Goal: Contribute content: Contribute content

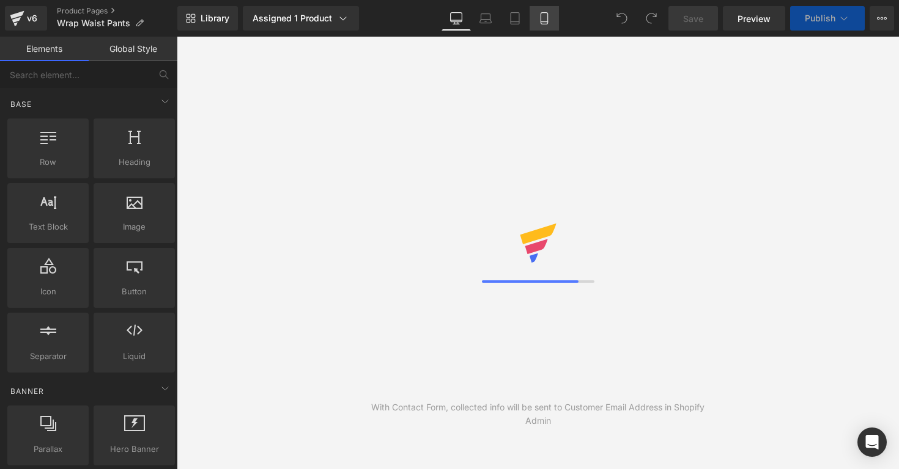
click at [542, 24] on link "Mobile" at bounding box center [543, 18] width 29 height 24
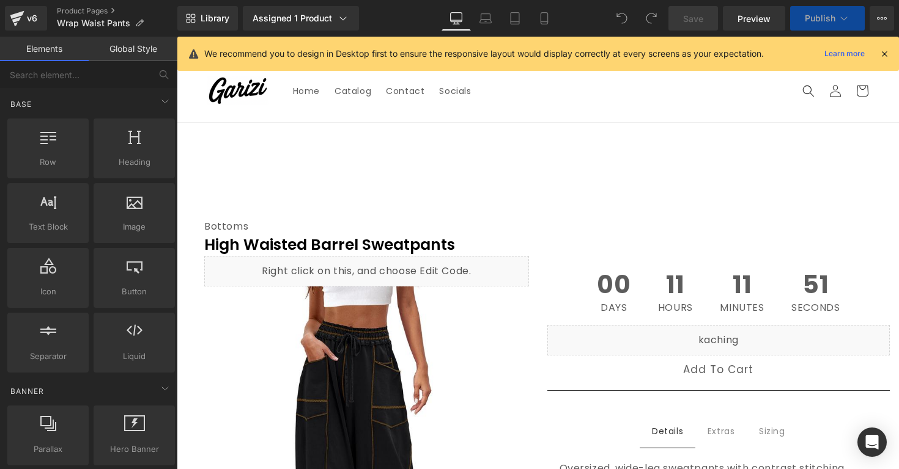
click at [543, 4] on div "Library Assigned 1 Product Product Preview Wrap Waist Pants Manage assigned pro…" at bounding box center [537, 18] width 721 height 37
click at [545, 22] on icon at bounding box center [543, 22] width 7 height 0
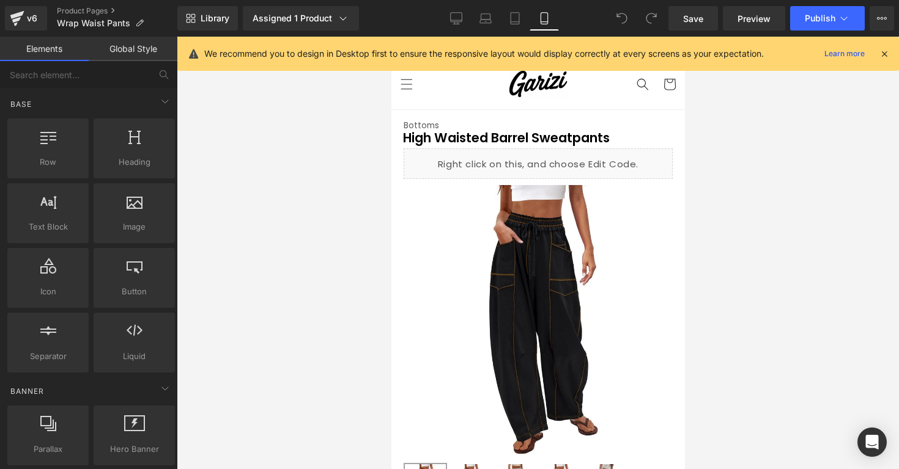
click at [892, 58] on div "We recommend you to design in Desktop first to ensure the responsive layout wou…" at bounding box center [537, 54] width 721 height 34
click at [890, 51] on div "We recommend you to design in Desktop first to ensure the responsive layout wou…" at bounding box center [537, 54] width 721 height 34
click at [880, 51] on icon at bounding box center [883, 53] width 11 height 11
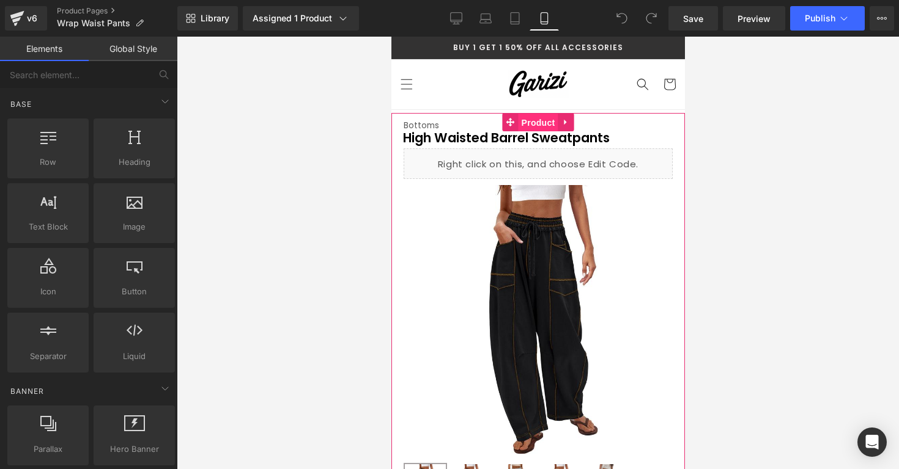
click at [537, 120] on span "Product" at bounding box center [538, 123] width 40 height 18
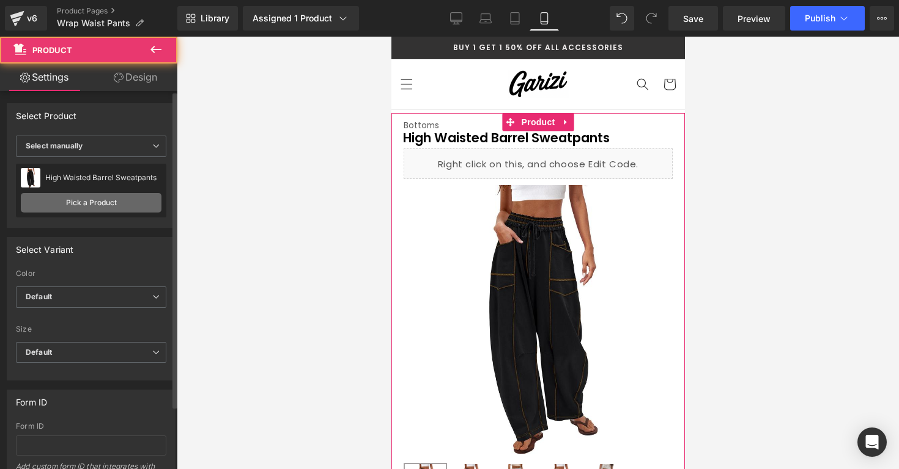
click at [117, 202] on link "Pick a Product" at bounding box center [91, 203] width 141 height 20
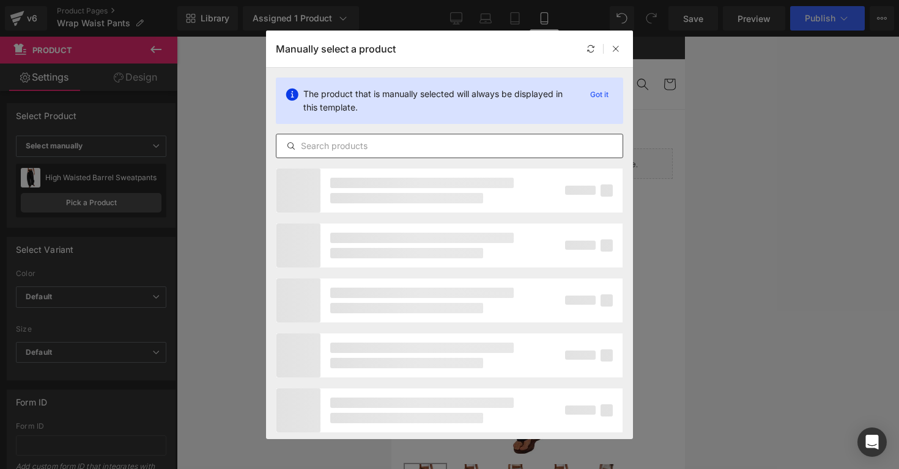
click at [307, 149] on input "text" at bounding box center [449, 146] width 346 height 15
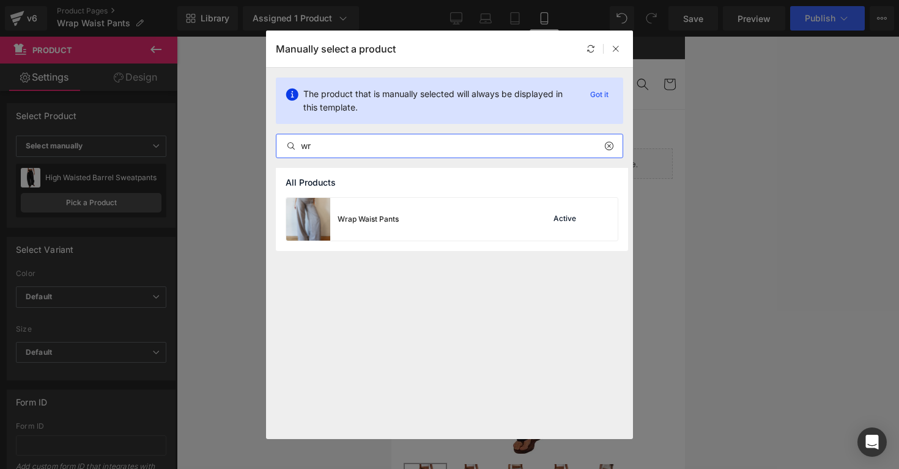
type input "wr"
click at [382, 208] on div "Wrap Waist Pants" at bounding box center [342, 219] width 112 height 43
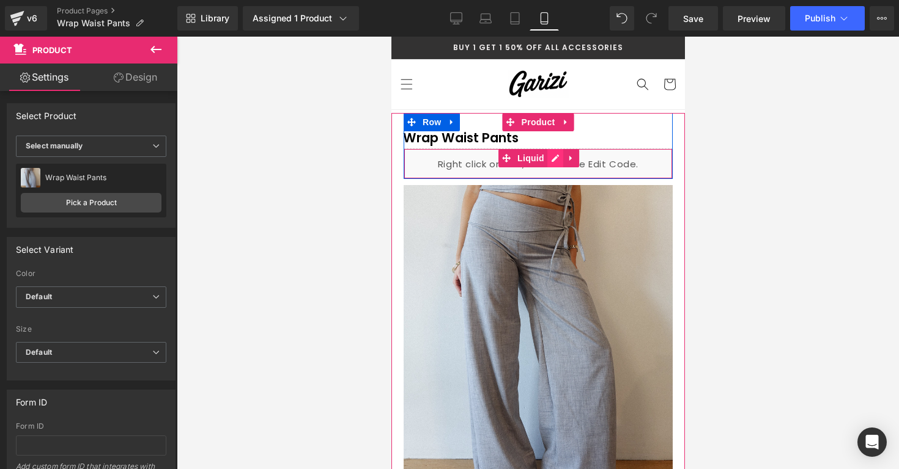
click at [557, 160] on div "Liquid" at bounding box center [537, 164] width 269 height 31
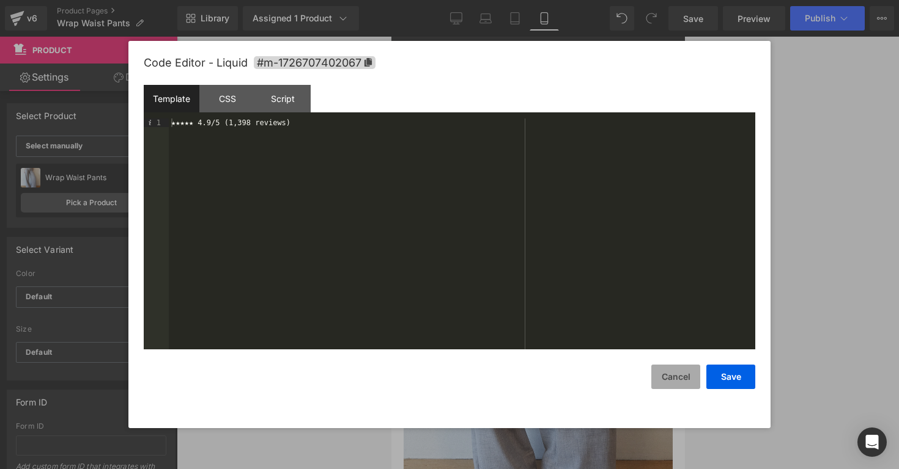
click at [672, 369] on button "Cancel" at bounding box center [675, 377] width 49 height 24
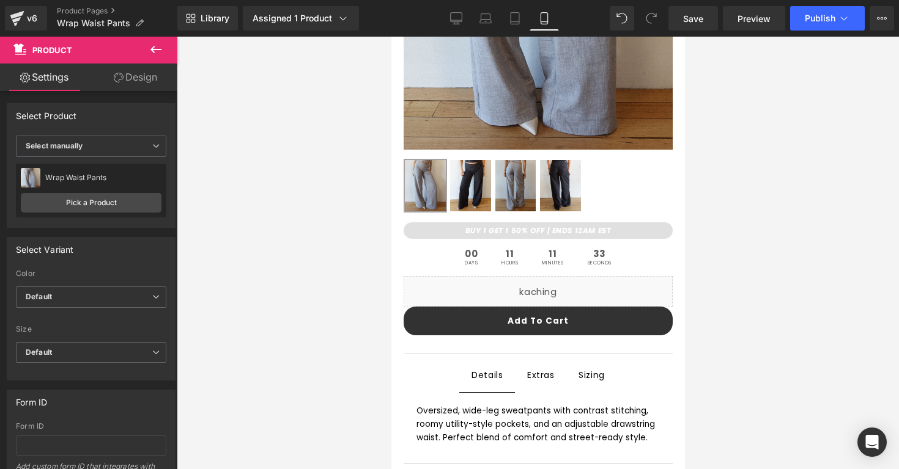
scroll to position [381, 0]
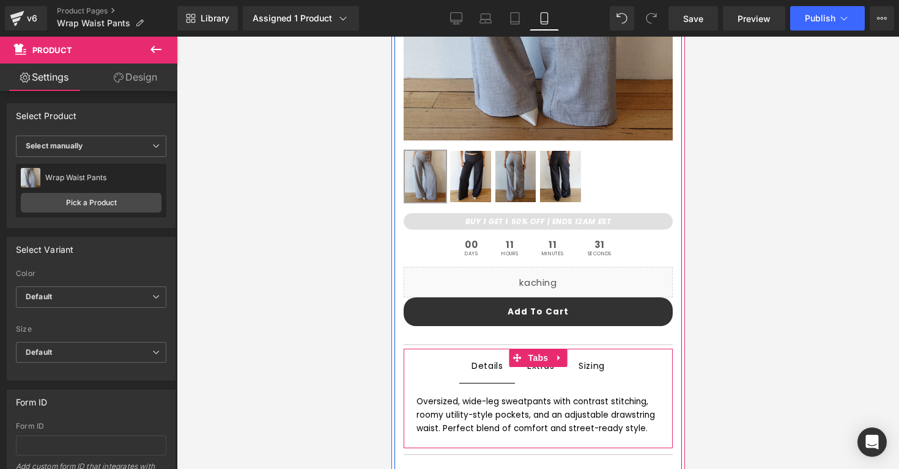
click at [391, 37] on div at bounding box center [391, 37] width 0 height 0
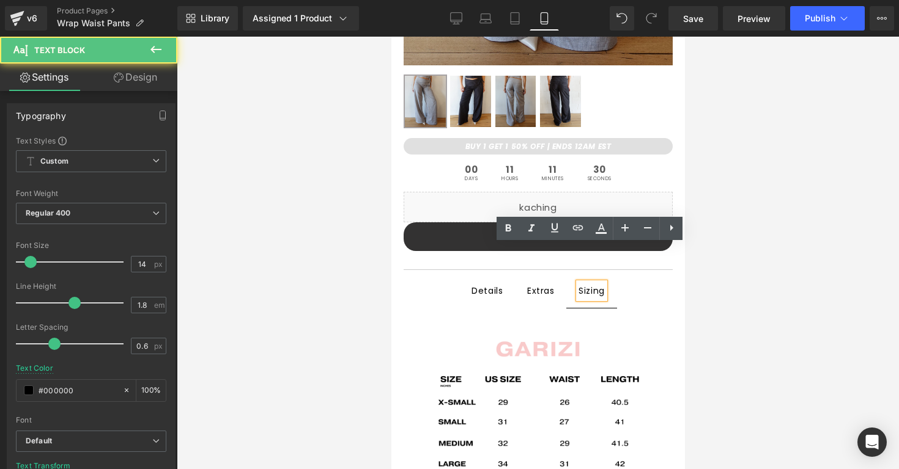
scroll to position [540, 0]
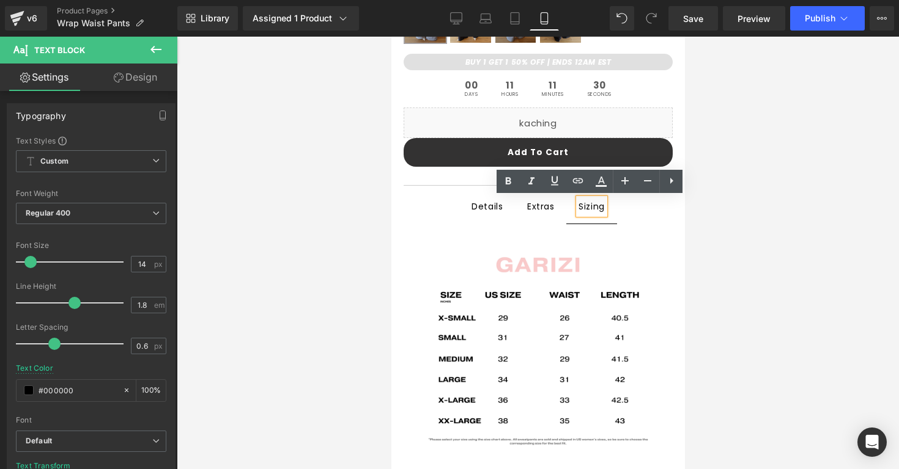
click at [544, 207] on div "Extras" at bounding box center [540, 207] width 28 height 16
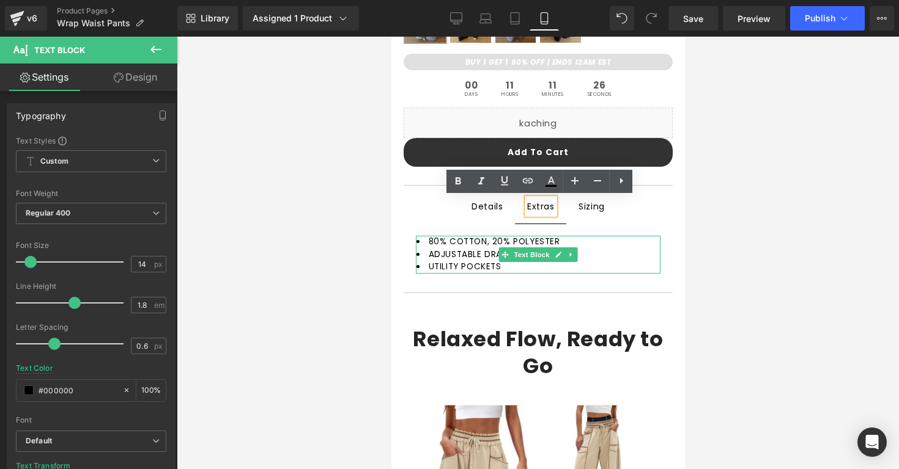
click at [452, 251] on span "ADJUSTABLE DRAWSTRING" at bounding box center [484, 255] width 113 height 12
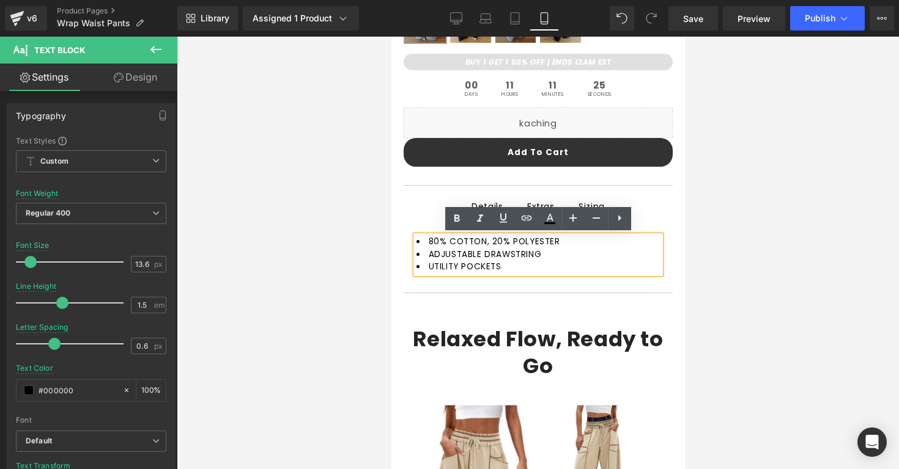
click at [541, 255] on span "ADJUSTABLE DRAWSTRING" at bounding box center [484, 255] width 113 height 12
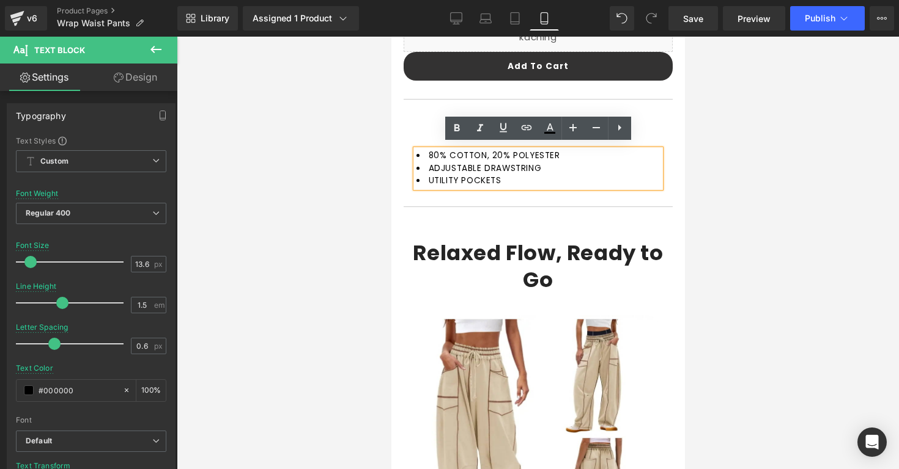
scroll to position [631, 0]
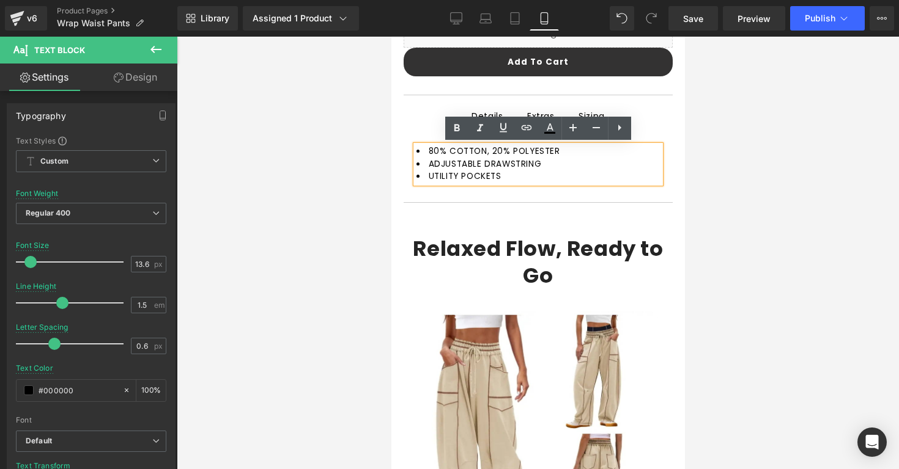
click at [532, 177] on li "UTILITY POCKETS" at bounding box center [538, 177] width 244 height 12
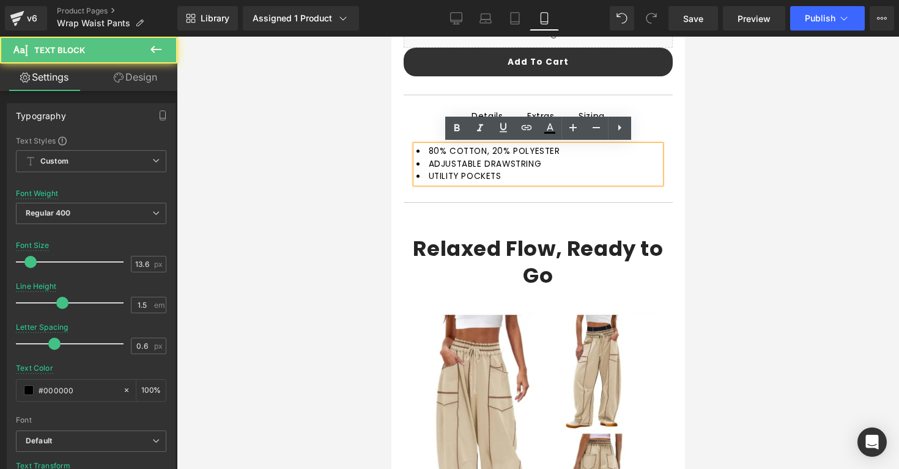
click at [532, 177] on li "UTILITY POCKETS" at bounding box center [538, 177] width 244 height 12
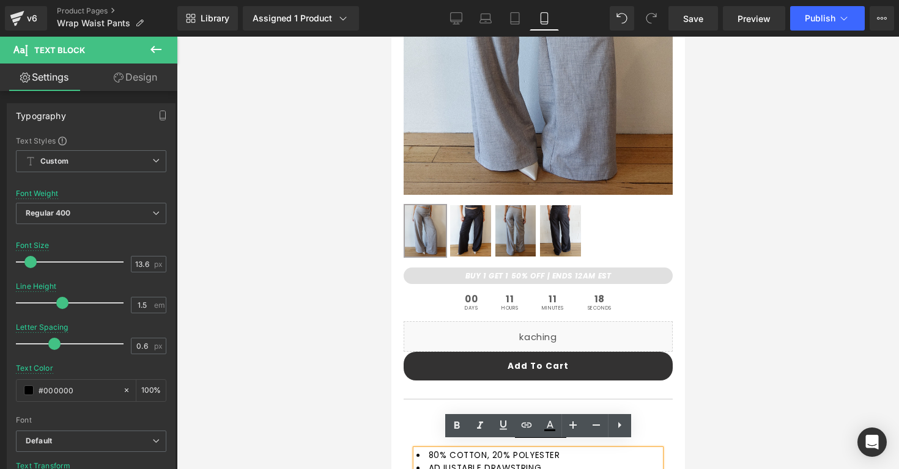
scroll to position [355, 0]
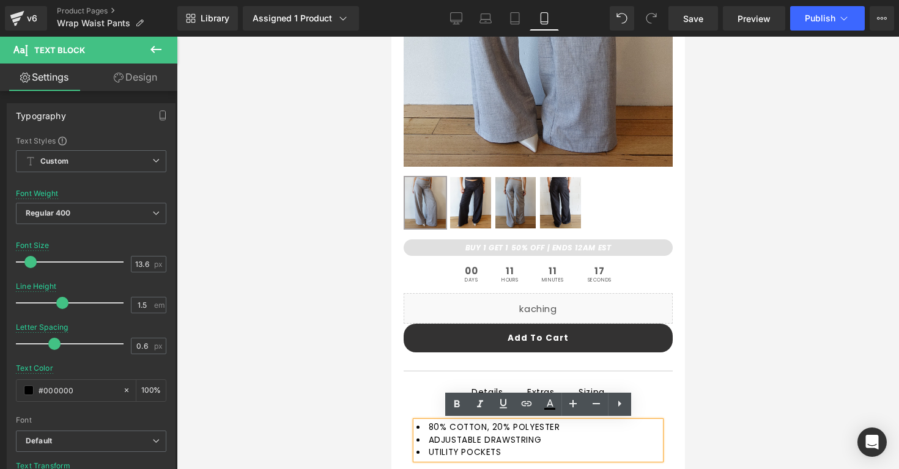
click at [443, 384] on ul "Details Text Block Extras Text Block Sizing Text Block" at bounding box center [537, 392] width 269 height 35
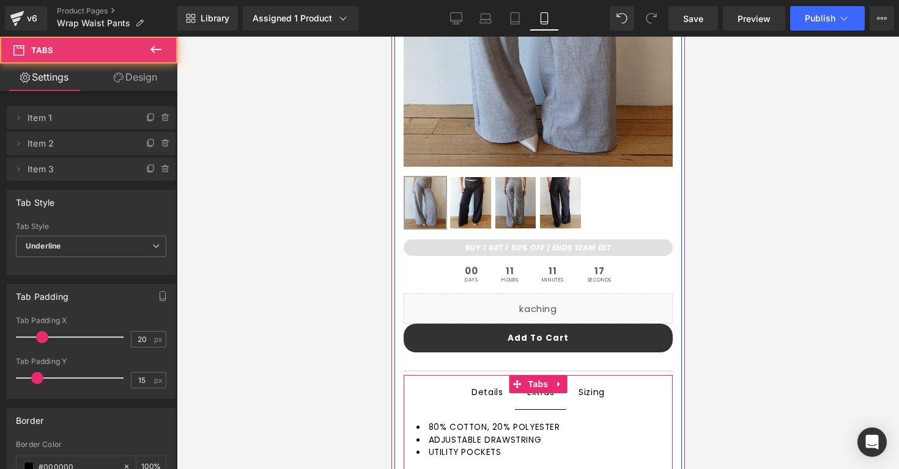
click at [474, 391] on div "Details Text Block" at bounding box center [486, 392] width 31 height 15
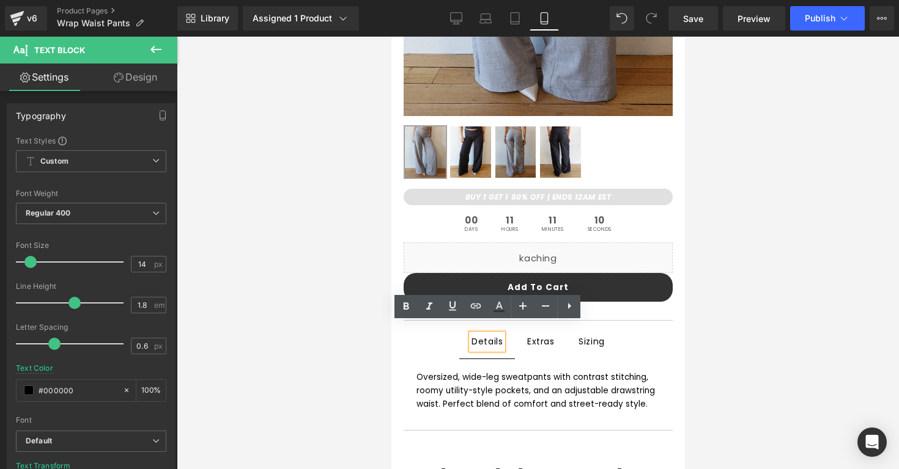
scroll to position [418, 0]
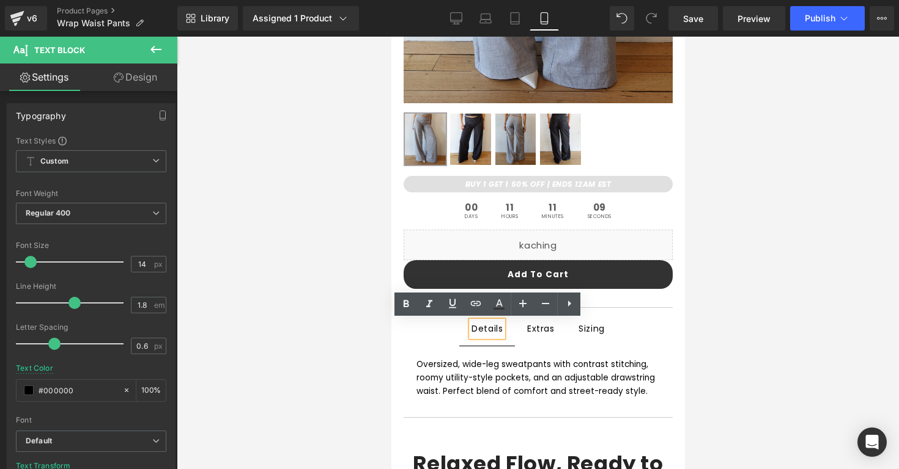
click at [457, 392] on div "Oversized, wide-leg sweatpants with contrast stitching, roomy utility-style poc…" at bounding box center [538, 378] width 244 height 40
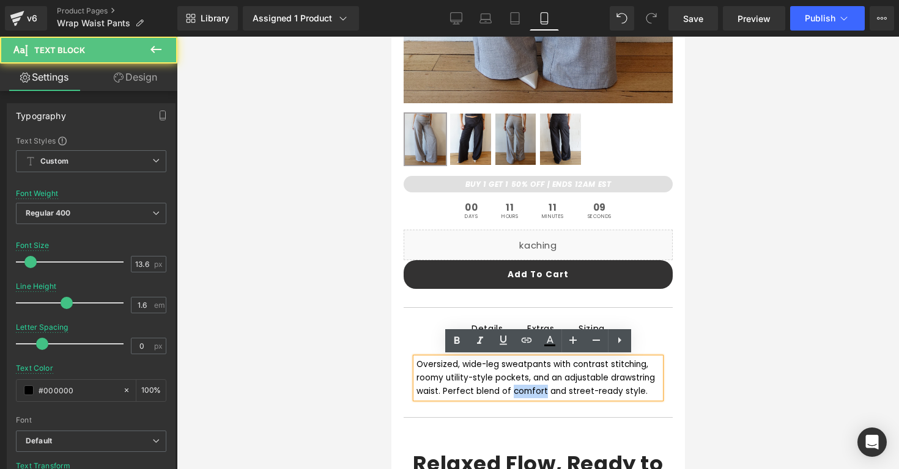
click at [457, 392] on div "Oversized, wide-leg sweatpants with contrast stitching, roomy utility-style poc…" at bounding box center [538, 378] width 244 height 40
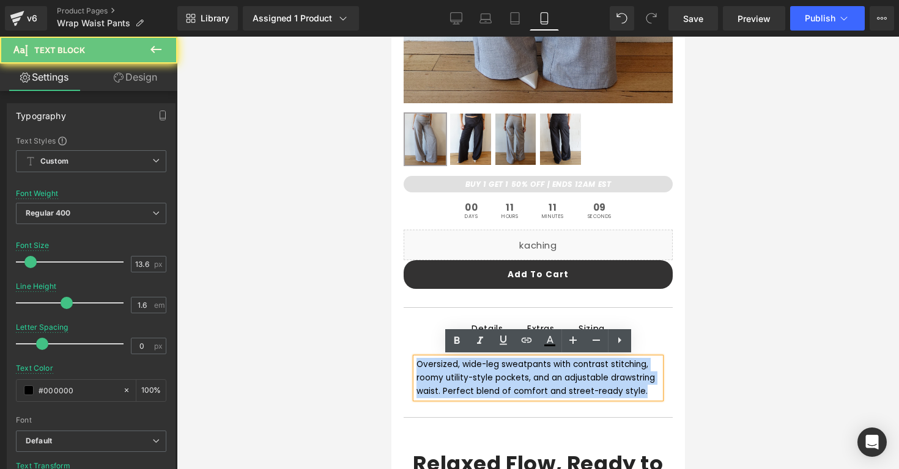
click at [457, 392] on div "Oversized, wide-leg sweatpants with contrast stitching, roomy utility-style poc…" at bounding box center [538, 378] width 244 height 40
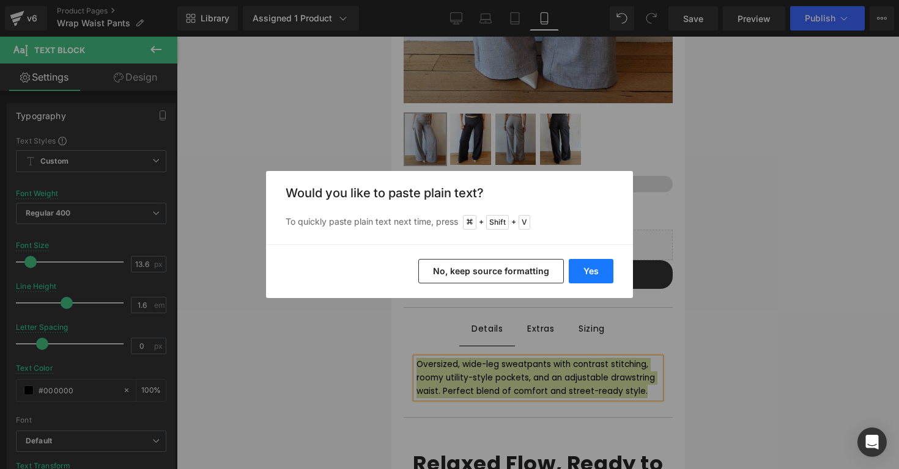
click at [582, 272] on button "Yes" at bounding box center [590, 271] width 45 height 24
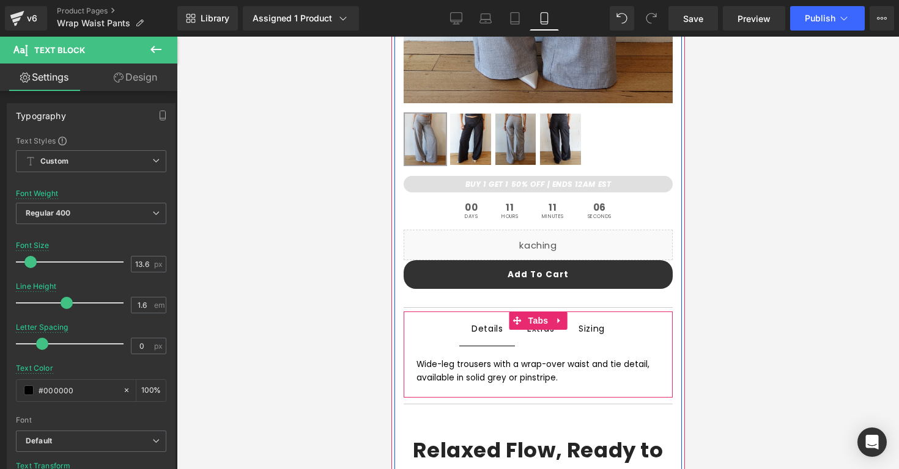
click at [434, 388] on div "Wide-leg trousers with a wrap-over waist and tie detail, available in solid gre…" at bounding box center [537, 371] width 269 height 51
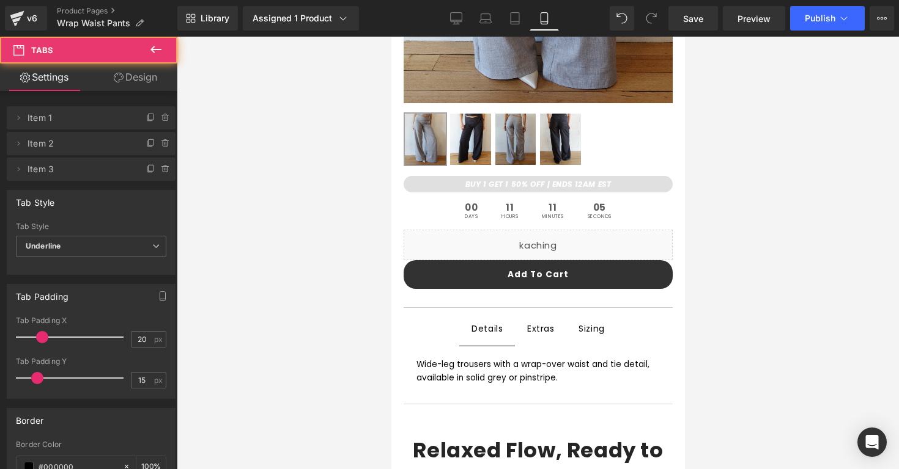
click at [370, 373] on div at bounding box center [538, 253] width 722 height 433
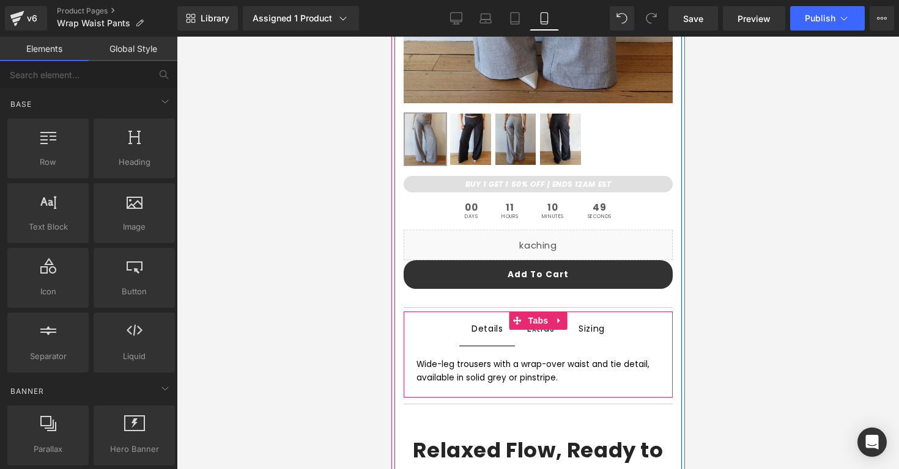
click at [542, 339] on span "Extras Text Block" at bounding box center [540, 329] width 52 height 34
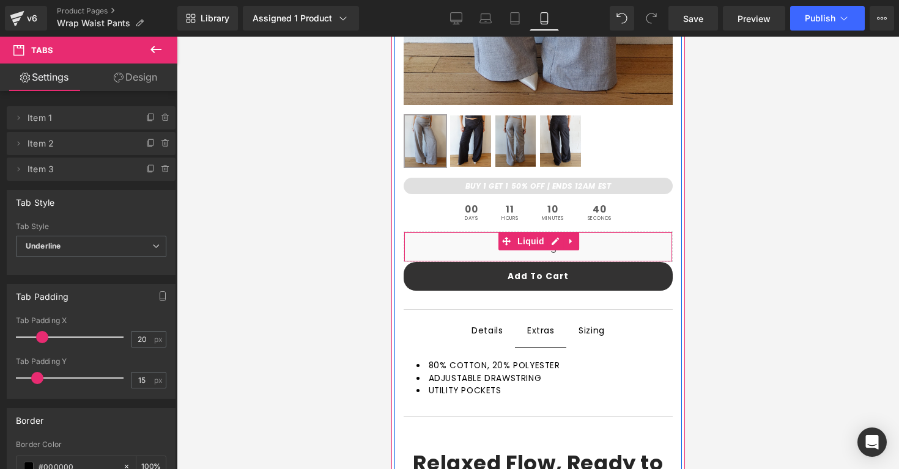
scroll to position [420, 0]
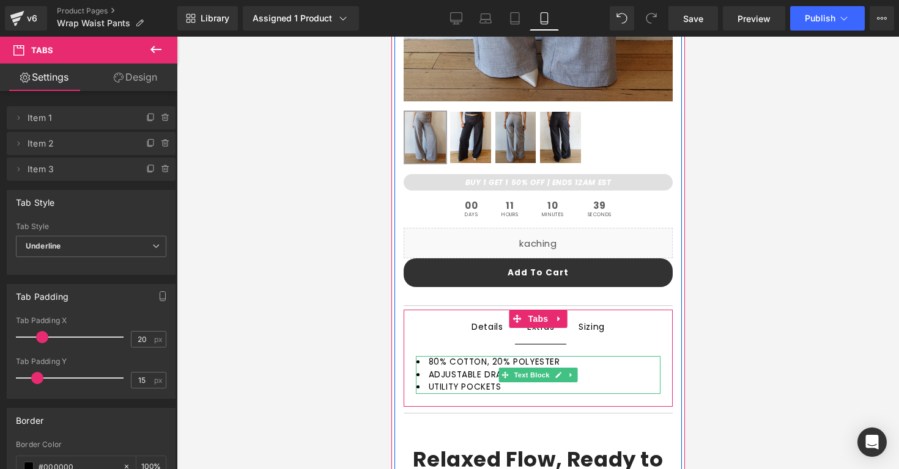
click at [517, 388] on li "UTILITY POCKETS" at bounding box center [538, 387] width 244 height 12
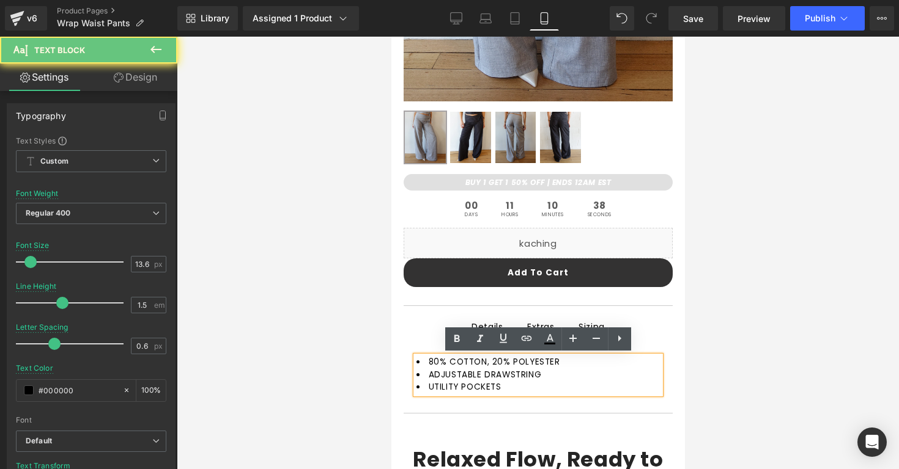
click at [517, 388] on li "UTILITY POCKETS" at bounding box center [538, 387] width 244 height 12
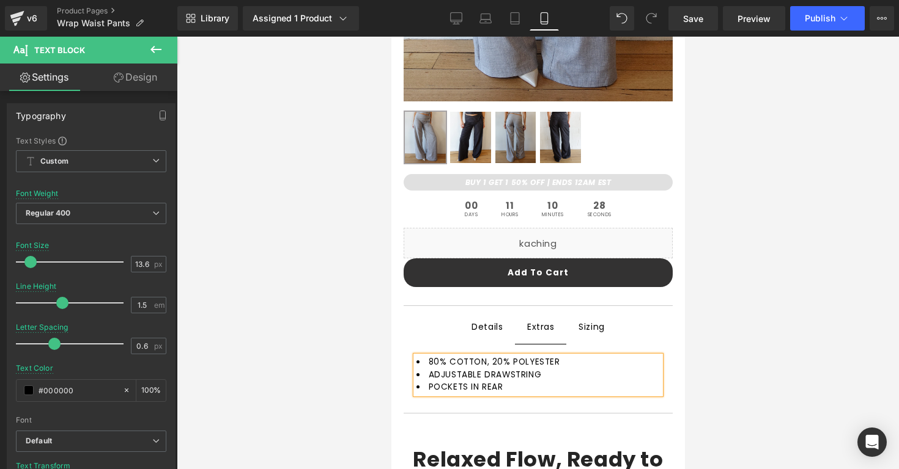
click at [605, 379] on li "ADJUSTABLE DRAWSTRING" at bounding box center [538, 375] width 244 height 12
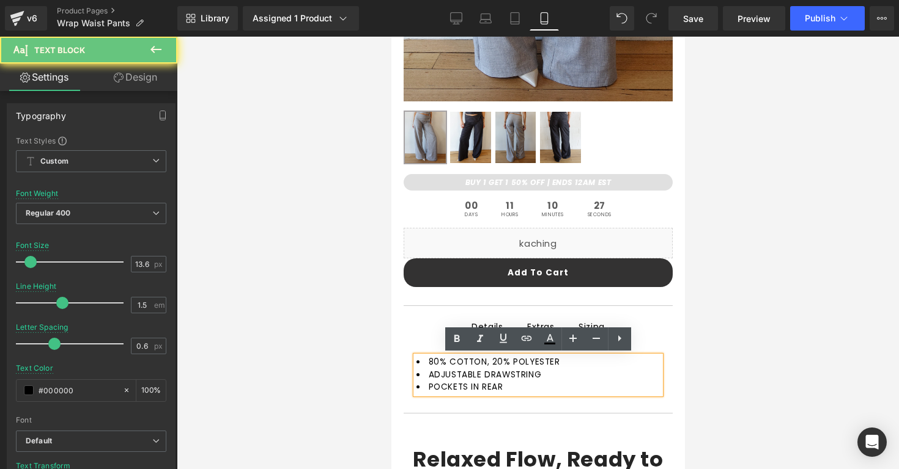
click at [602, 379] on li "ADJUSTABLE DRAWSTRING" at bounding box center [538, 375] width 244 height 12
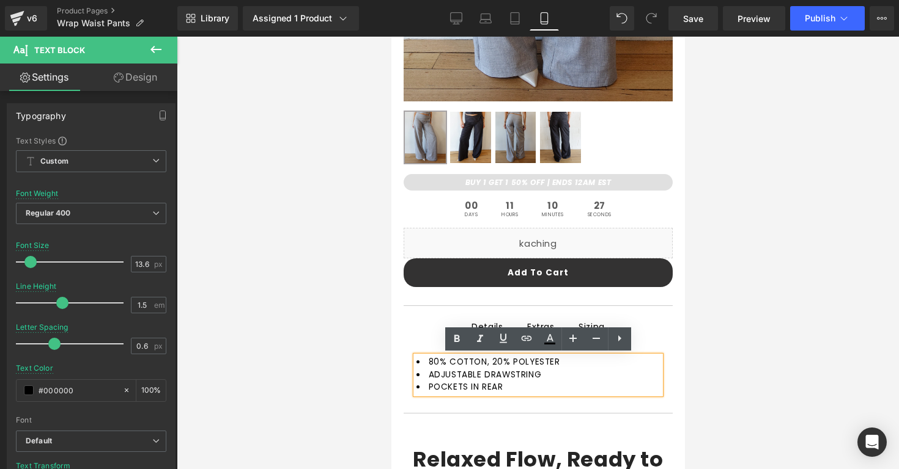
click at [589, 375] on li "ADJUSTABLE DRAWSTRING" at bounding box center [538, 375] width 244 height 12
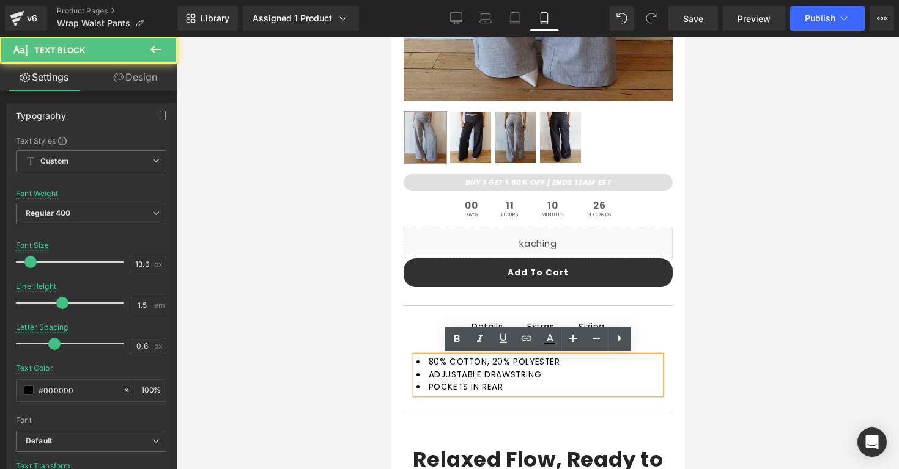
click at [589, 375] on li "ADJUSTABLE DRAWSTRING" at bounding box center [538, 375] width 244 height 12
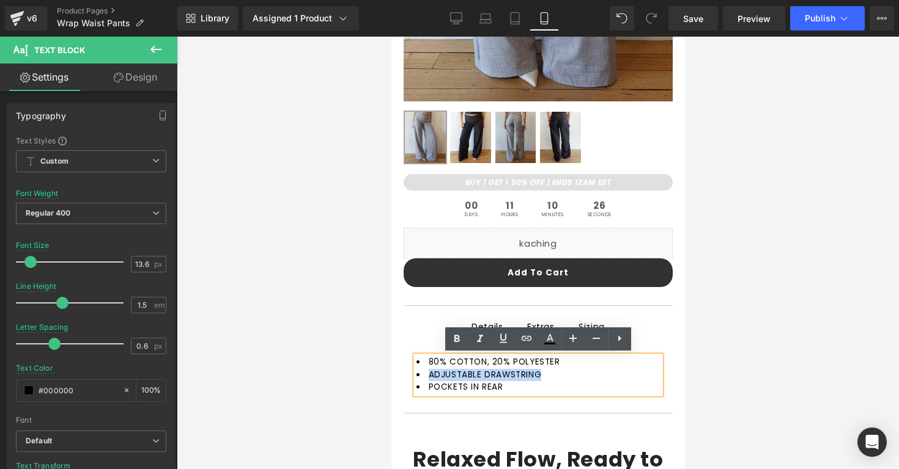
click at [589, 375] on li "ADJUSTABLE DRAWSTRING" at bounding box center [538, 375] width 244 height 12
click at [556, 369] on li "ADJUSTABLE DRAWSTRING" at bounding box center [538, 375] width 244 height 12
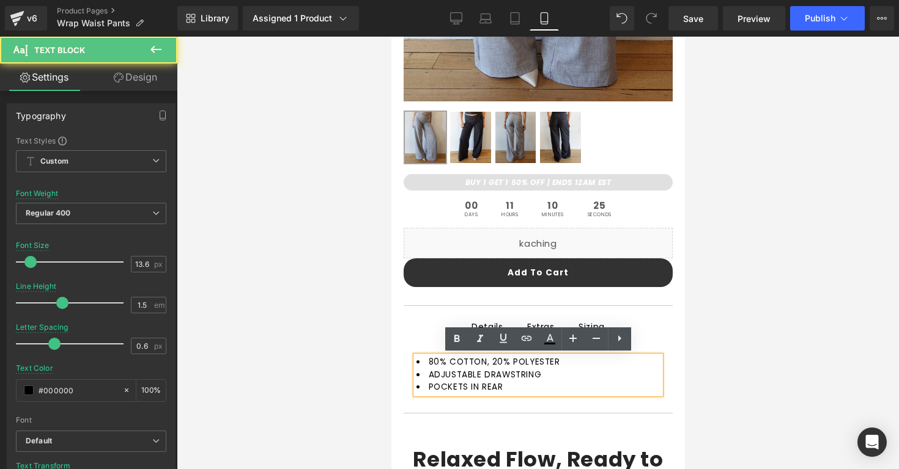
click at [550, 372] on li "ADJUSTABLE DRAWSTRING" at bounding box center [538, 375] width 244 height 12
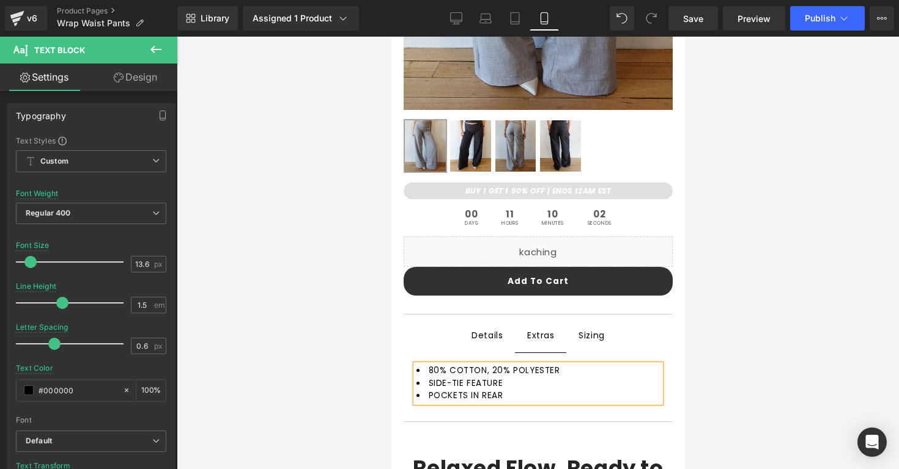
scroll to position [460, 0]
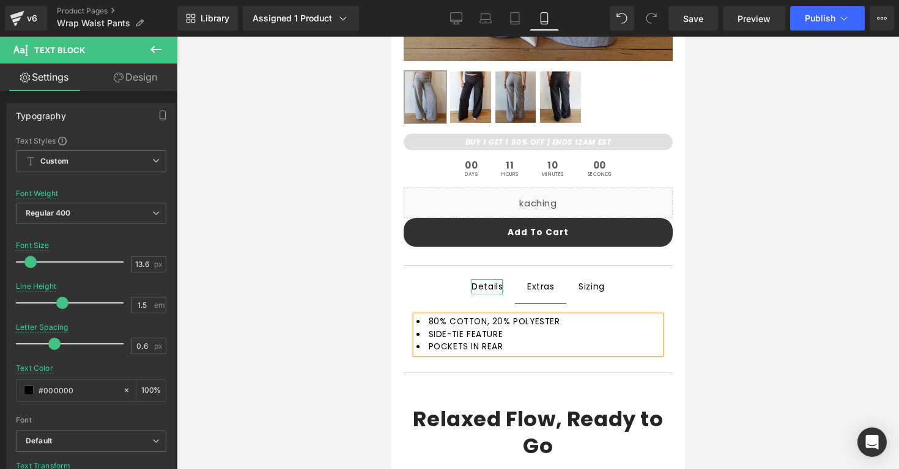
click at [485, 287] on div "Details" at bounding box center [486, 286] width 31 height 15
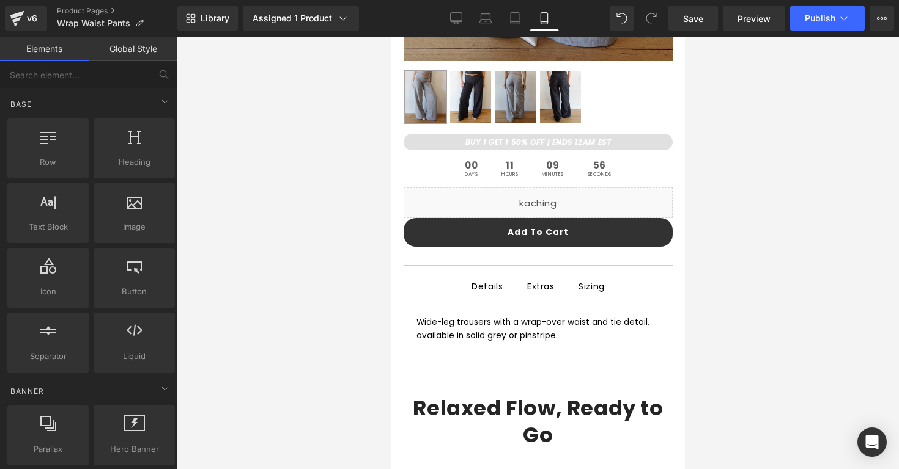
click at [751, 299] on div at bounding box center [538, 253] width 722 height 433
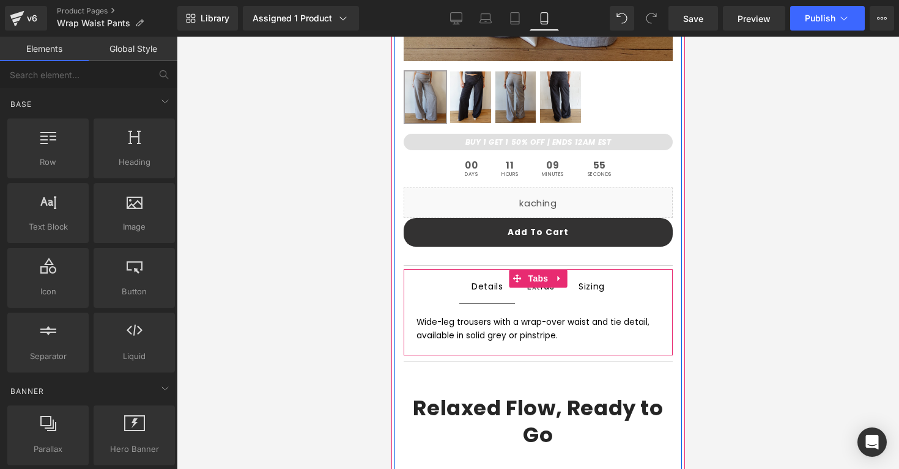
click at [589, 300] on span "Sizing Text Block" at bounding box center [590, 287] width 51 height 34
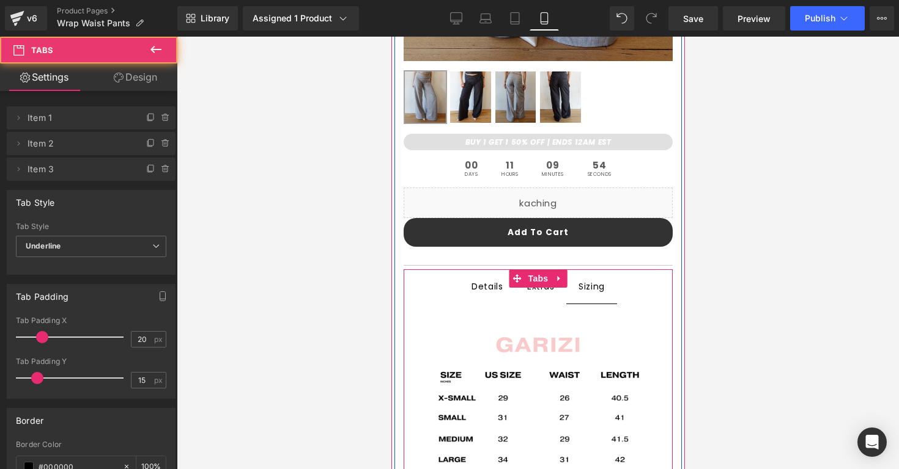
click at [503, 296] on span "Details Text Block" at bounding box center [486, 287] width 56 height 34
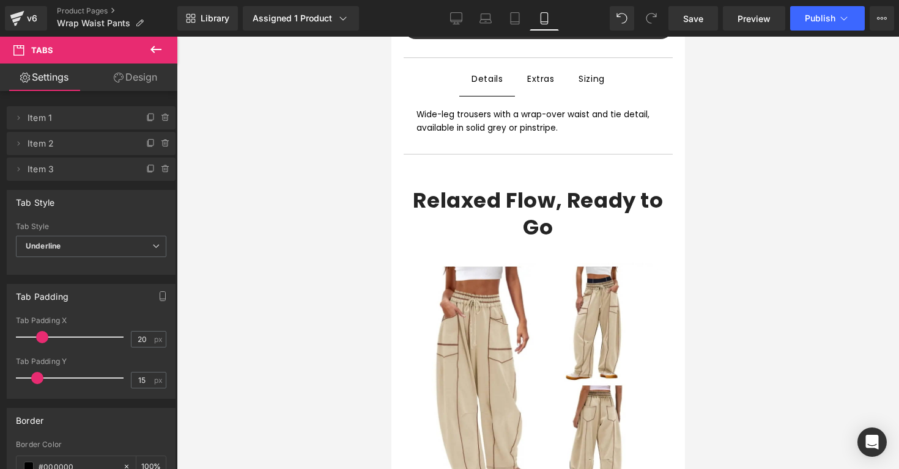
scroll to position [639, 0]
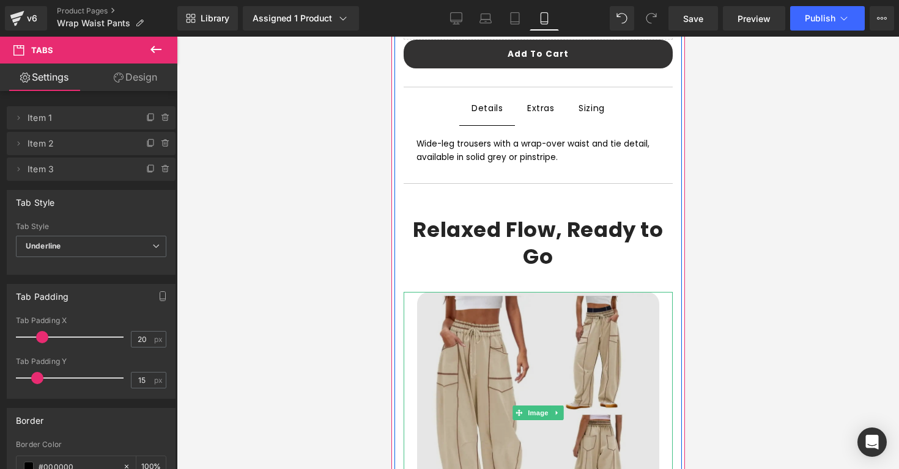
click at [560, 325] on img at bounding box center [537, 413] width 242 height 242
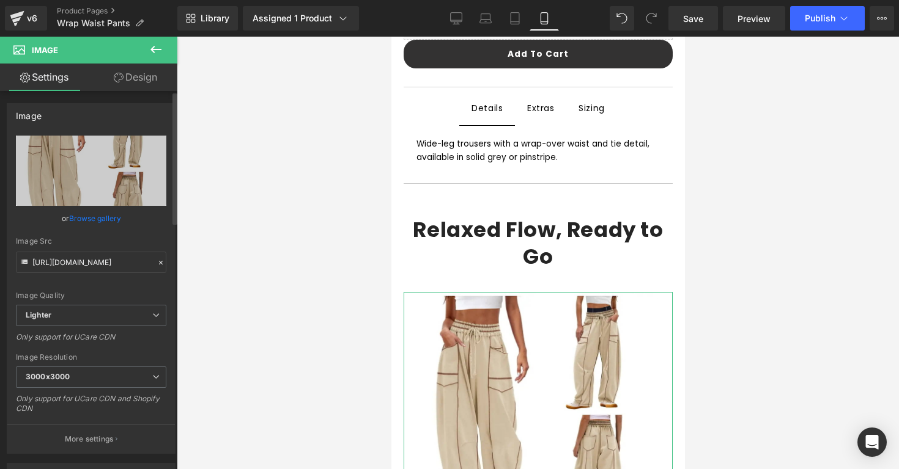
click at [98, 216] on link "Browse gallery" at bounding box center [95, 218] width 52 height 21
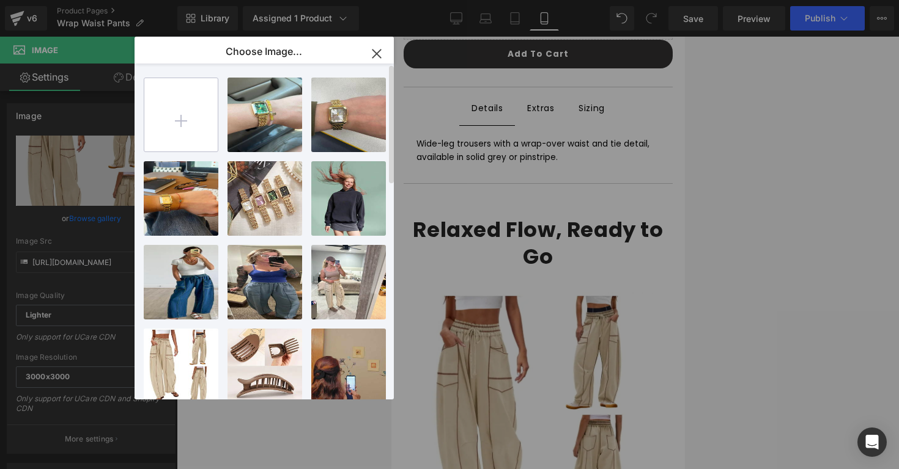
click at [174, 119] on input "file" at bounding box center [180, 114] width 73 height 73
type input "C:\fakepath\stpantsbranded.png"
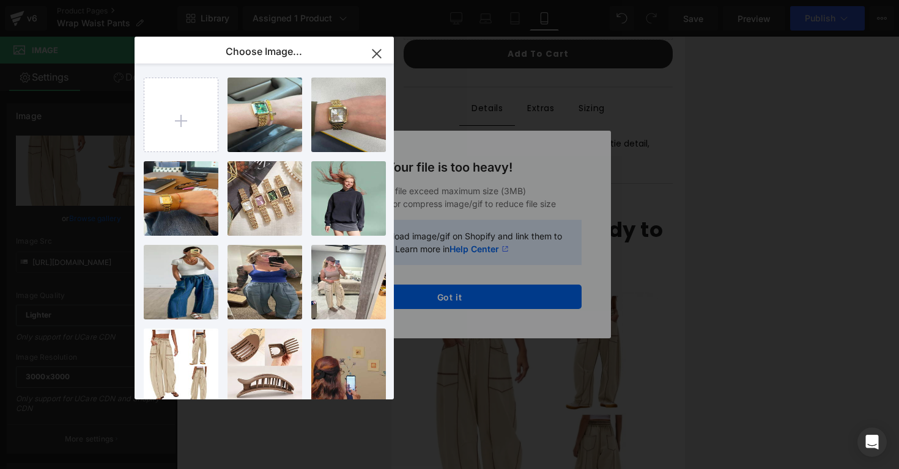
click at [369, 59] on icon "button" at bounding box center [377, 54] width 20 height 20
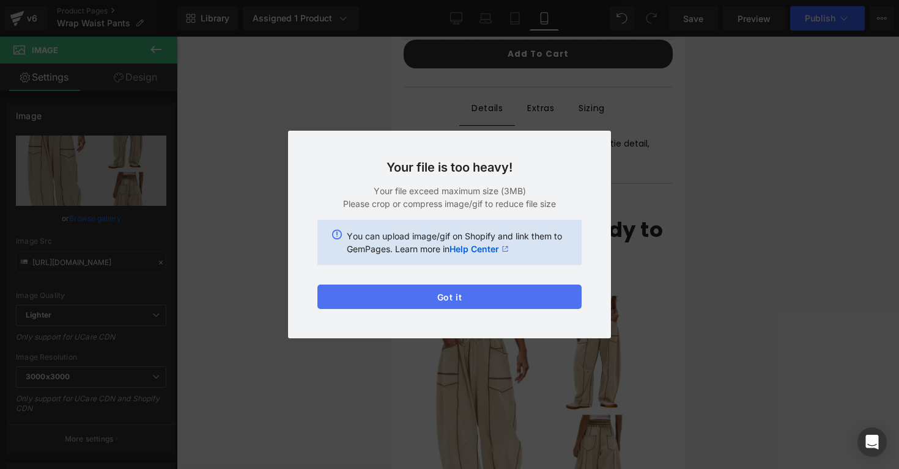
click at [392, 286] on button "Got it" at bounding box center [449, 297] width 264 height 24
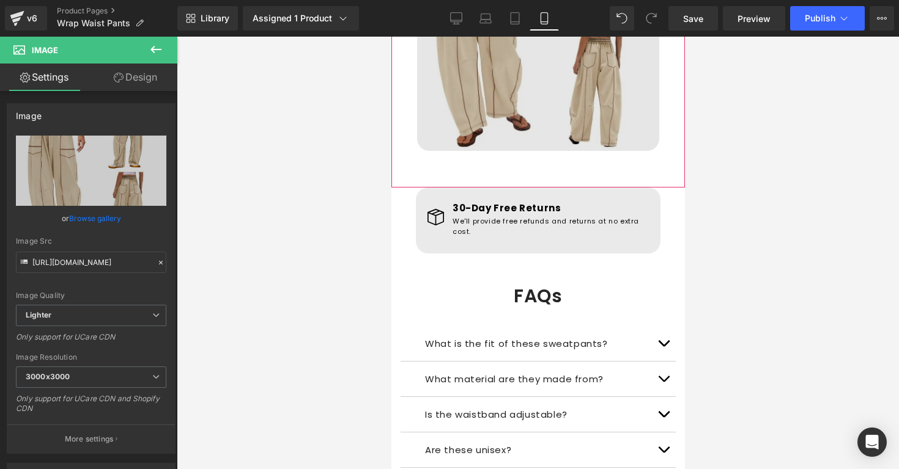
scroll to position [1084, 0]
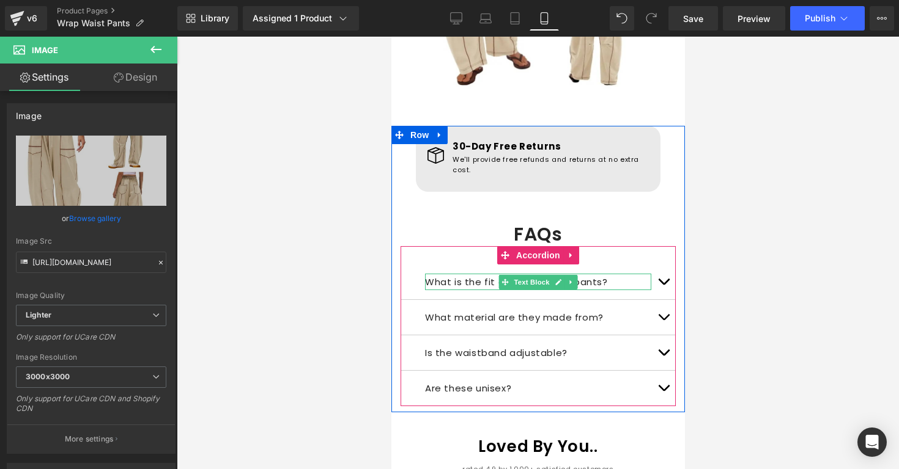
click at [454, 274] on p "What is the fit of these sweatpants?" at bounding box center [537, 282] width 226 height 17
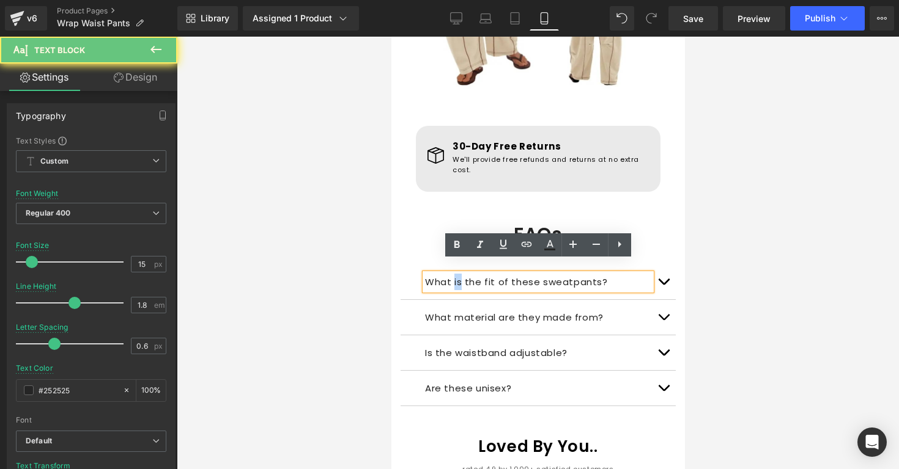
click at [454, 274] on p "What is the fit of these sweatpants?" at bounding box center [537, 282] width 226 height 17
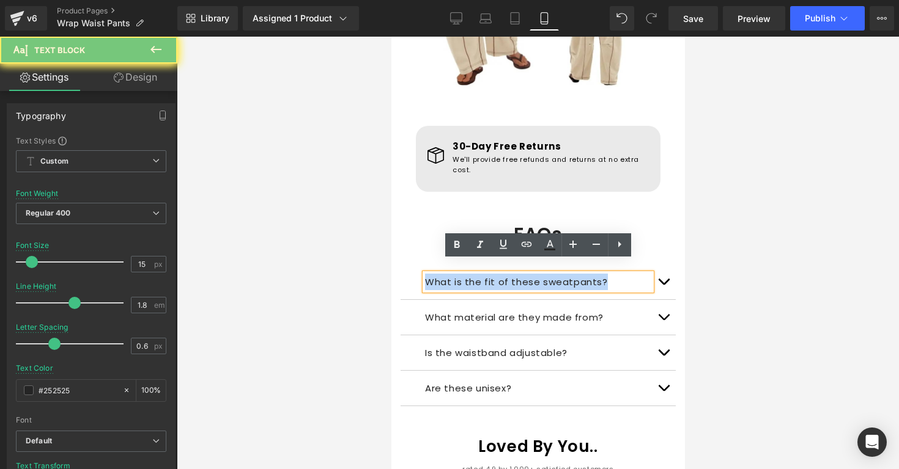
click at [454, 274] on p "What is the fit of these sweatpants?" at bounding box center [537, 282] width 226 height 17
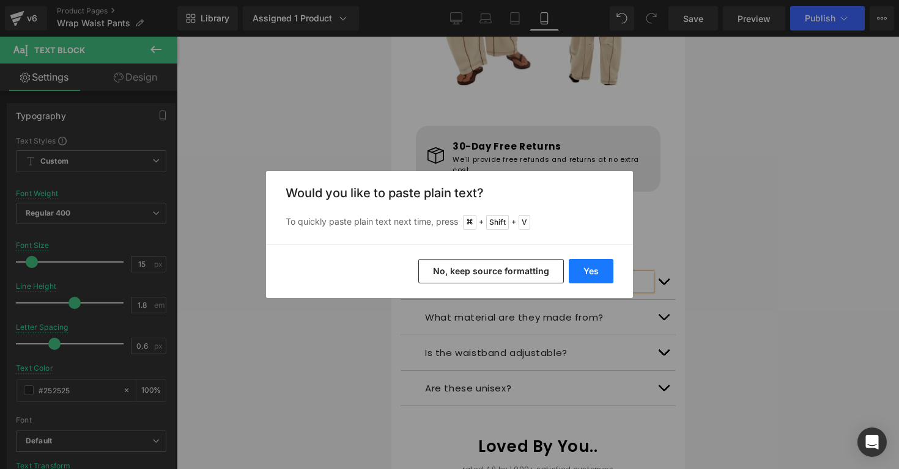
click at [576, 268] on button "Yes" at bounding box center [590, 271] width 45 height 24
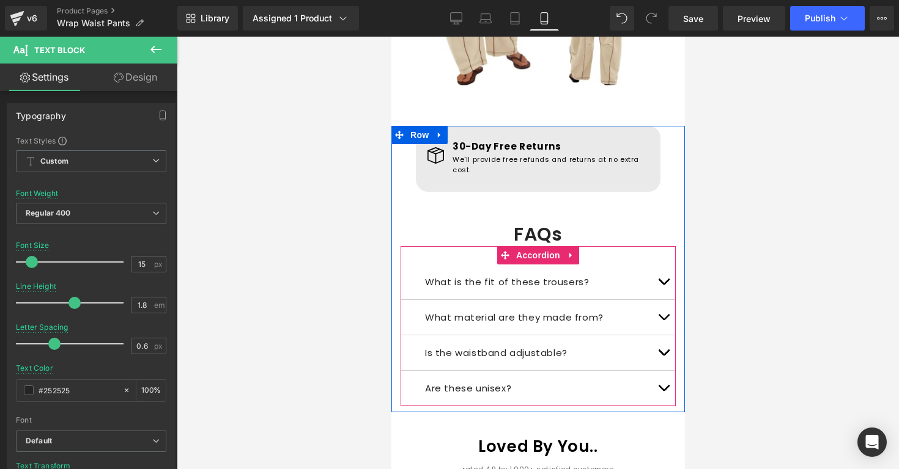
click at [663, 285] on span "button" at bounding box center [663, 285] width 0 height 0
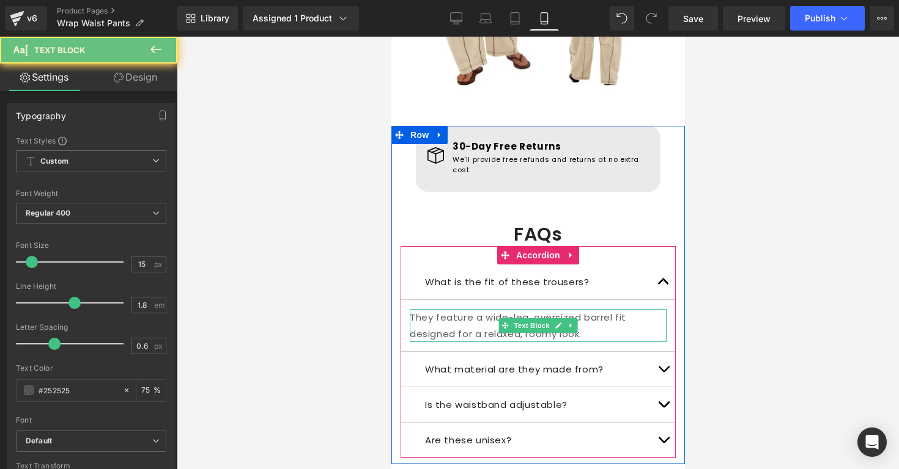
click at [597, 318] on p "They feature a wide-leg, oversized barrel fit designed for a relaxed, roomy loo…" at bounding box center [537, 325] width 257 height 33
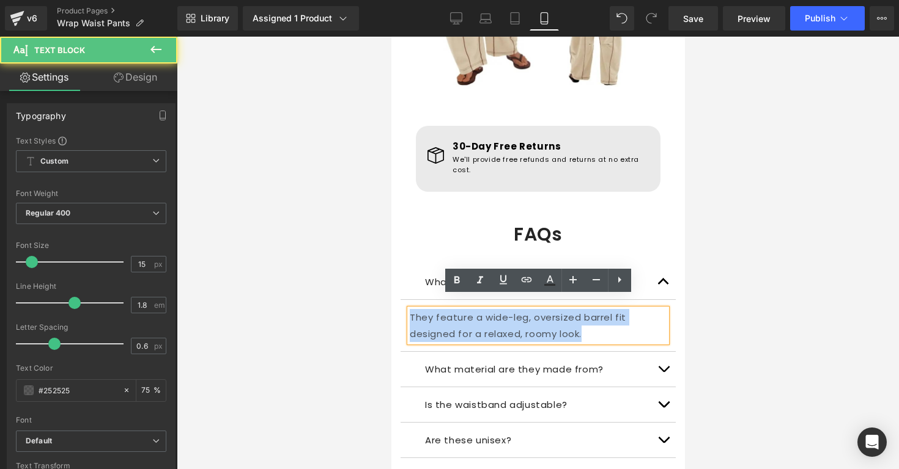
click at [597, 318] on p "They feature a wide-leg, oversized barrel fit designed for a relaxed, roomy loo…" at bounding box center [537, 325] width 257 height 33
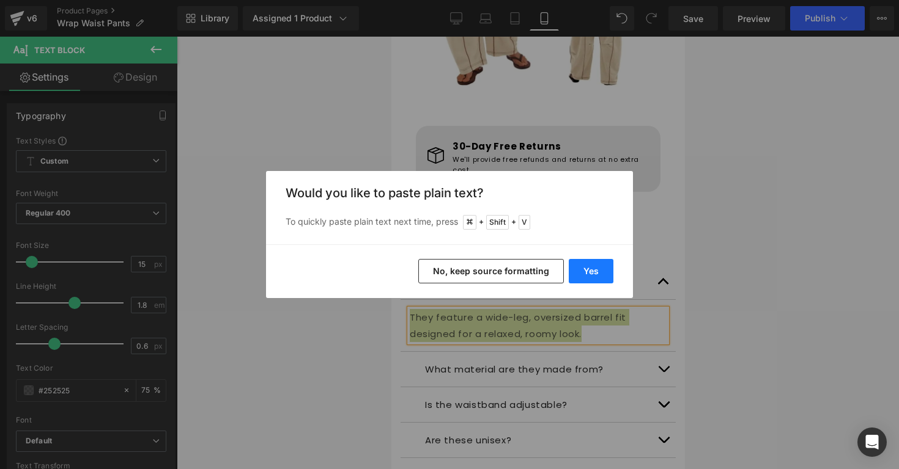
click at [601, 279] on button "Yes" at bounding box center [590, 271] width 45 height 24
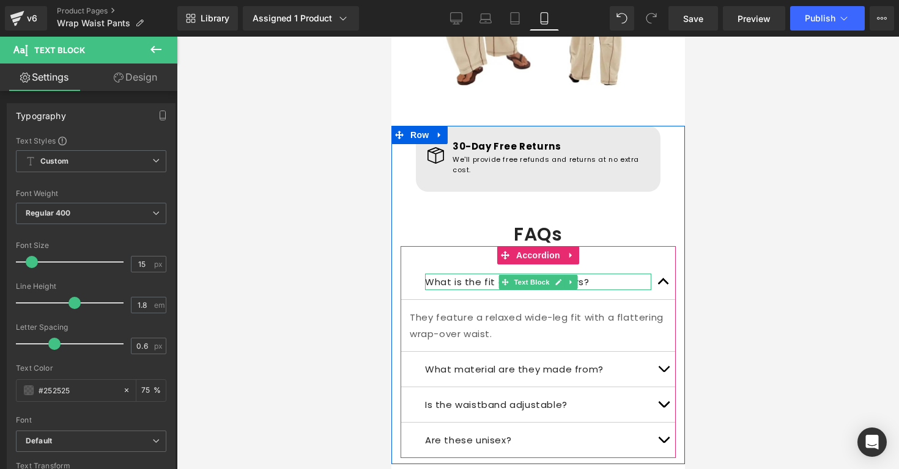
click at [600, 274] on p "What is the fit of these trousers?" at bounding box center [537, 282] width 226 height 17
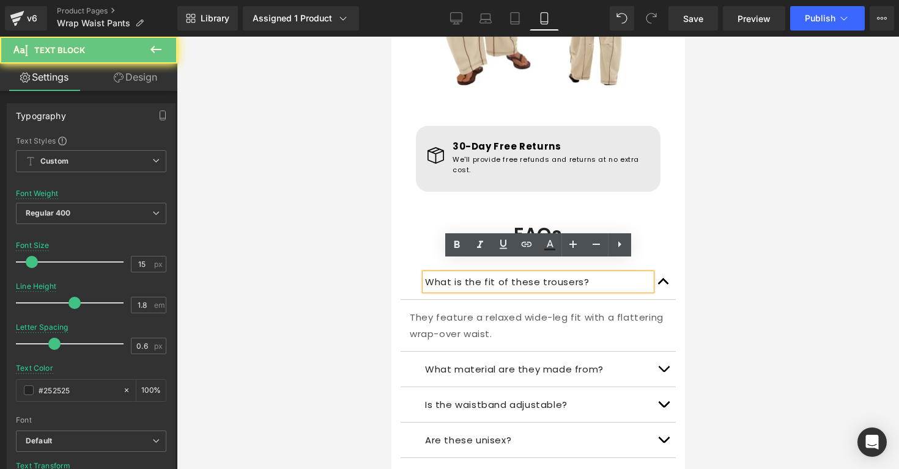
click at [562, 274] on p "What is the fit of these trousers?" at bounding box center [537, 282] width 226 height 17
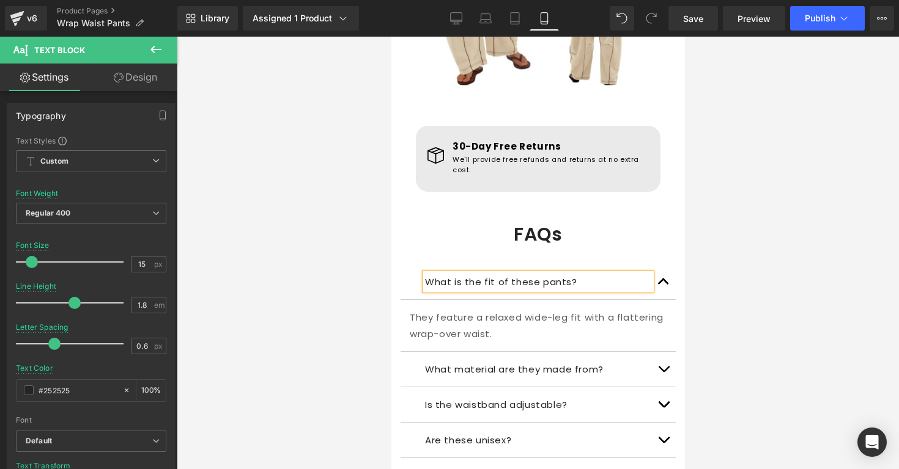
click at [699, 271] on div at bounding box center [538, 253] width 722 height 433
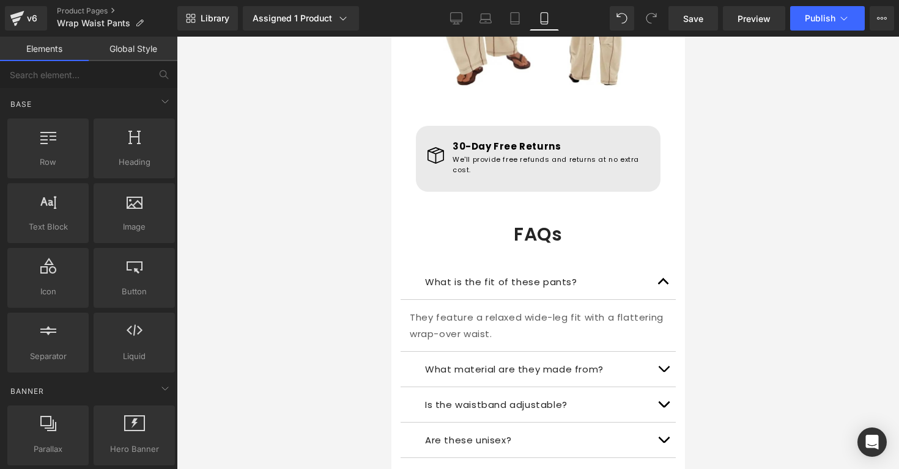
click at [658, 268] on button "button" at bounding box center [662, 282] width 24 height 35
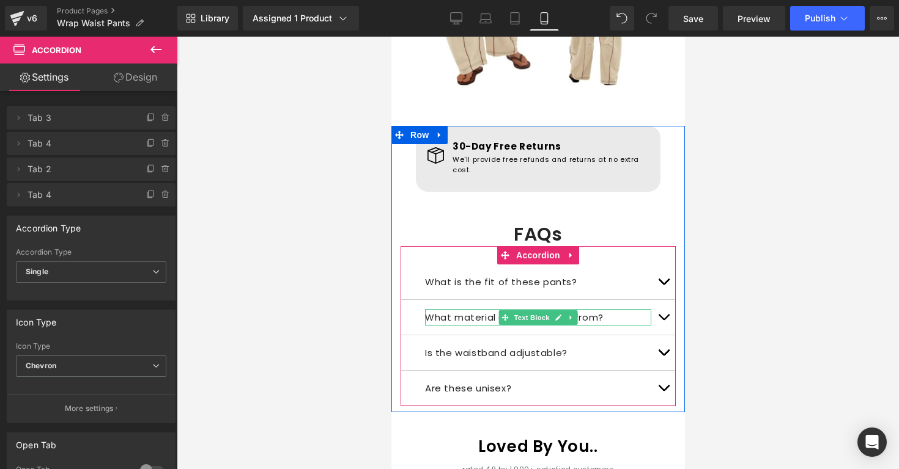
click at [594, 309] on div at bounding box center [537, 310] width 226 height 3
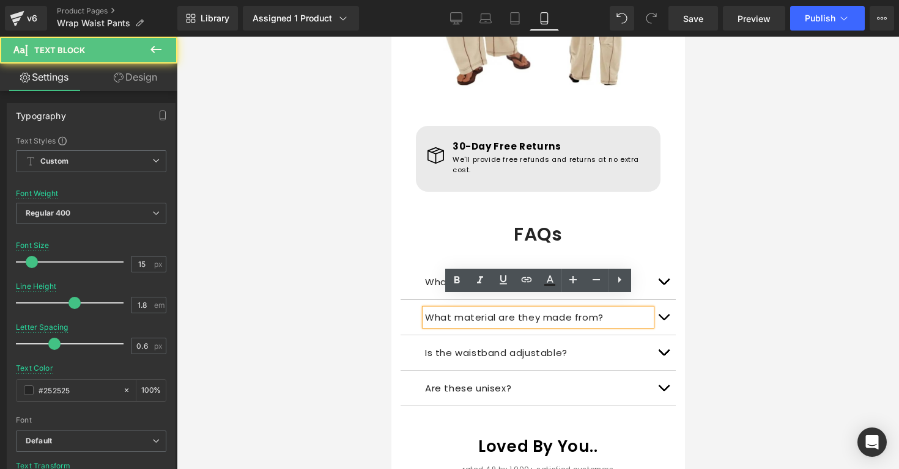
click at [594, 309] on p "What material are they made from?" at bounding box center [537, 317] width 226 height 17
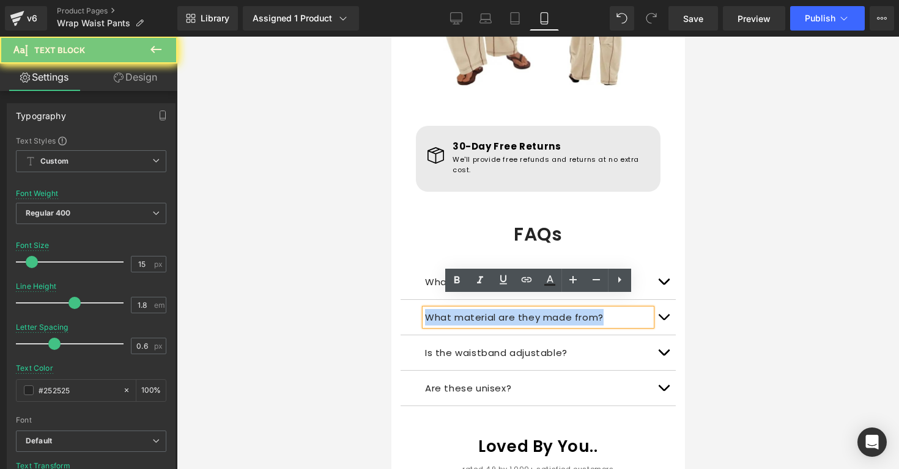
click at [594, 309] on p "What material are they made from?" at bounding box center [537, 317] width 226 height 17
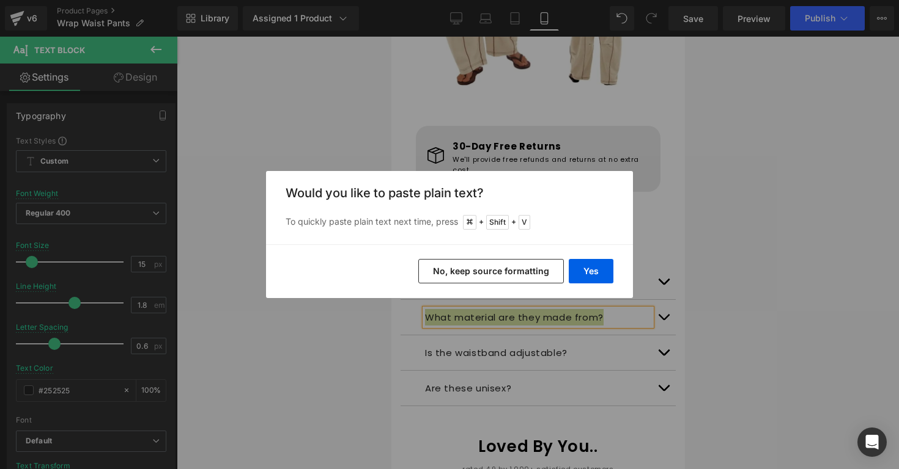
click at [603, 284] on div "Yes No, keep source formatting" at bounding box center [449, 272] width 367 height 54
click at [603, 274] on button "Yes" at bounding box center [590, 271] width 45 height 24
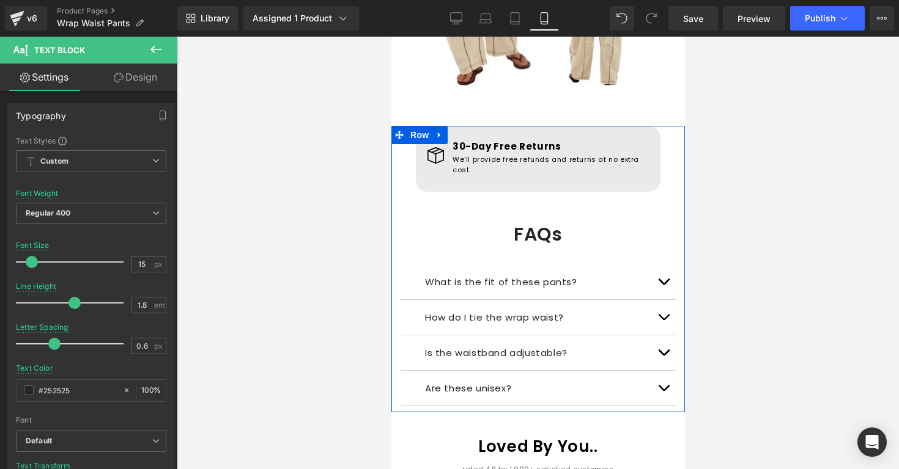
click at [667, 309] on button "button" at bounding box center [662, 317] width 24 height 35
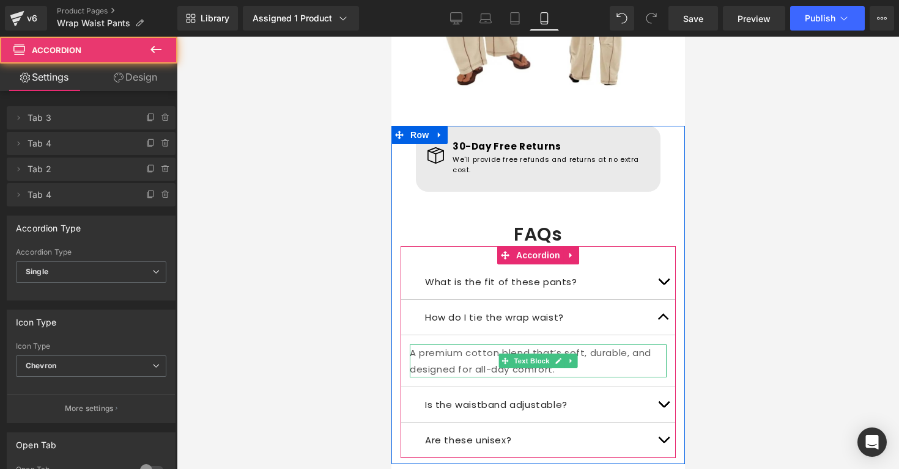
click at [606, 345] on p "A premium cotton blend that’s soft, durable, and designed for all-day comfort." at bounding box center [537, 361] width 257 height 33
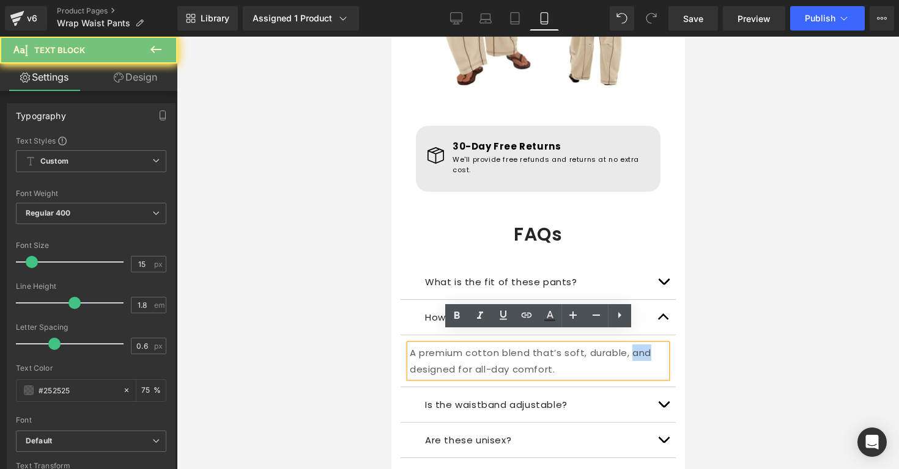
click at [606, 345] on p "A premium cotton blend that’s soft, durable, and designed for all-day comfort." at bounding box center [537, 361] width 257 height 33
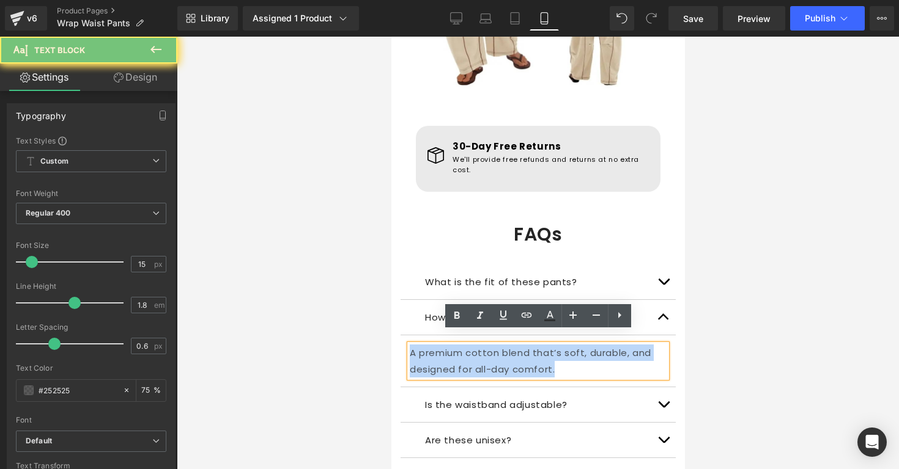
click at [606, 345] on p "A premium cotton blend that’s soft, durable, and designed for all-day comfort." at bounding box center [537, 361] width 257 height 33
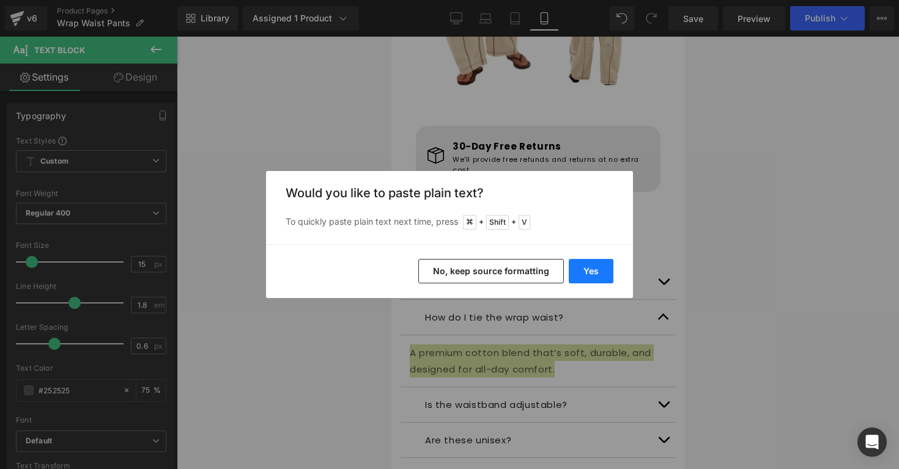
click at [603, 266] on button "Yes" at bounding box center [590, 271] width 45 height 24
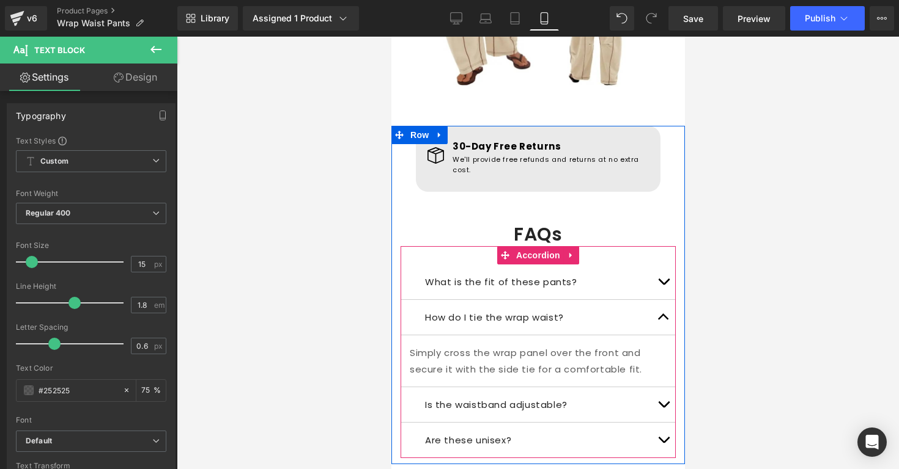
click at [616, 397] on p "Is the waistband adjustable?" at bounding box center [537, 405] width 226 height 17
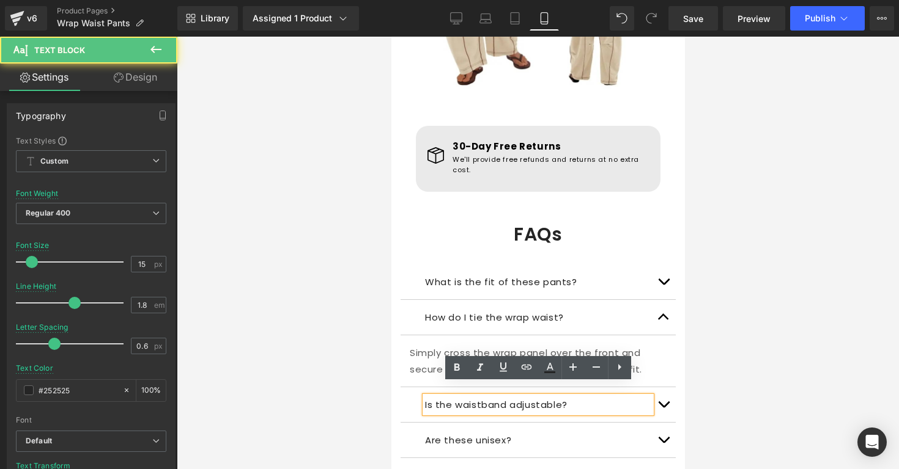
click at [616, 397] on p "Is the waistband adjustable?" at bounding box center [537, 405] width 226 height 17
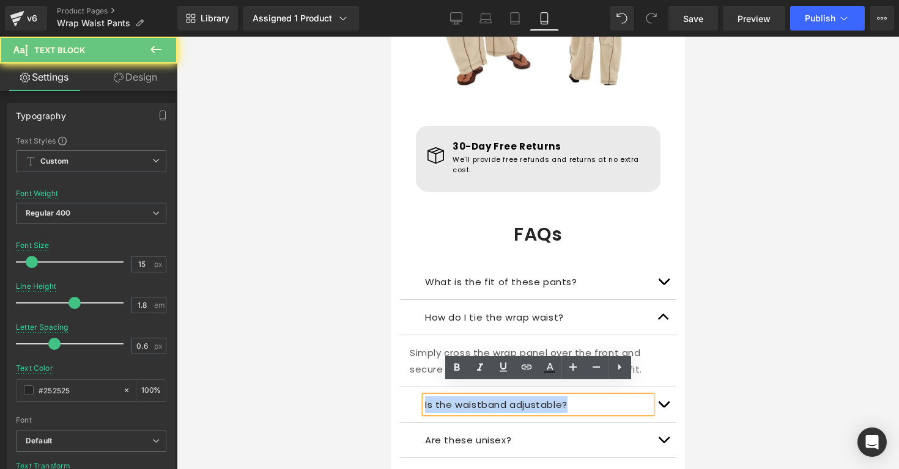
click at [616, 397] on p "Is the waistband adjustable?" at bounding box center [537, 405] width 226 height 17
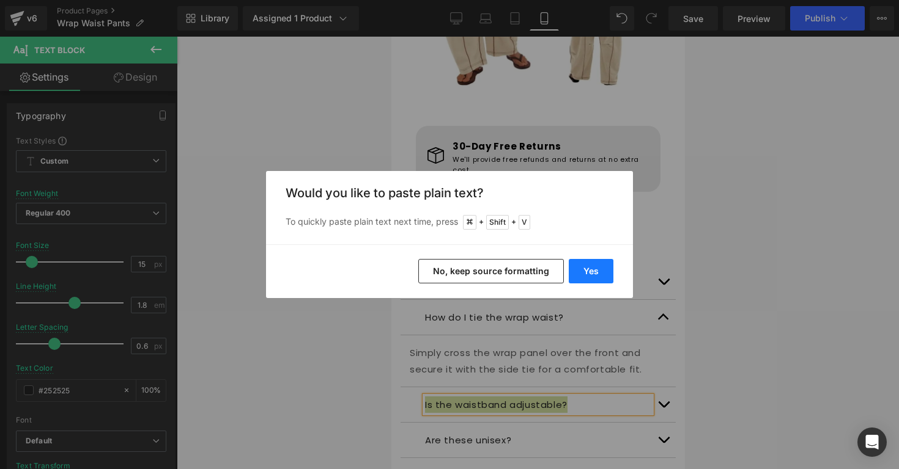
click at [598, 276] on button "Yes" at bounding box center [590, 271] width 45 height 24
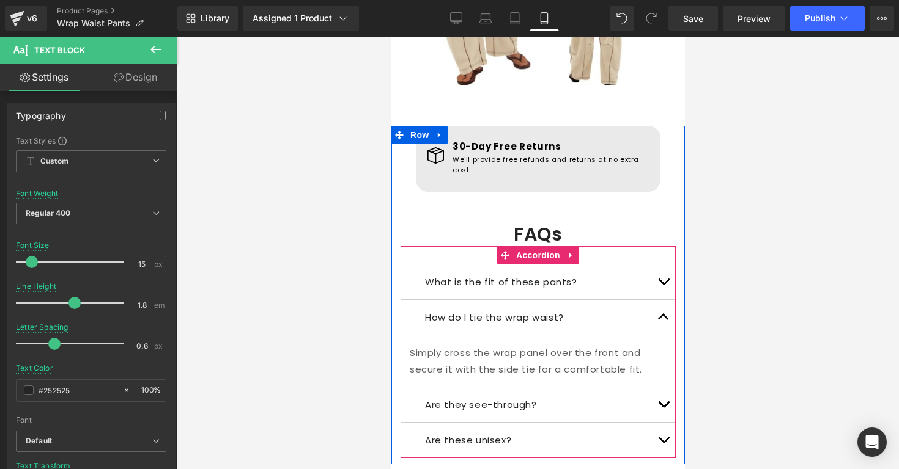
click at [666, 396] on button "button" at bounding box center [662, 405] width 24 height 35
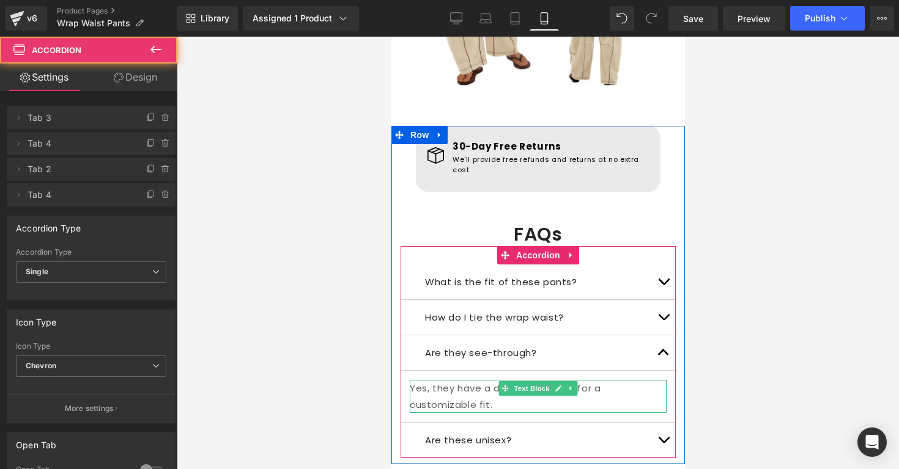
click at [607, 380] on p "Yes, they have a drawstring waist for a customizable fit." at bounding box center [537, 396] width 257 height 33
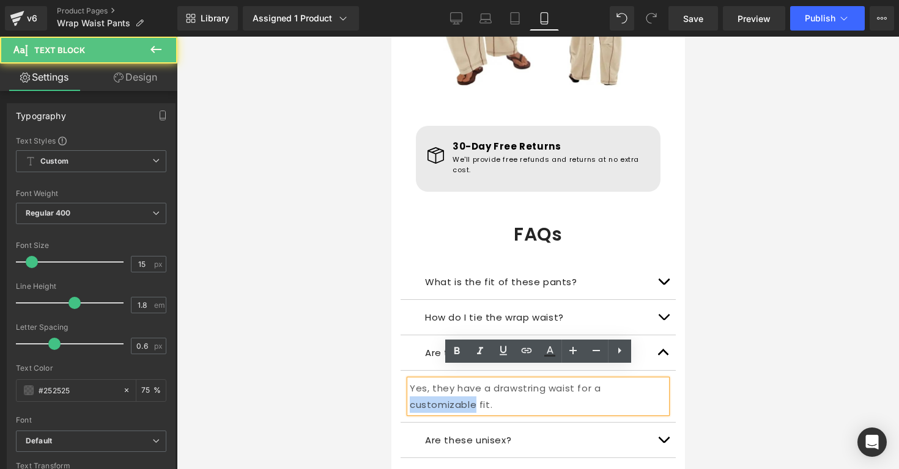
click at [607, 380] on p "Yes, they have a drawstring waist for a customizable fit." at bounding box center [537, 396] width 257 height 33
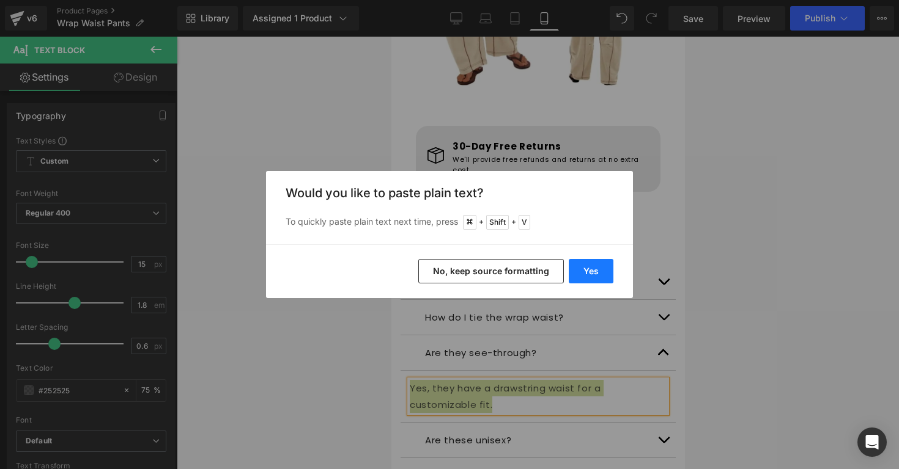
click at [602, 271] on button "Yes" at bounding box center [590, 271] width 45 height 24
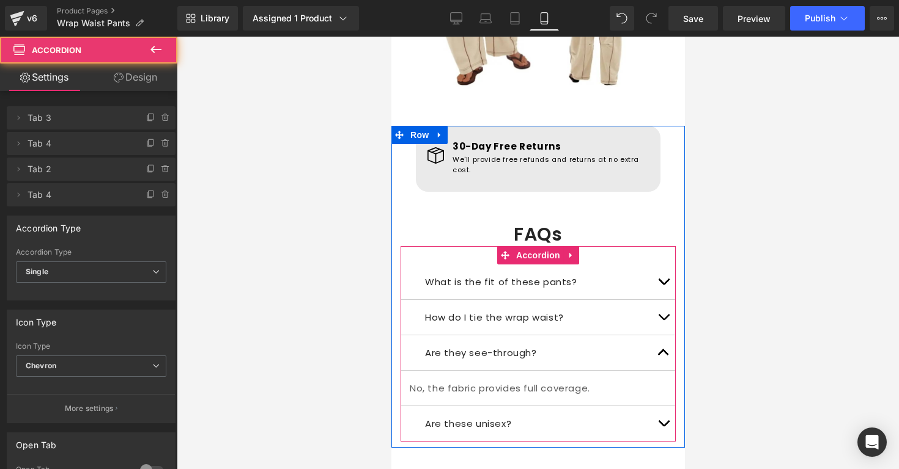
click at [663, 356] on span "button" at bounding box center [663, 356] width 0 height 0
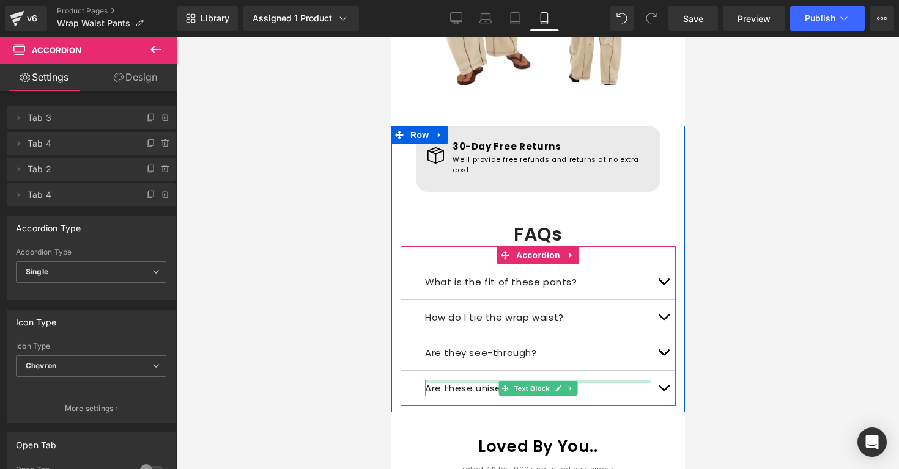
click at [589, 380] on div at bounding box center [537, 381] width 226 height 3
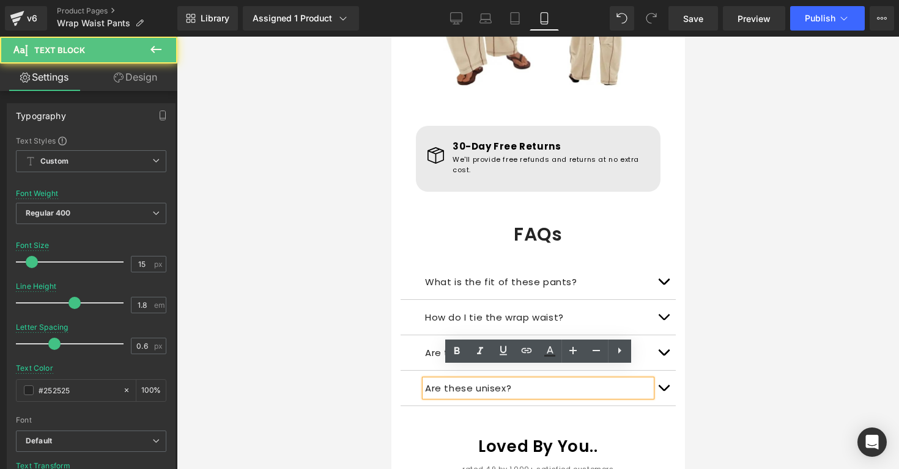
click at [589, 380] on p "Are these unisex?" at bounding box center [537, 388] width 226 height 17
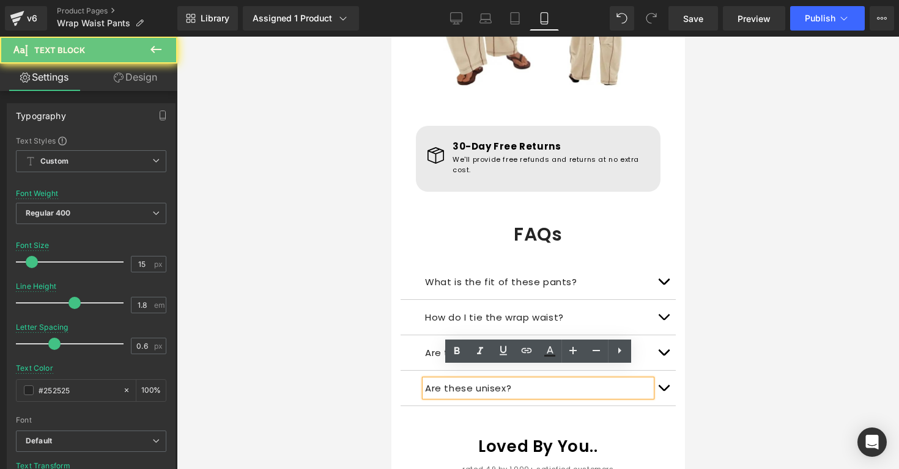
click at [586, 380] on p "Are these unisex?" at bounding box center [537, 388] width 226 height 17
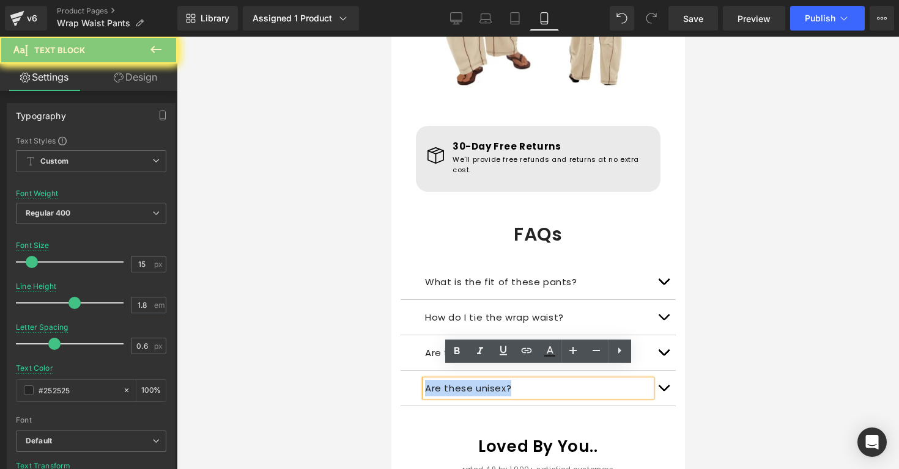
click at [586, 380] on p "Are these unisex?" at bounding box center [537, 388] width 226 height 17
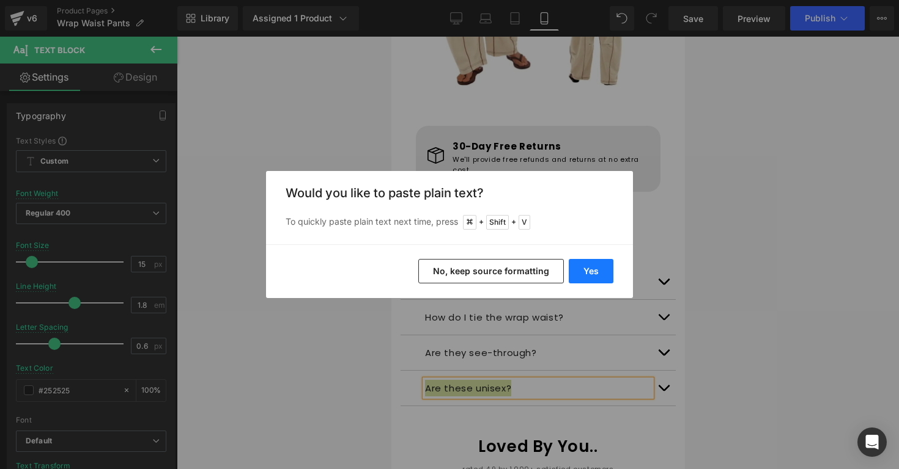
click at [586, 267] on button "Yes" at bounding box center [590, 271] width 45 height 24
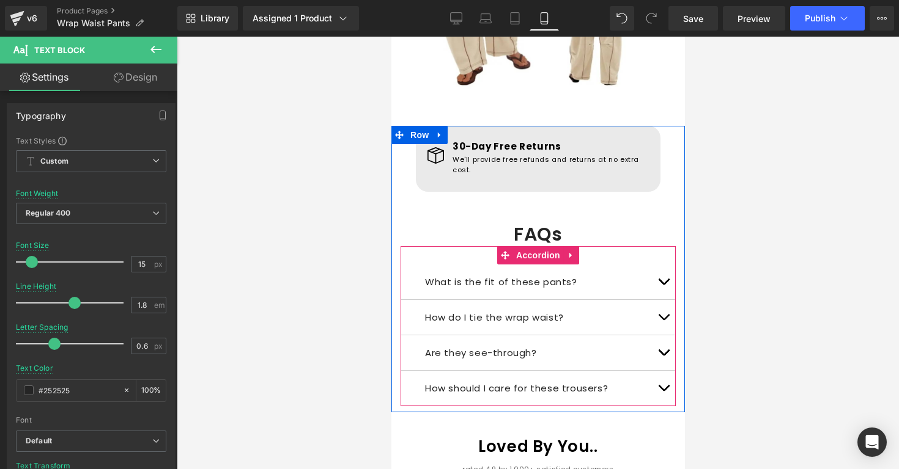
click at [582, 380] on p "How should I care for these trousers?" at bounding box center [537, 388] width 226 height 17
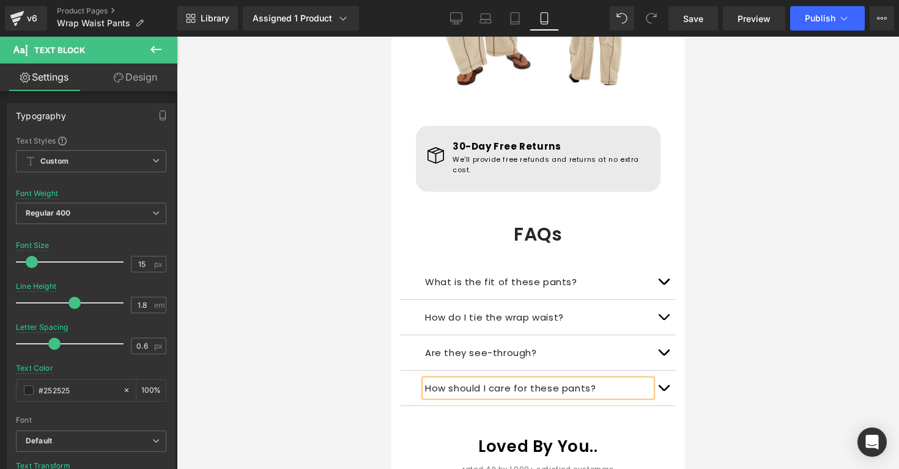
click at [665, 380] on button "button" at bounding box center [662, 388] width 24 height 35
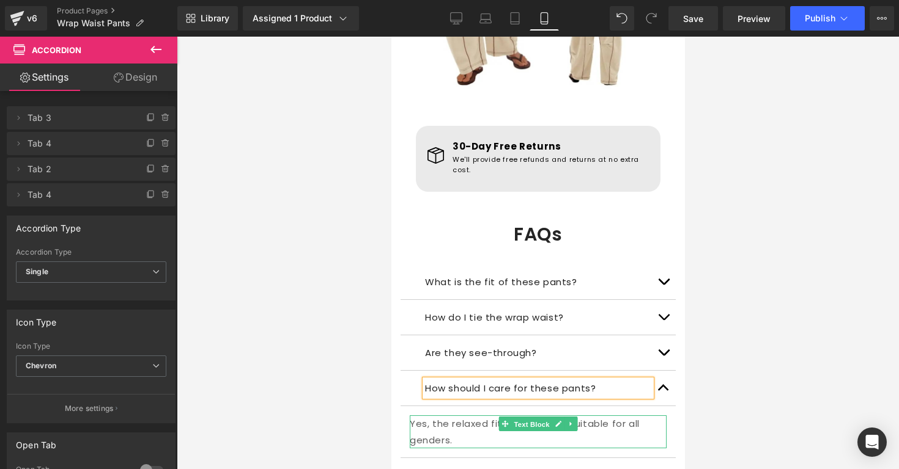
click at [517, 417] on span "Text Block" at bounding box center [530, 424] width 40 height 15
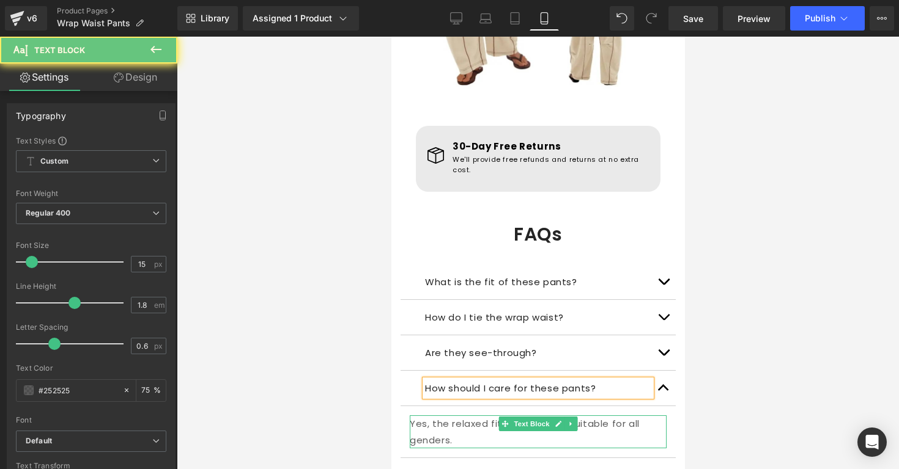
click at [481, 416] on p "Yes, the relaxed fit makes them suitable for all genders." at bounding box center [537, 432] width 257 height 33
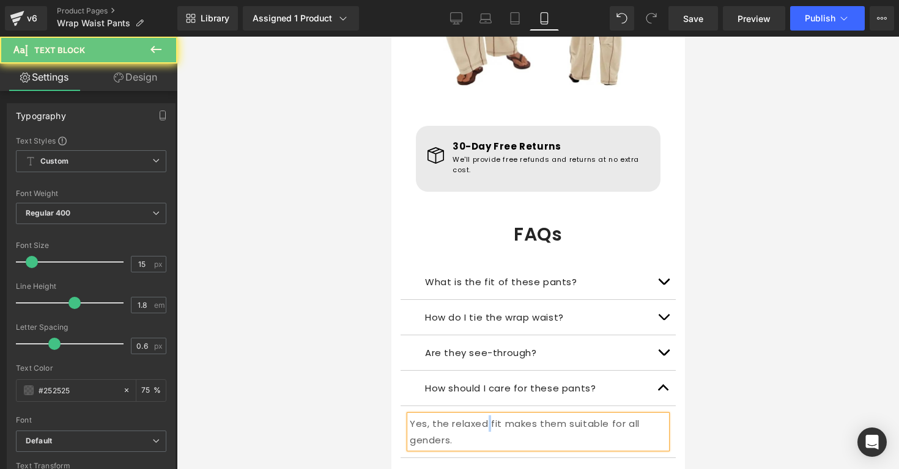
click at [481, 416] on p "Yes, the relaxed fit makes them suitable for all genders." at bounding box center [537, 432] width 257 height 33
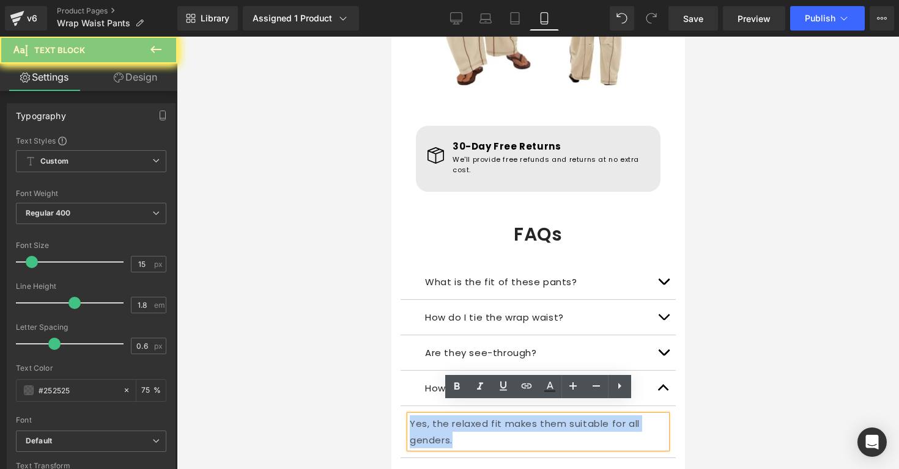
click at [481, 416] on p "Yes, the relaxed fit makes them suitable for all genders." at bounding box center [537, 432] width 257 height 33
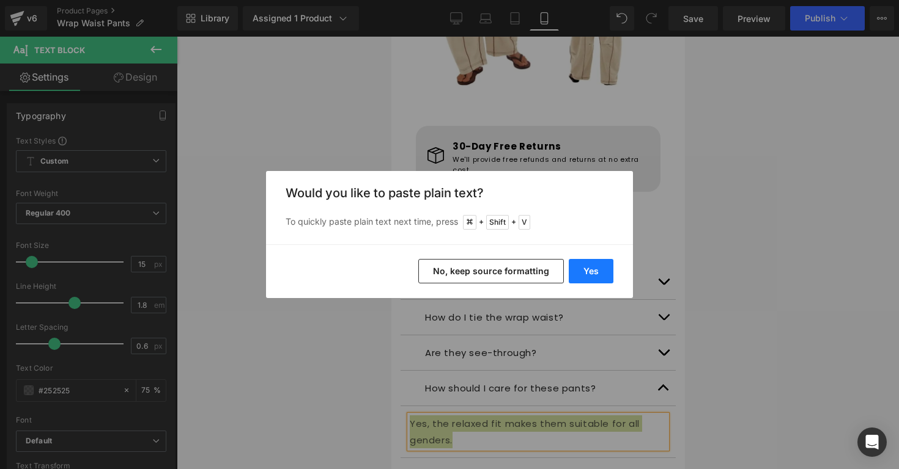
click at [588, 282] on button "Yes" at bounding box center [590, 271] width 45 height 24
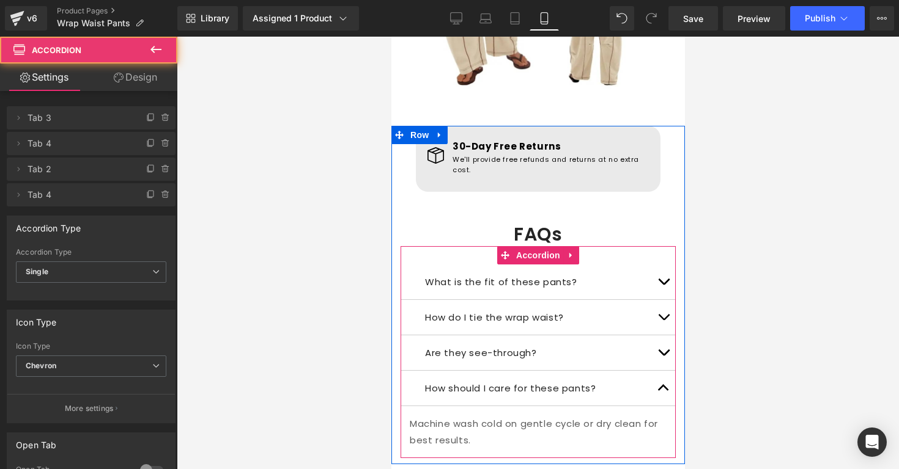
click at [664, 377] on button "button" at bounding box center [662, 388] width 24 height 35
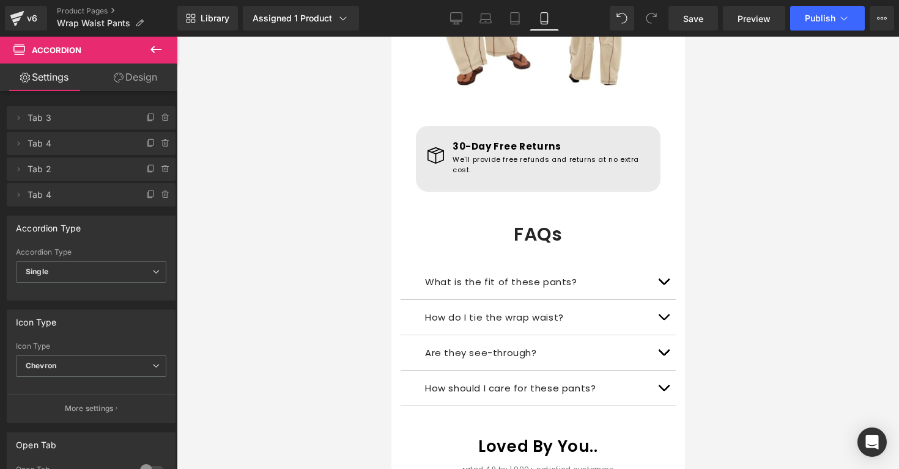
click at [699, 39] on div at bounding box center [538, 253] width 722 height 433
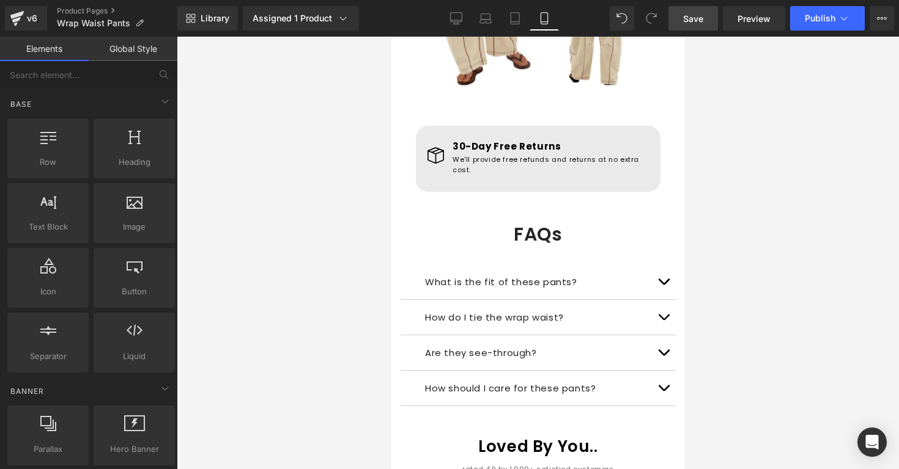
click at [699, 26] on link "Save" at bounding box center [693, 18] width 50 height 24
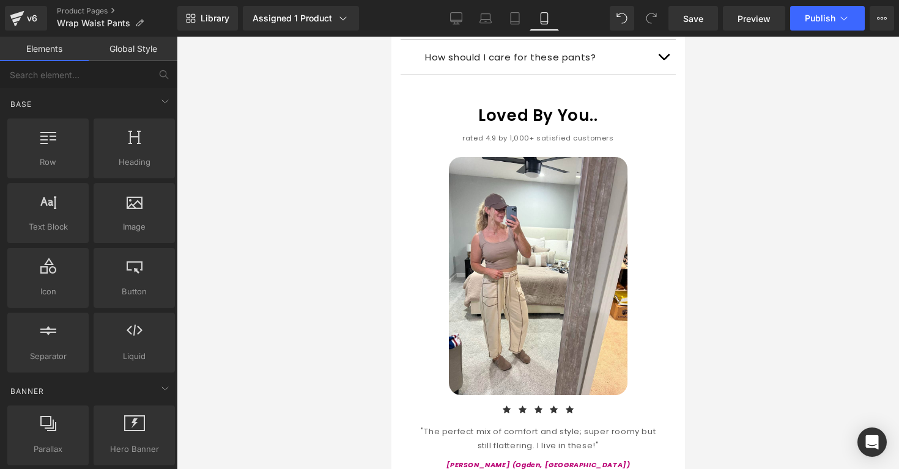
scroll to position [1391, 0]
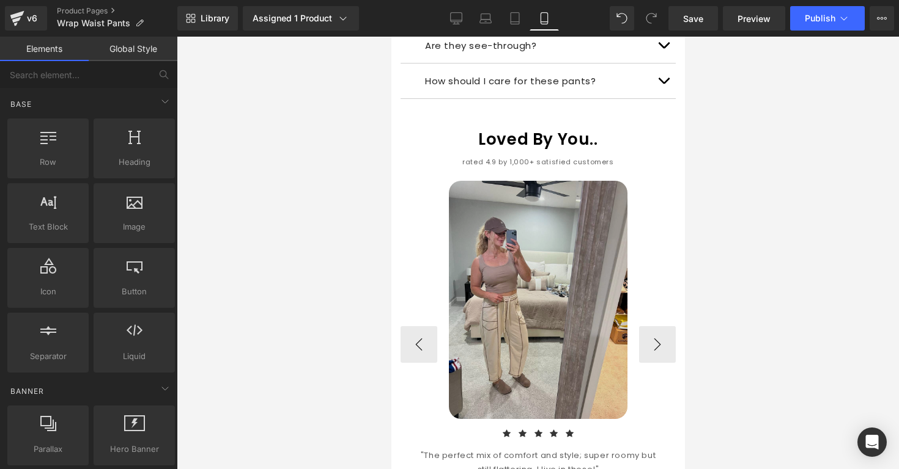
click at [600, 238] on img at bounding box center [537, 300] width 179 height 238
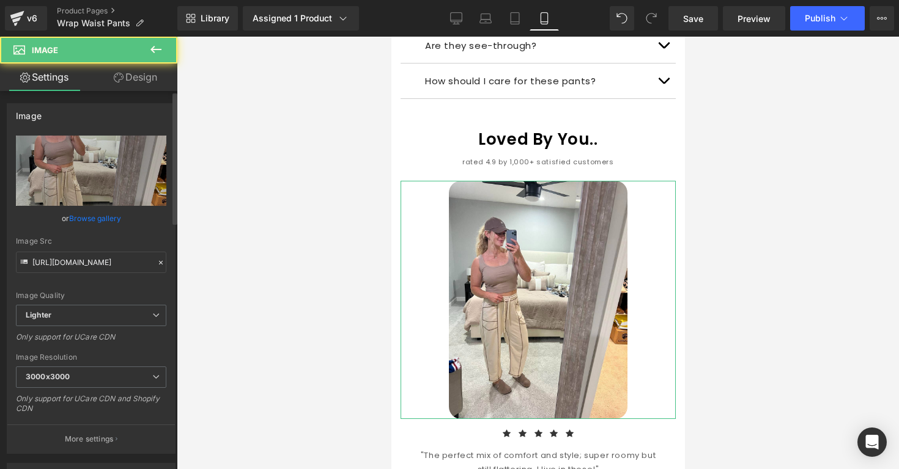
click at [117, 223] on link "Browse gallery" at bounding box center [95, 218] width 52 height 21
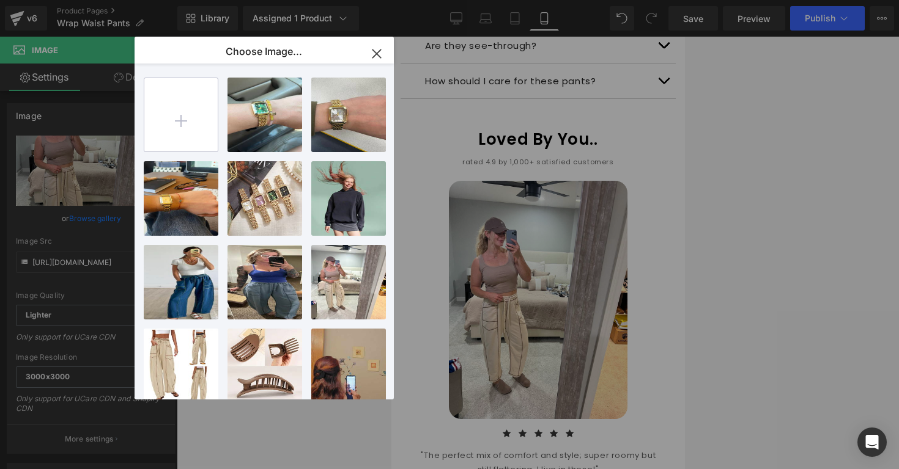
click at [188, 121] on input "file" at bounding box center [180, 114] width 73 height 73
click at [212, 138] on input "file" at bounding box center [180, 114] width 73 height 73
type input "C:\fakepath\Screenshot 2025-09-29 at 12.53.02 PM.png"
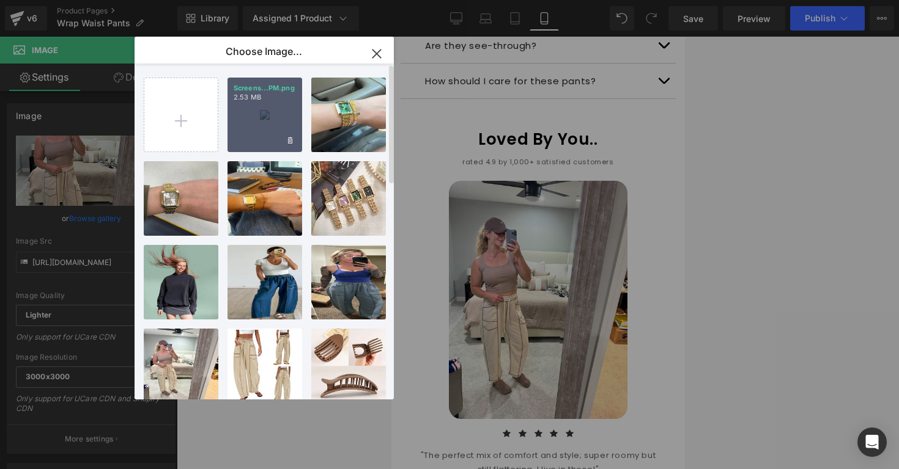
click at [253, 127] on div "Screens...PM.png 2.53 MB" at bounding box center [264, 115] width 75 height 75
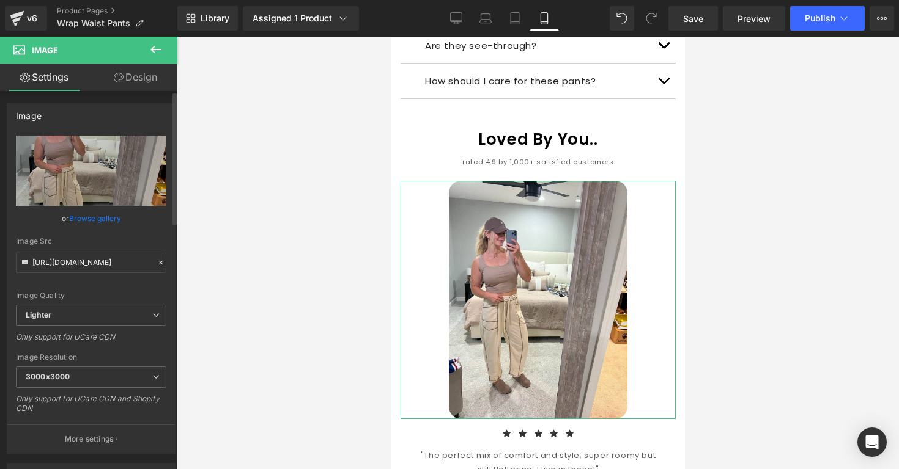
click at [90, 226] on link "Browse gallery" at bounding box center [95, 218] width 52 height 21
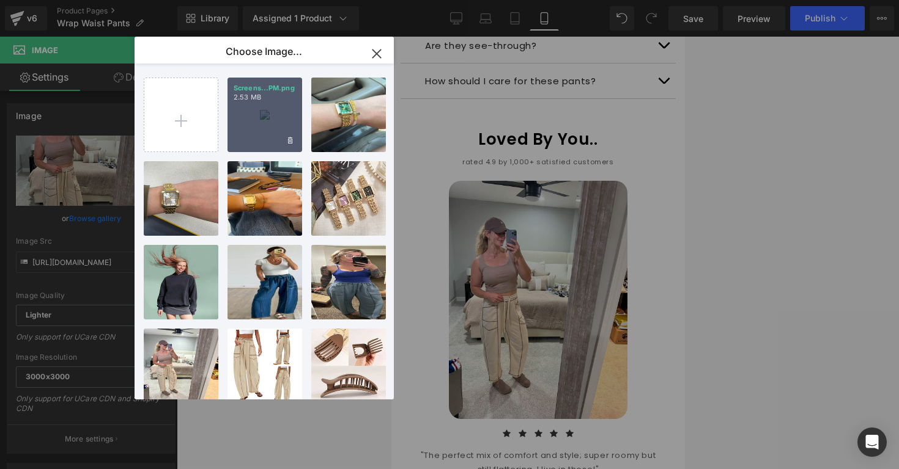
click at [250, 127] on div "Screens...PM.png 2.53 MB" at bounding box center [264, 115] width 75 height 75
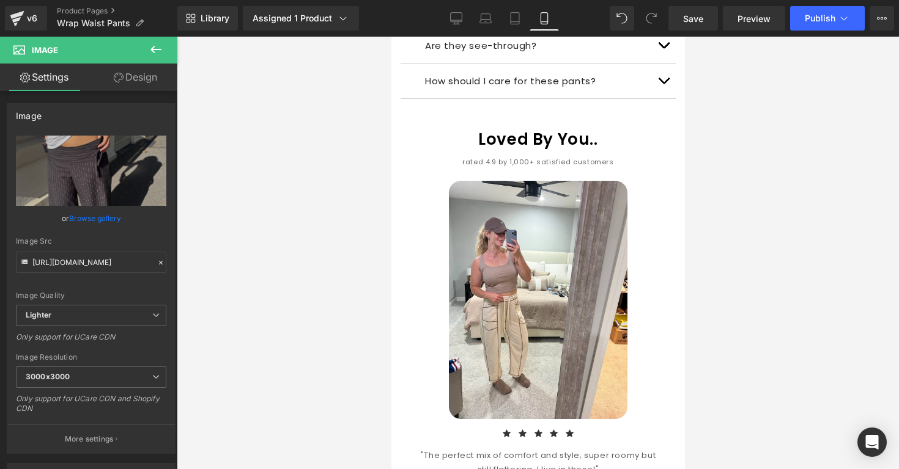
type input "https://ucarecdn.com/0b669fdc-ddbc-4120-9e89-9542a9275b82/-/format/auto/-/previ…"
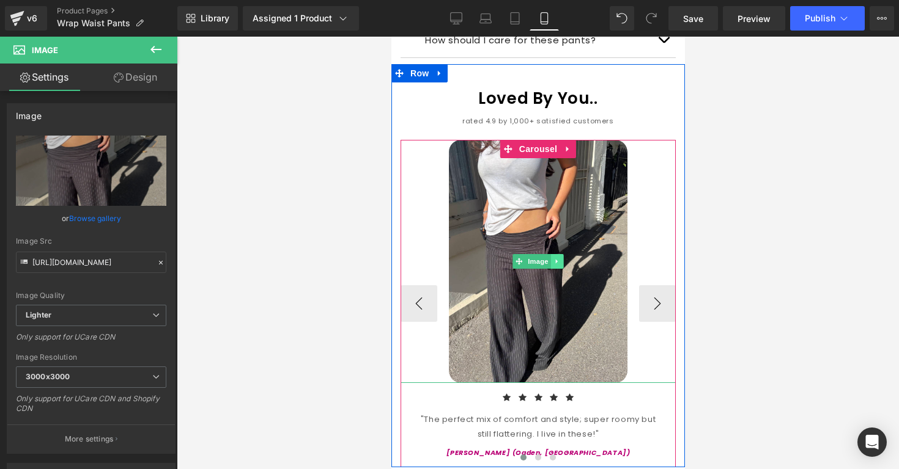
scroll to position [1438, 0]
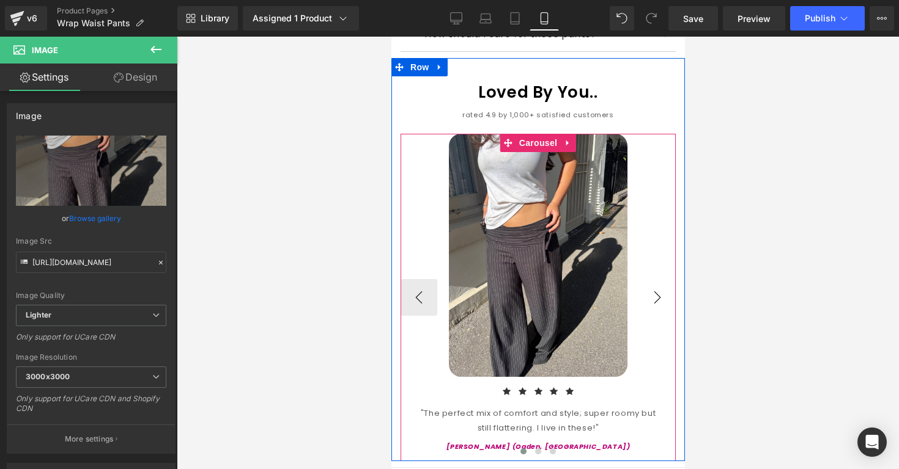
click at [655, 281] on button "›" at bounding box center [656, 297] width 37 height 37
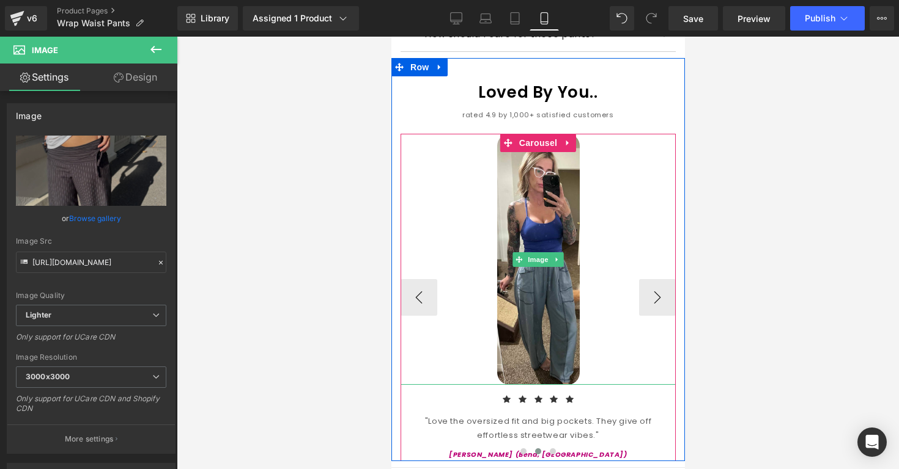
click at [613, 312] on div at bounding box center [537, 259] width 275 height 251
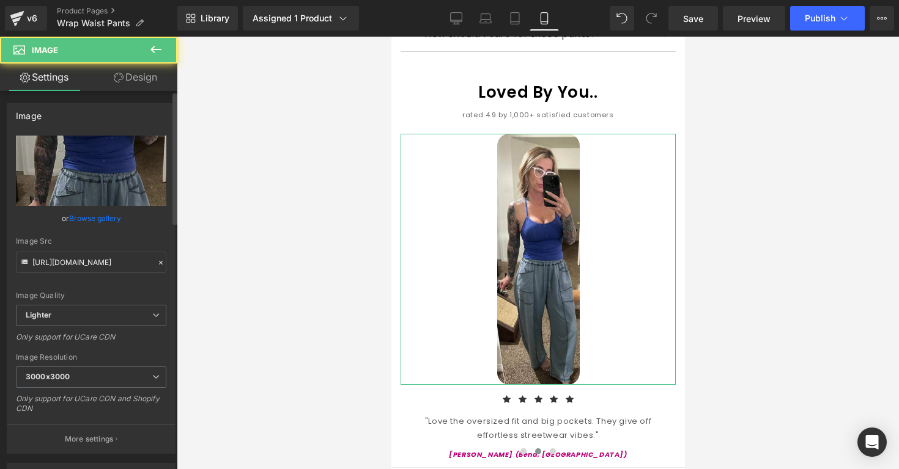
click at [97, 219] on link "Browse gallery" at bounding box center [95, 218] width 52 height 21
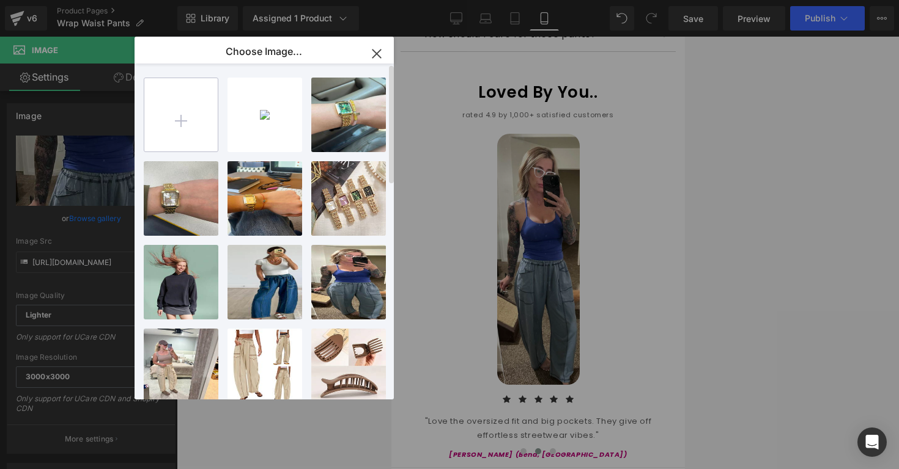
click at [197, 142] on input "file" at bounding box center [180, 114] width 73 height 73
type input "C:\fakepath\Screenshot 2025-09-29 at 12.53.23 PM.png"
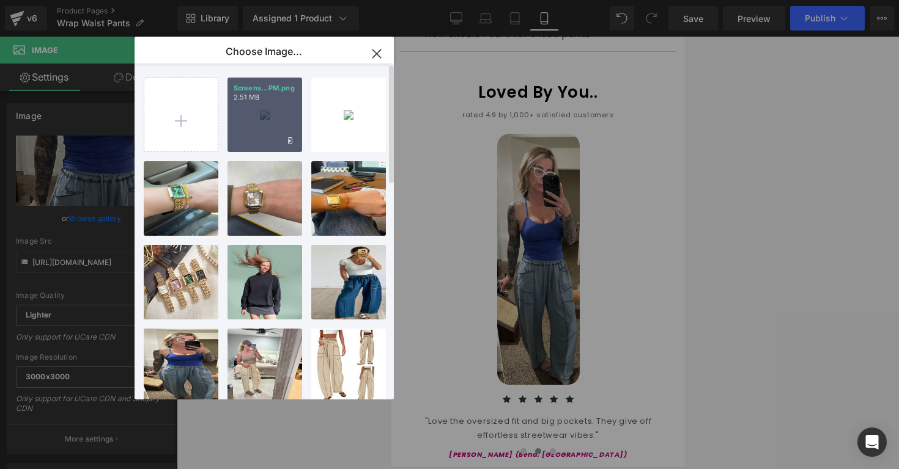
click at [273, 139] on div "Screens...PM.png 2.51 MB" at bounding box center [264, 115] width 75 height 75
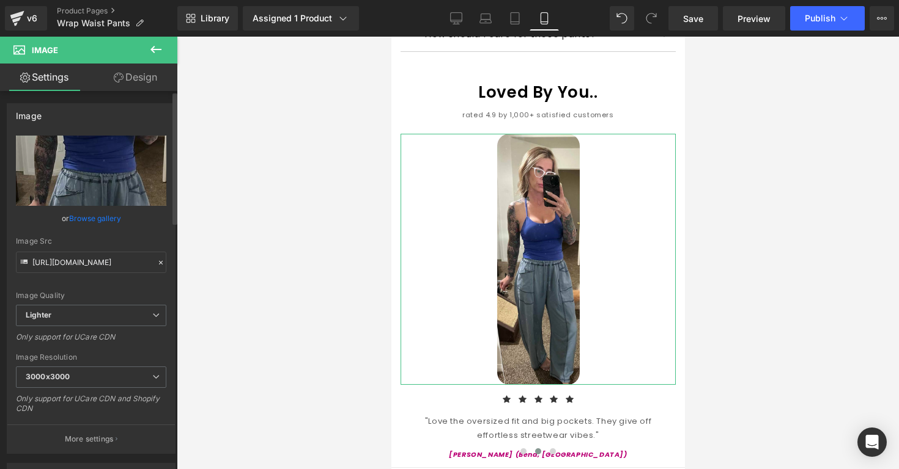
click at [92, 217] on link "Browse gallery" at bounding box center [95, 218] width 52 height 21
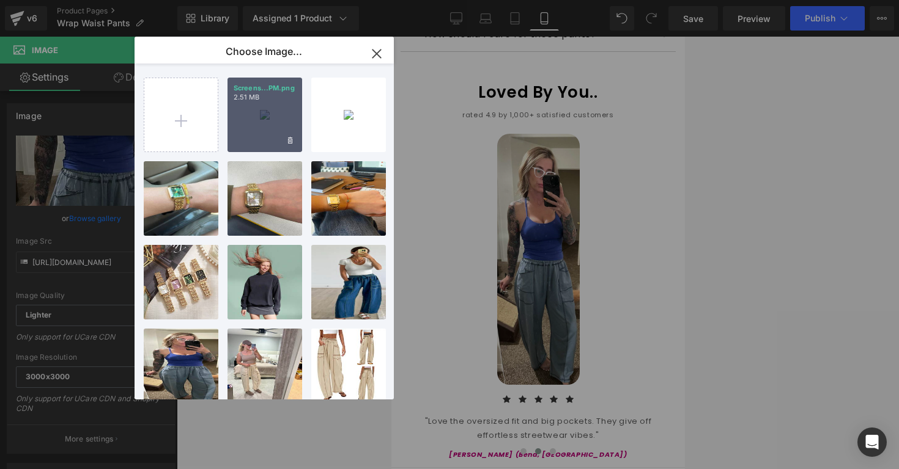
click at [237, 145] on div "Screens...PM.png 2.51 MB" at bounding box center [264, 115] width 75 height 75
type input "https://ucarecdn.com/ae94a67b-fbbb-480b-99b4-3835ec43db3b/-/format/auto/-/previ…"
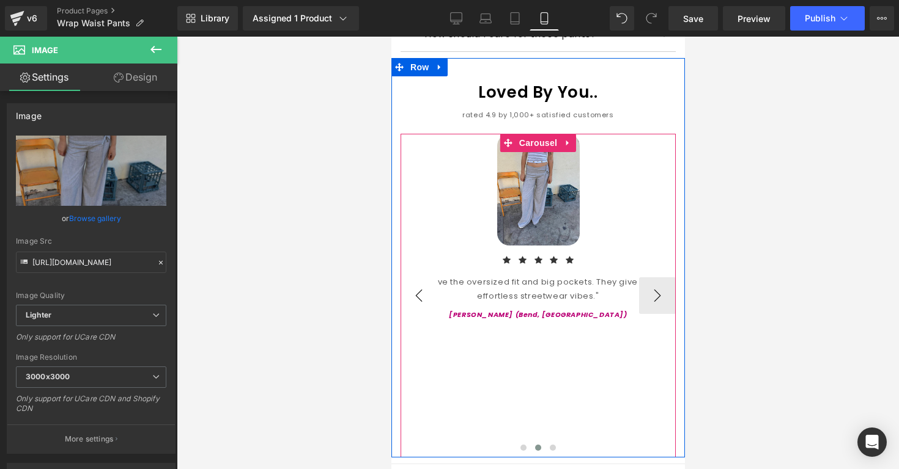
click at [432, 279] on button "‹" at bounding box center [418, 296] width 37 height 37
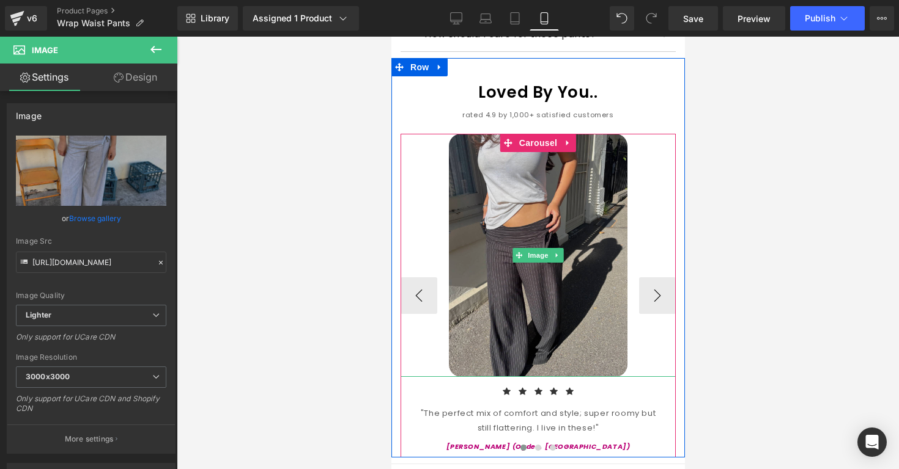
click at [480, 238] on img at bounding box center [537, 255] width 179 height 243
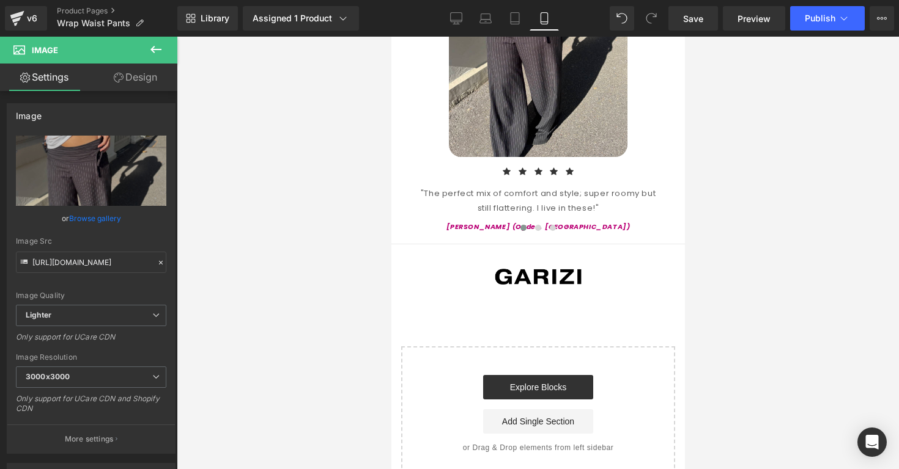
scroll to position [1470, 0]
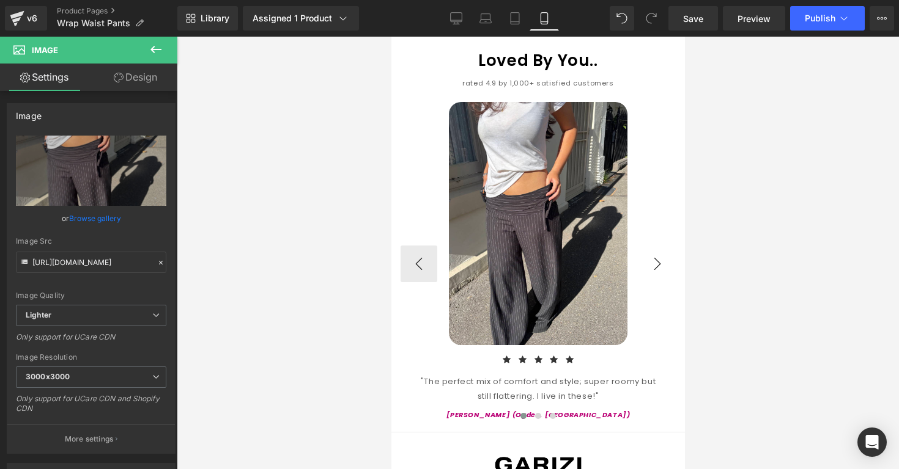
click at [661, 254] on button "›" at bounding box center [656, 264] width 37 height 37
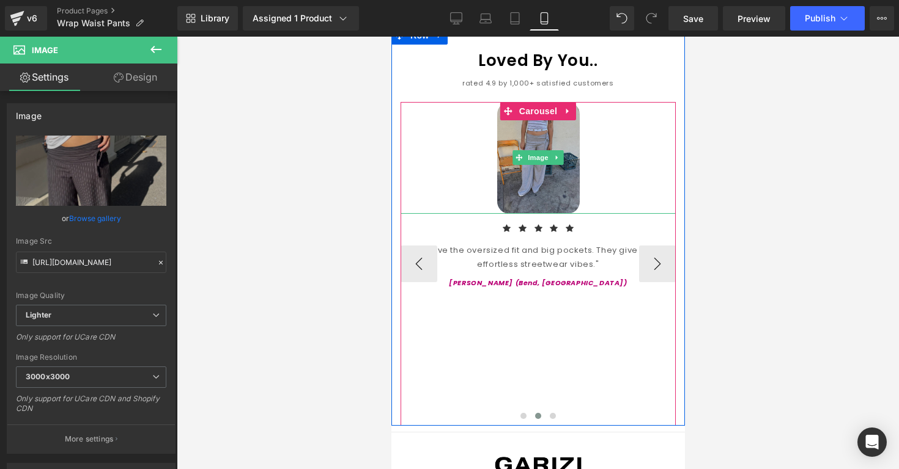
click at [583, 186] on div at bounding box center [537, 158] width 275 height 112
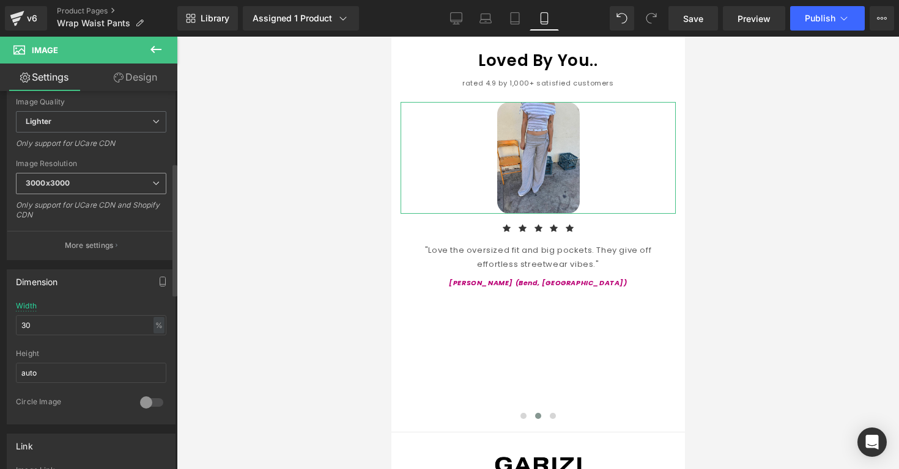
scroll to position [205, 0]
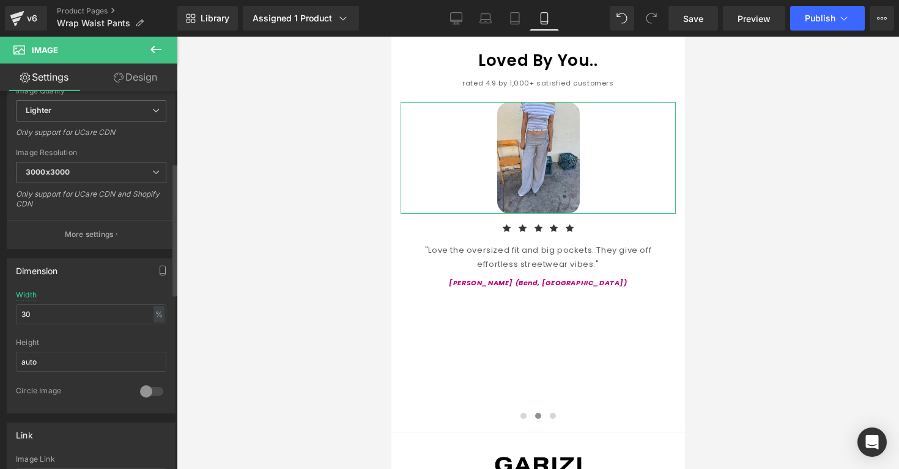
click at [109, 328] on div "Width 30 % % px" at bounding box center [91, 315] width 150 height 48
click at [109, 322] on input "30" at bounding box center [91, 314] width 150 height 20
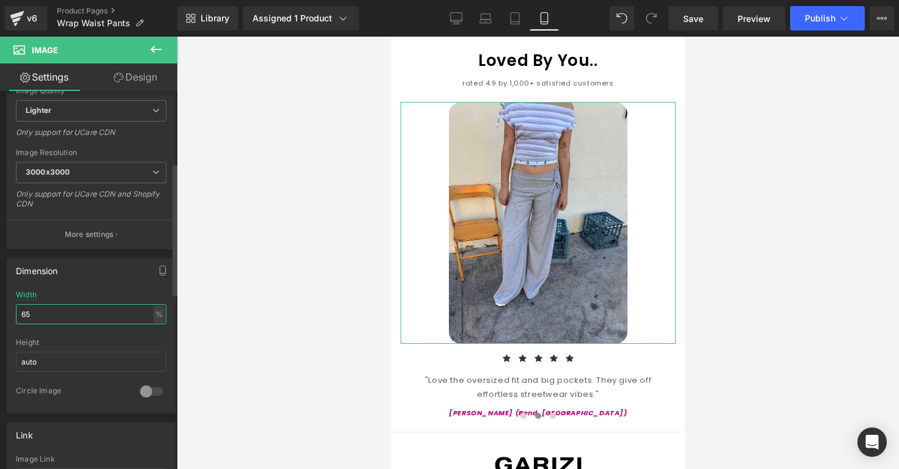
type input "65"
click at [111, 294] on div "Width 65 % % px" at bounding box center [91, 315] width 150 height 48
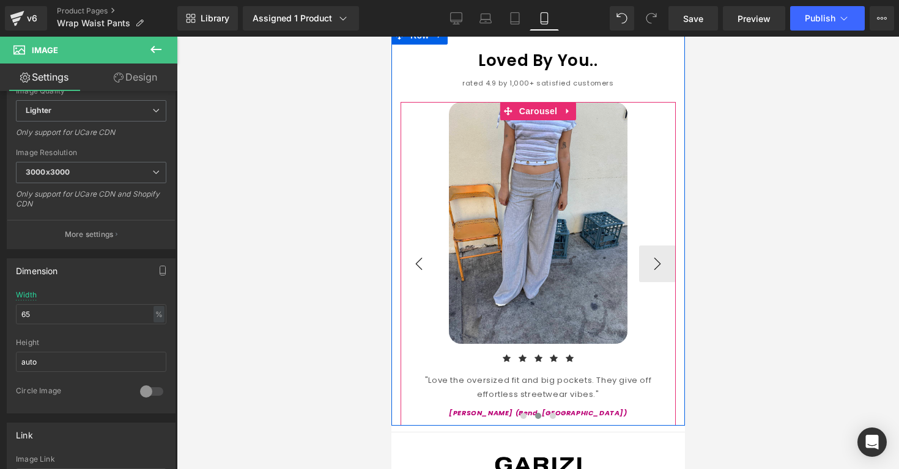
click at [424, 254] on button "‹" at bounding box center [418, 264] width 37 height 37
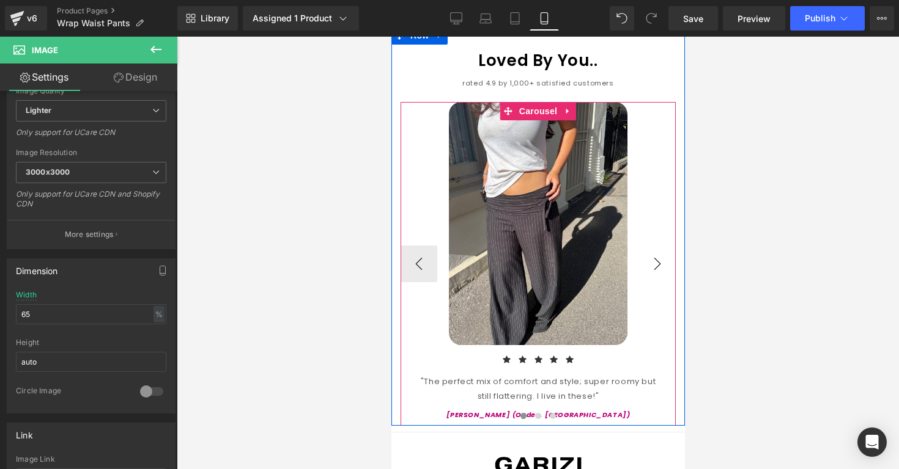
click at [654, 259] on button "›" at bounding box center [656, 264] width 37 height 37
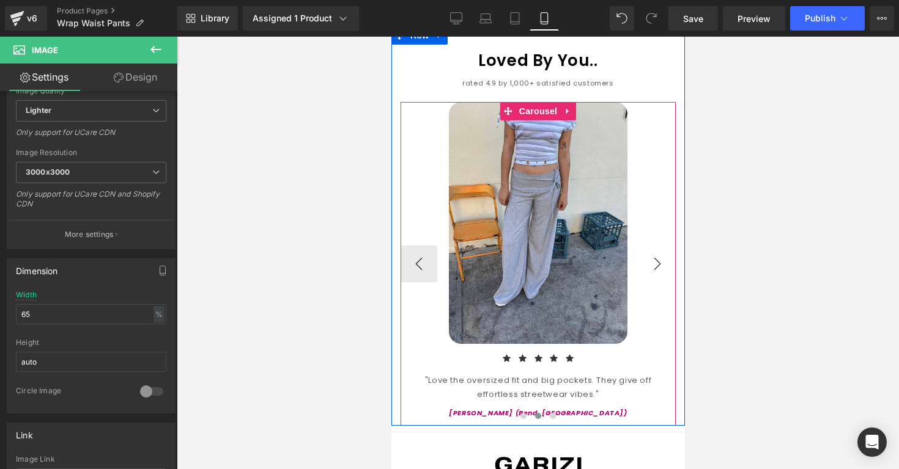
click at [654, 259] on button "›" at bounding box center [656, 264] width 37 height 37
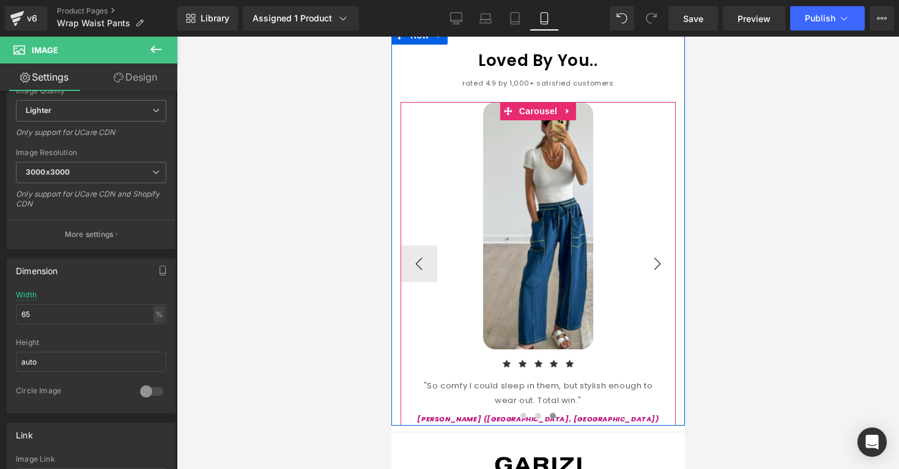
click at [654, 259] on button "›" at bounding box center [656, 264] width 37 height 37
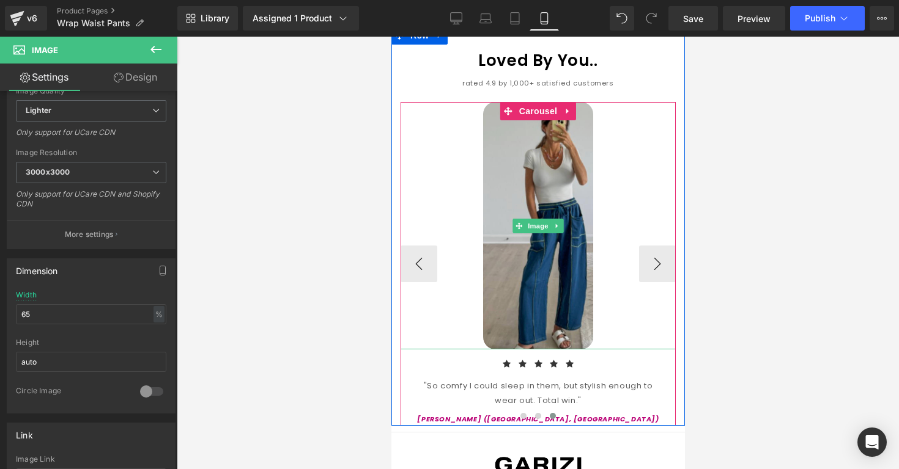
click at [540, 267] on img at bounding box center [537, 226] width 110 height 248
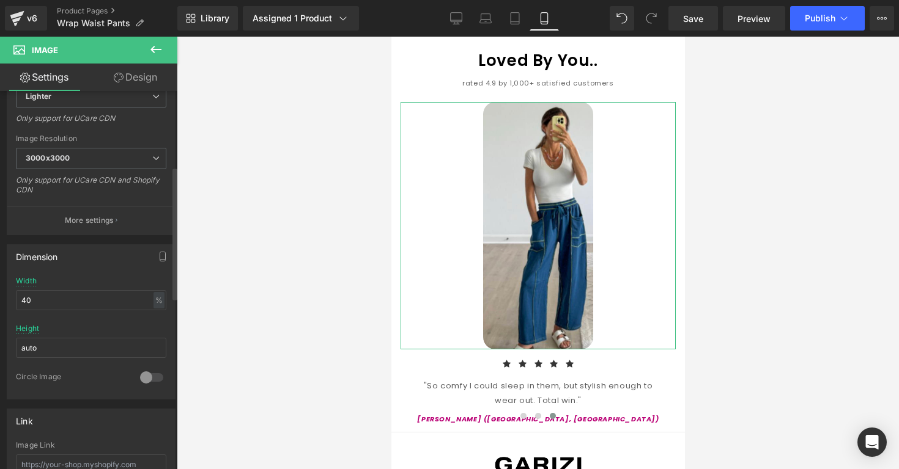
scroll to position [222, 0]
click at [98, 295] on input "40" at bounding box center [91, 297] width 150 height 20
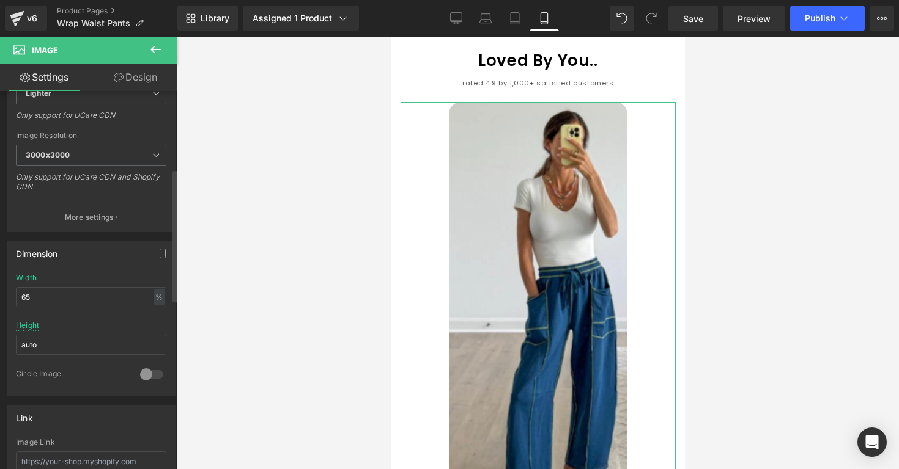
type input "65"
click at [107, 276] on div "Width 65 % % px" at bounding box center [91, 298] width 150 height 48
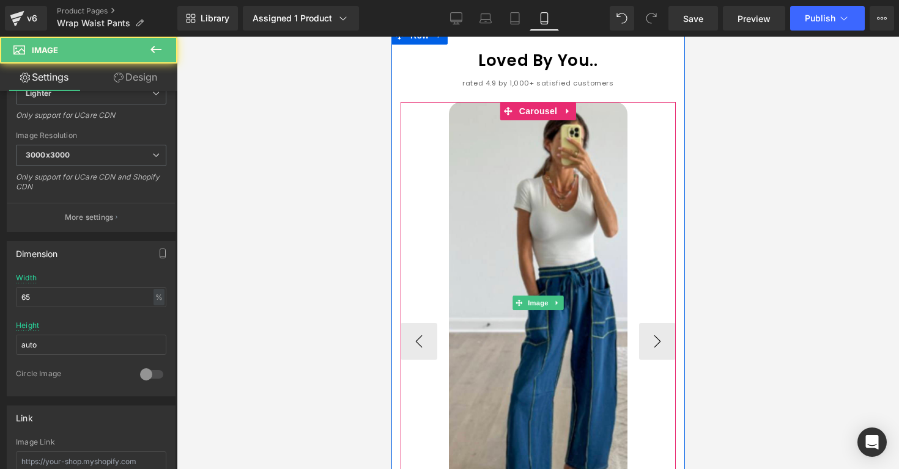
click at [413, 197] on div at bounding box center [537, 303] width 275 height 403
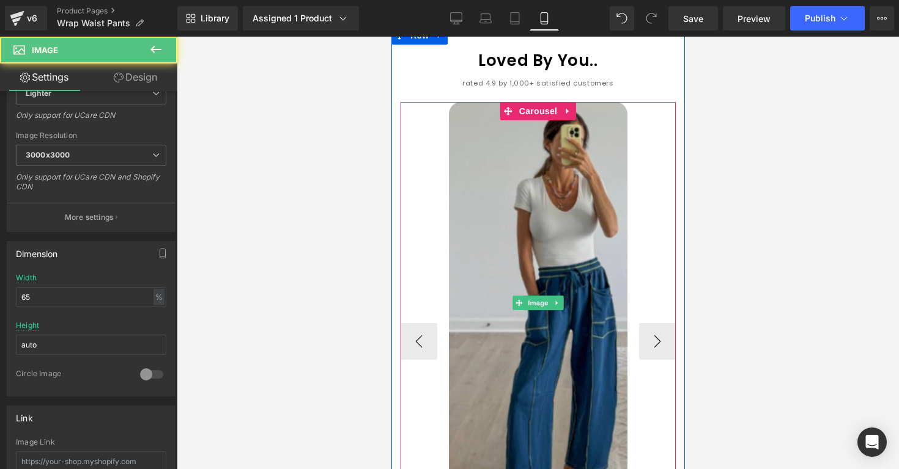
click at [479, 181] on img at bounding box center [537, 303] width 179 height 403
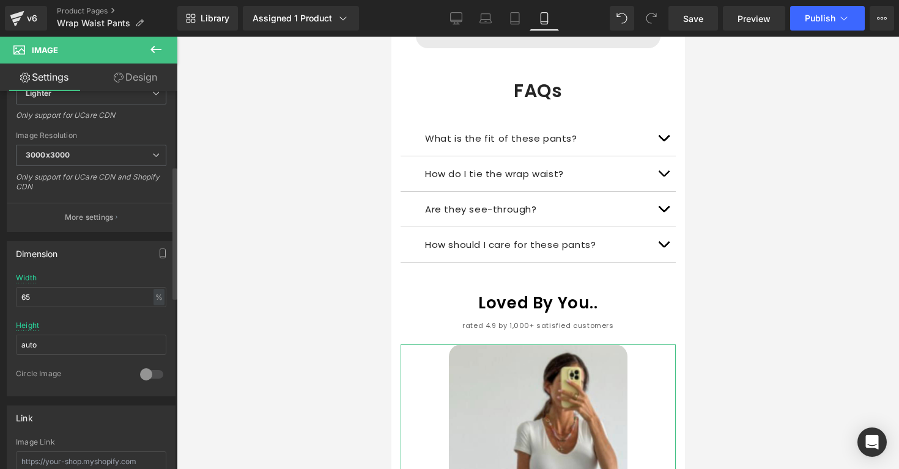
scroll to position [0, 0]
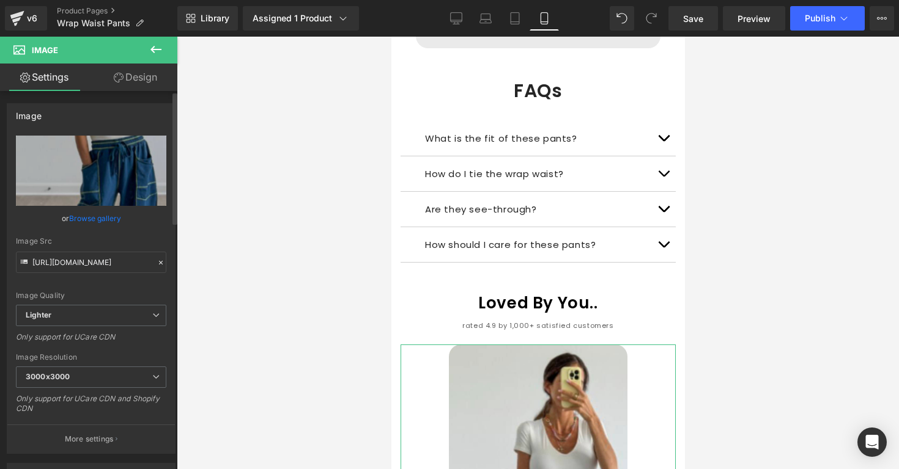
click at [78, 226] on link "Browse gallery" at bounding box center [95, 218] width 52 height 21
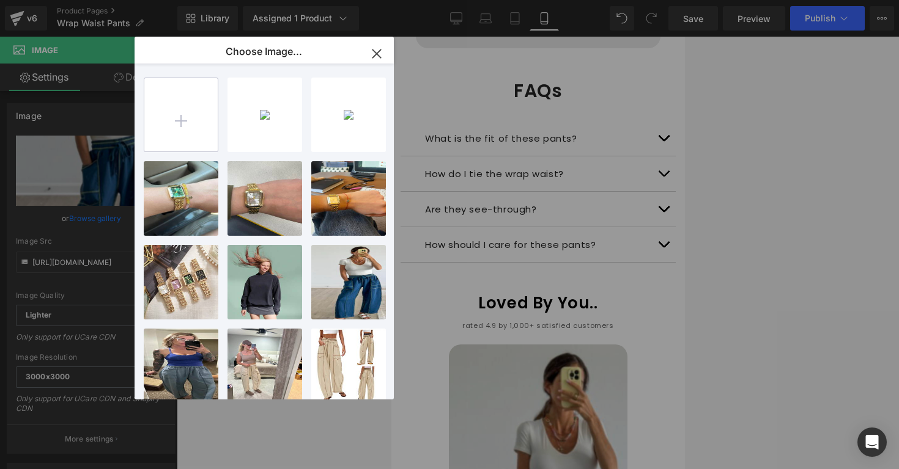
click at [190, 116] on input "file" at bounding box center [180, 114] width 73 height 73
type input "C:\fakepath\Screenshot 2025-09-29 at 12.52.49 PM.png"
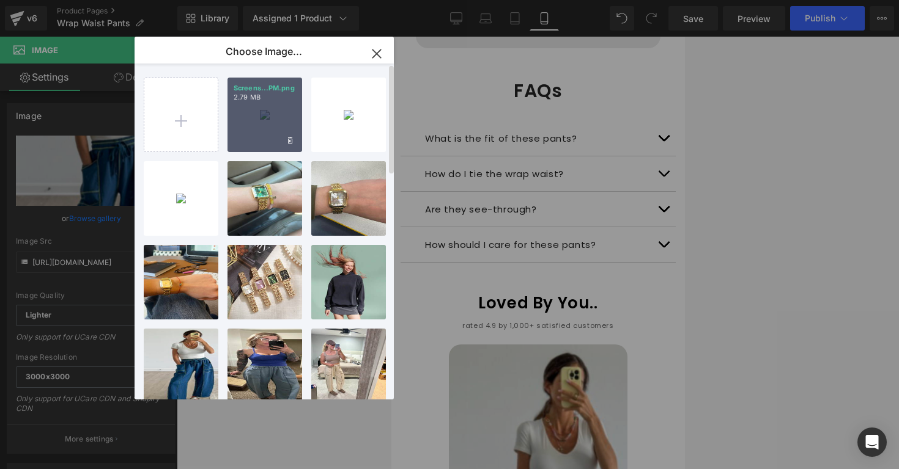
click at [260, 134] on div "Screens...PM.png 2.79 MB" at bounding box center [264, 115] width 75 height 75
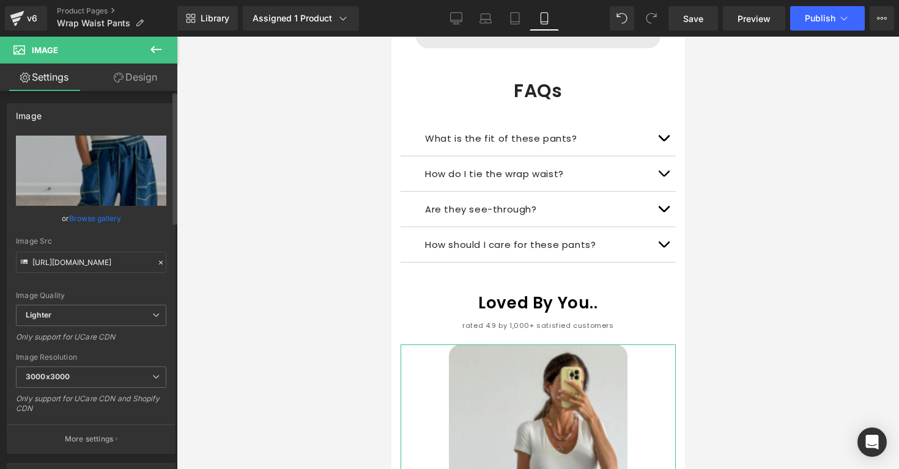
click at [111, 220] on link "Browse gallery" at bounding box center [95, 218] width 52 height 21
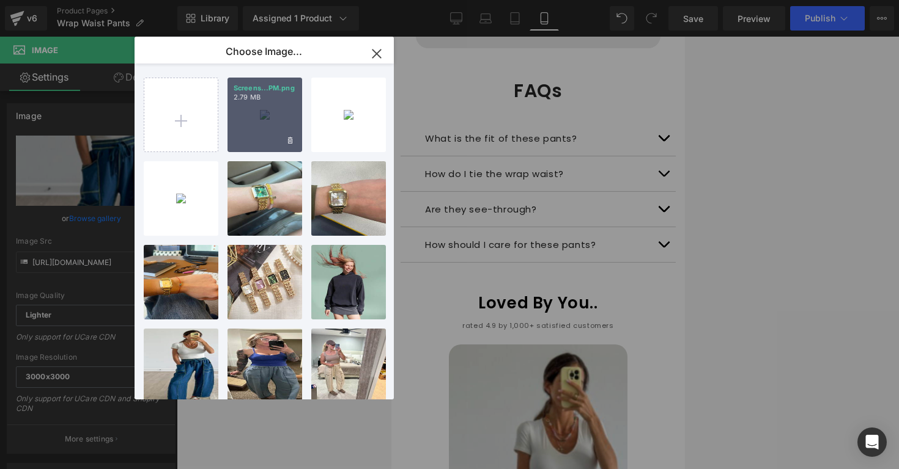
click at [254, 130] on div "Screens...PM.png 2.79 MB" at bounding box center [264, 115] width 75 height 75
type input "https://ucarecdn.com/e498a85b-4a94-4650-82c2-4b2471e8417c/-/format/auto/-/previ…"
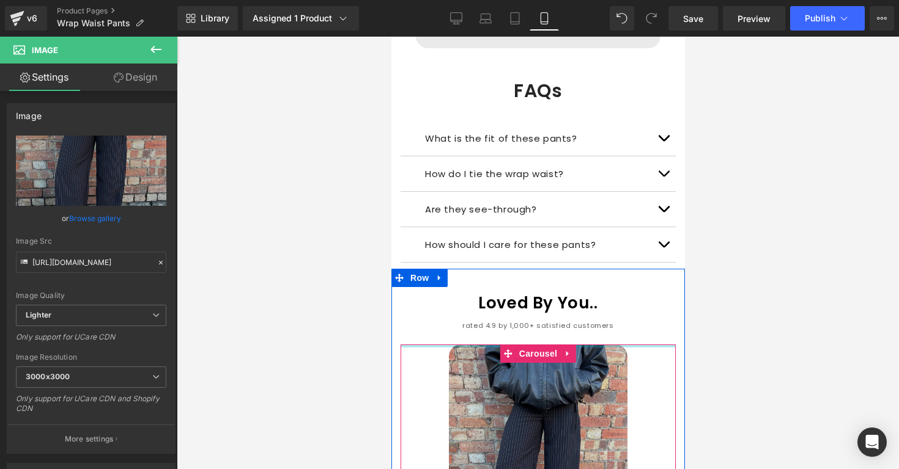
scroll to position [1475, 0]
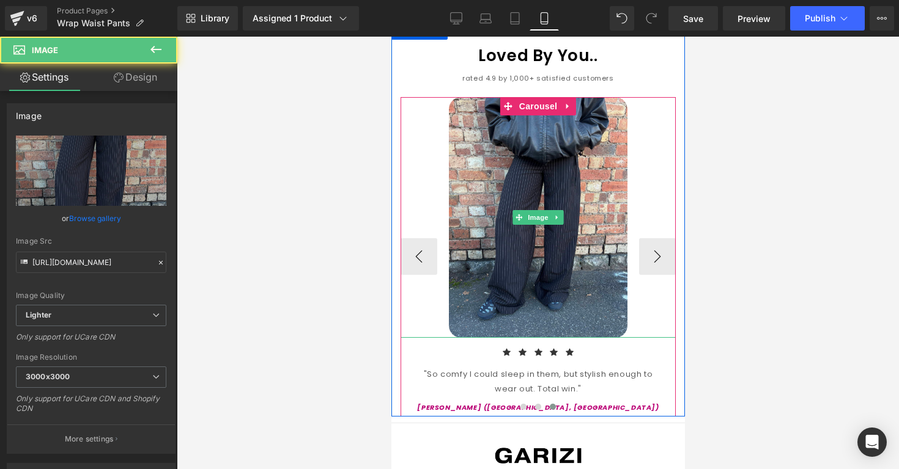
click at [429, 271] on div at bounding box center [537, 217] width 275 height 241
click at [429, 251] on button "‹" at bounding box center [418, 256] width 37 height 37
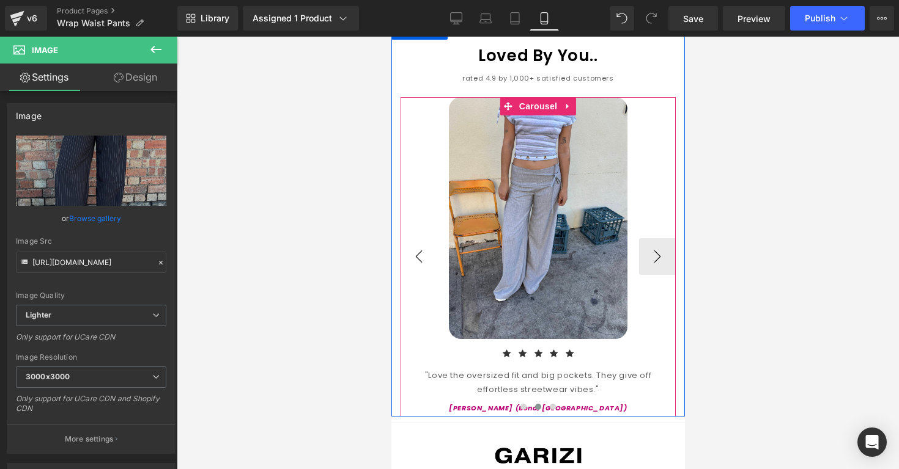
click at [429, 251] on button "‹" at bounding box center [418, 256] width 37 height 37
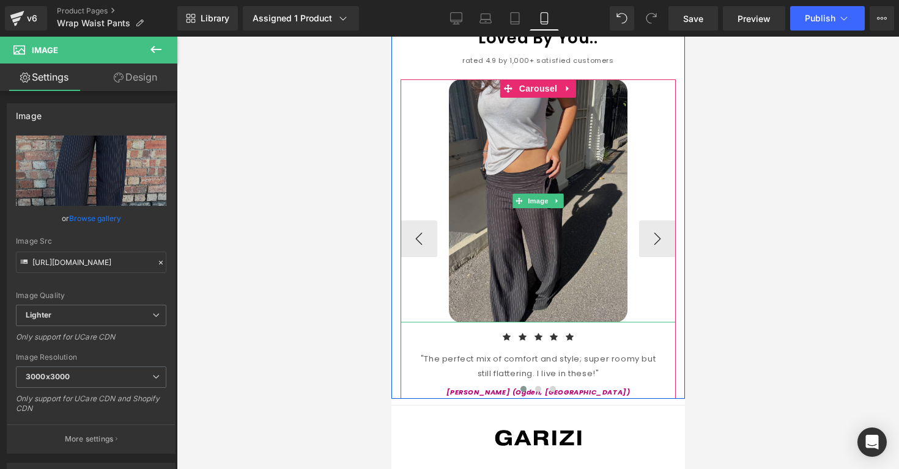
scroll to position [1496, 0]
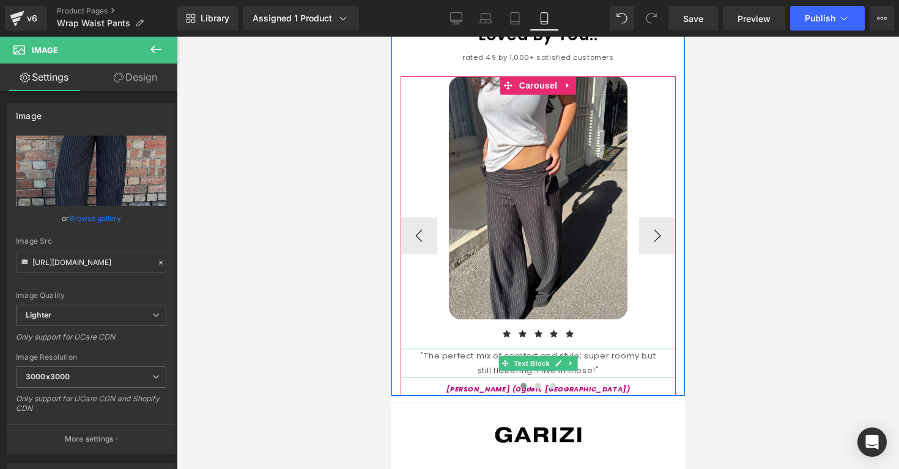
click at [454, 349] on div ""The perfect mix of comfort and style; super roomy but still flattering. I live…" at bounding box center [537, 363] width 275 height 29
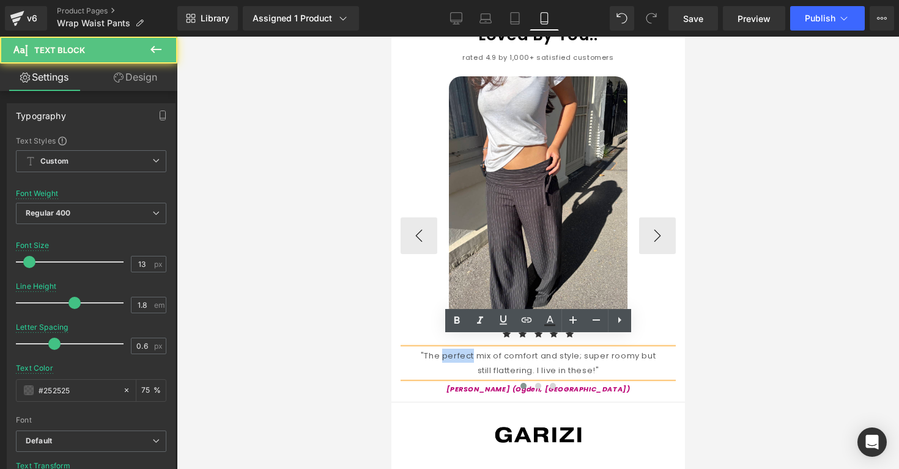
click at [454, 349] on div ""The perfect mix of comfort and style; super roomy but still flattering. I live…" at bounding box center [537, 363] width 275 height 29
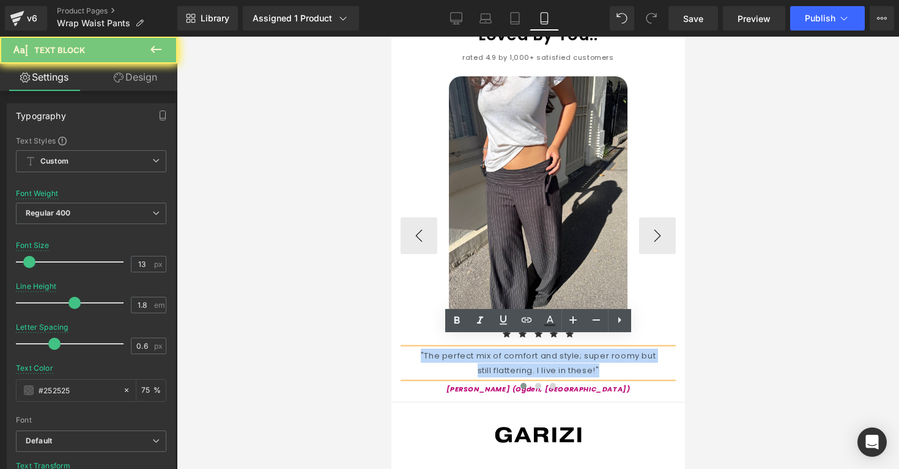
click at [454, 349] on div ""The perfect mix of comfort and style; super roomy but still flattering. I live…" at bounding box center [537, 363] width 275 height 29
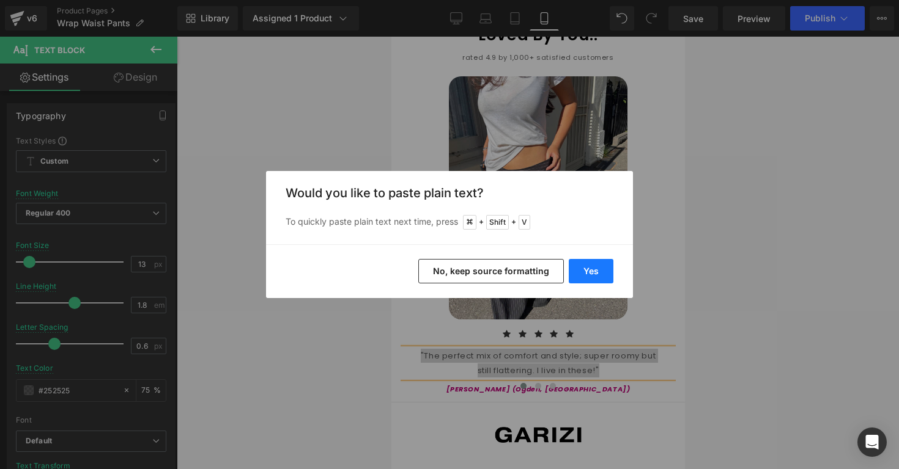
click at [584, 274] on button "Yes" at bounding box center [590, 271] width 45 height 24
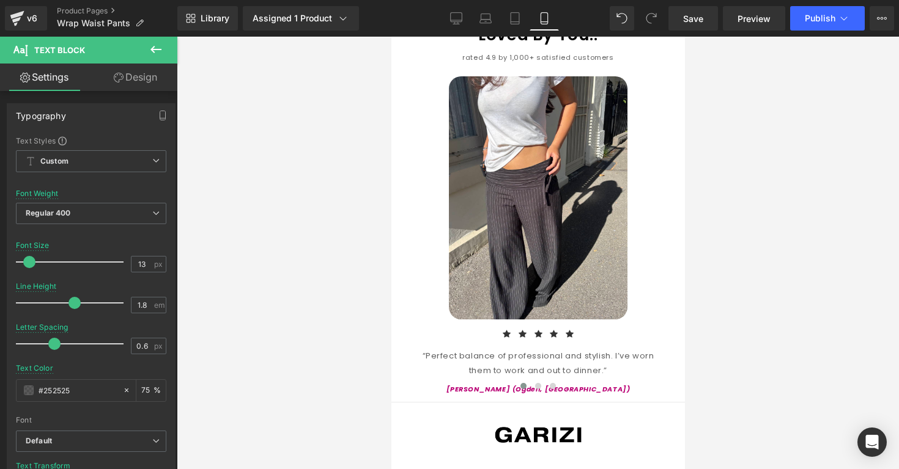
click at [763, 306] on div at bounding box center [538, 253] width 722 height 433
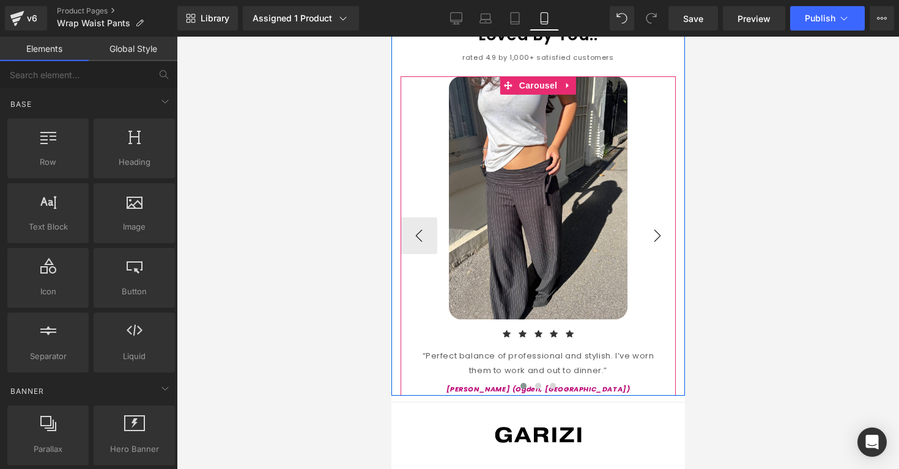
click at [655, 235] on button "›" at bounding box center [656, 236] width 37 height 37
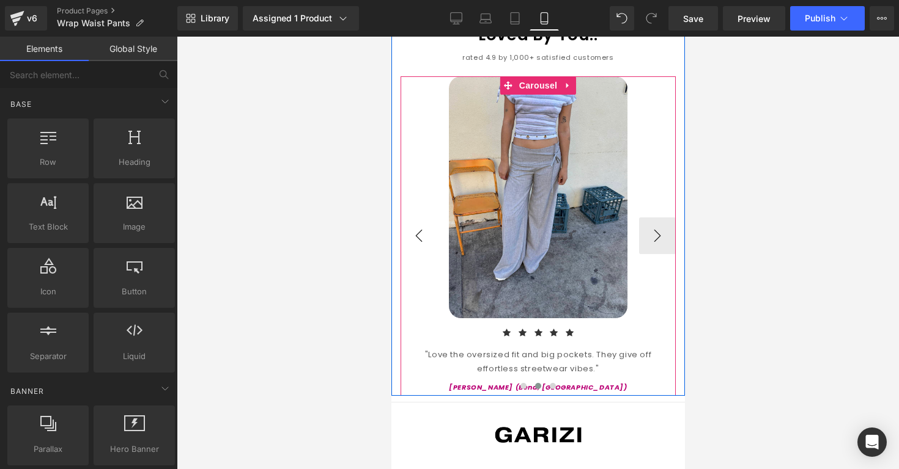
click at [409, 229] on button "‹" at bounding box center [418, 236] width 37 height 37
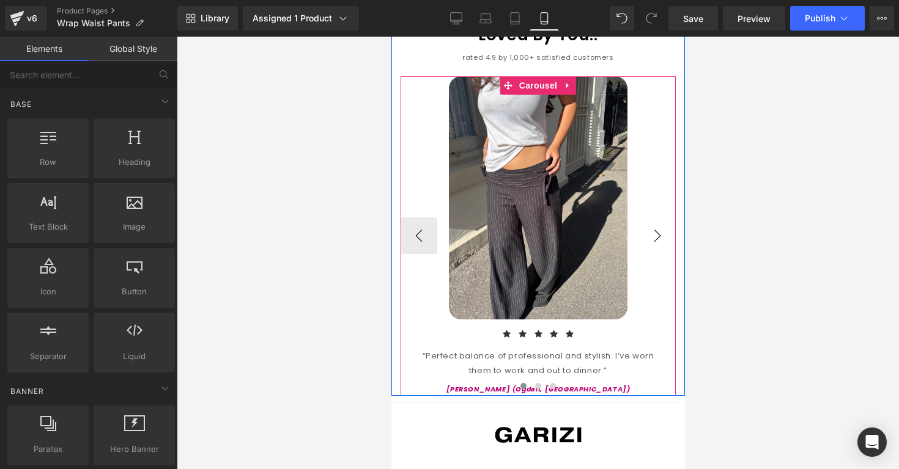
click at [656, 219] on button "›" at bounding box center [656, 236] width 37 height 37
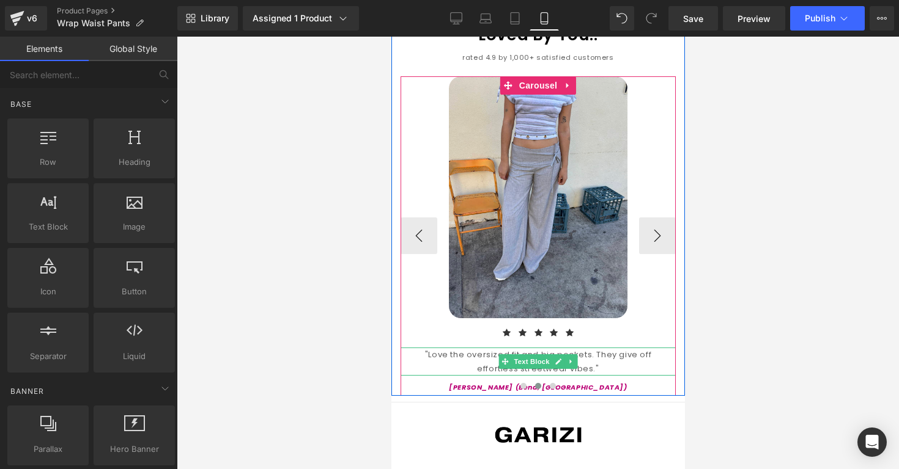
click at [476, 350] on div ""Love the oversized fit and big pockets. They give off effortless streetwear vi…" at bounding box center [537, 362] width 275 height 29
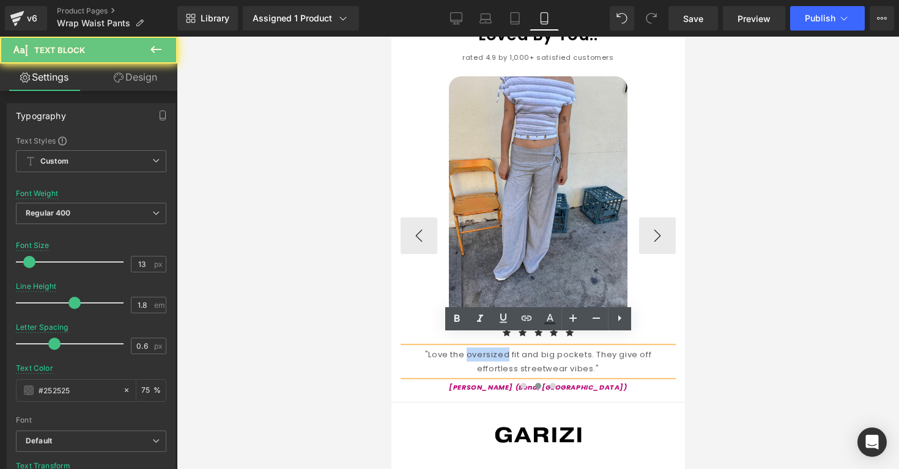
click at [476, 350] on div ""Love the oversized fit and big pockets. They give off effortless streetwear vi…" at bounding box center [537, 362] width 275 height 29
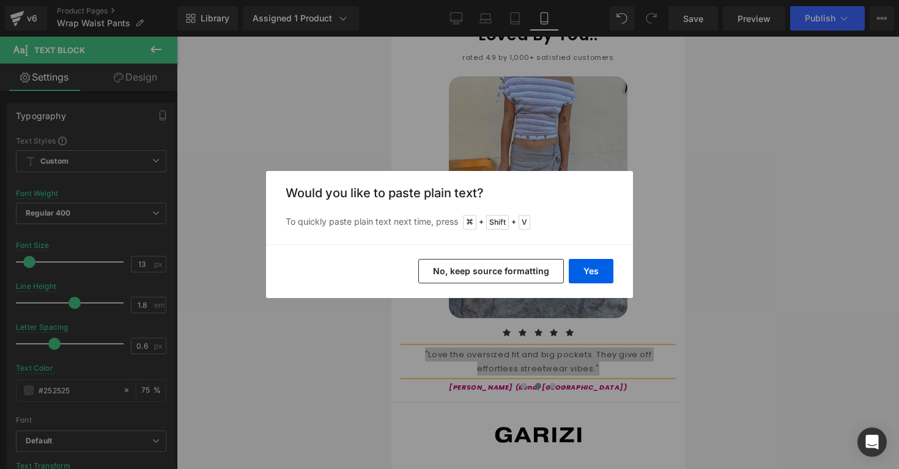
click at [578, 257] on div "Yes No, keep source formatting" at bounding box center [449, 272] width 367 height 54
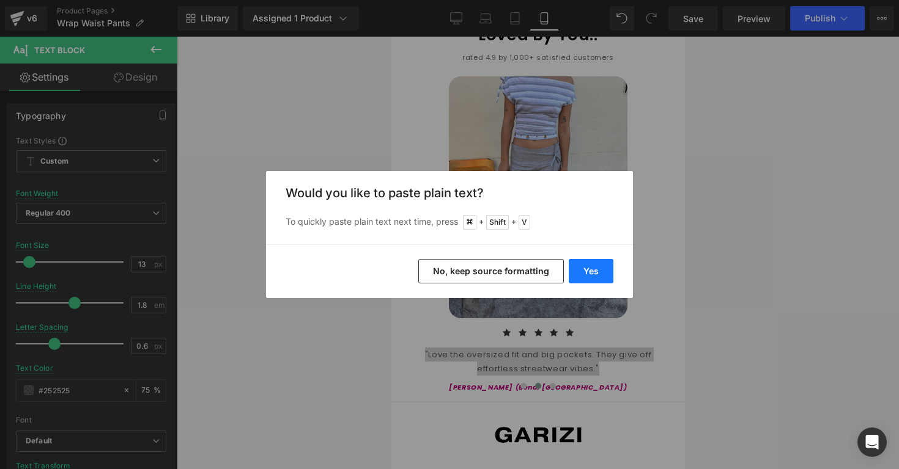
click at [579, 263] on button "Yes" at bounding box center [590, 271] width 45 height 24
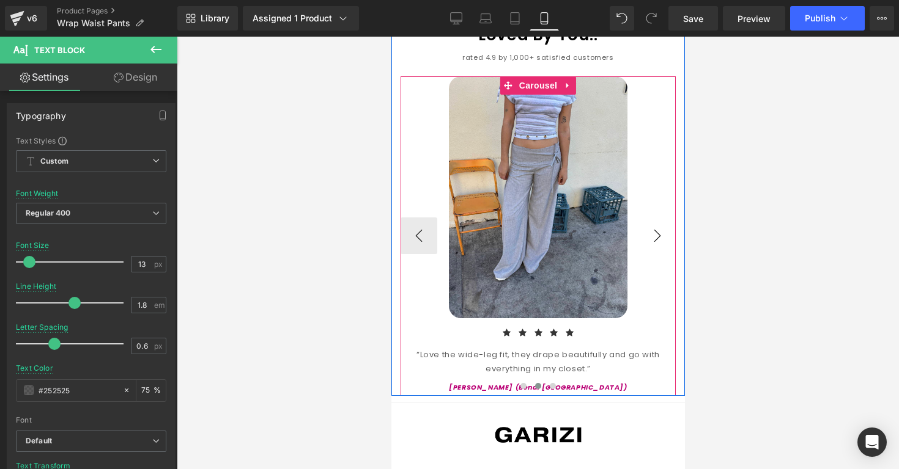
click at [658, 224] on button "›" at bounding box center [656, 236] width 37 height 37
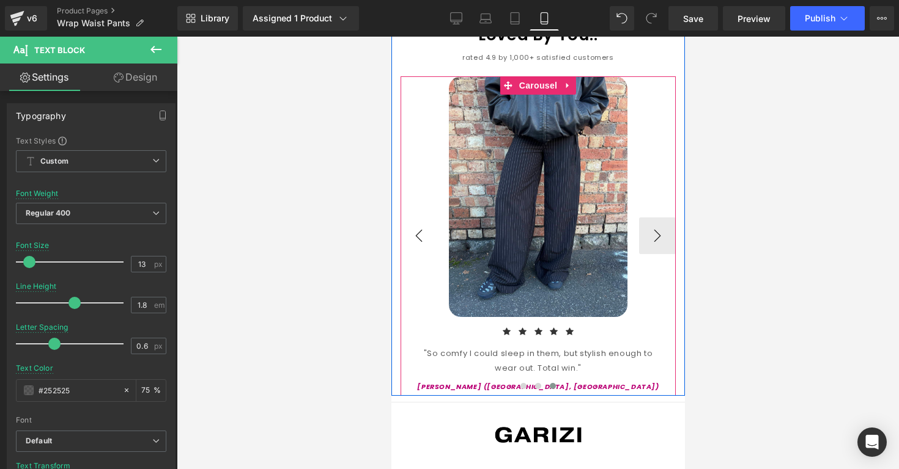
click at [418, 223] on button "‹" at bounding box center [418, 236] width 37 height 37
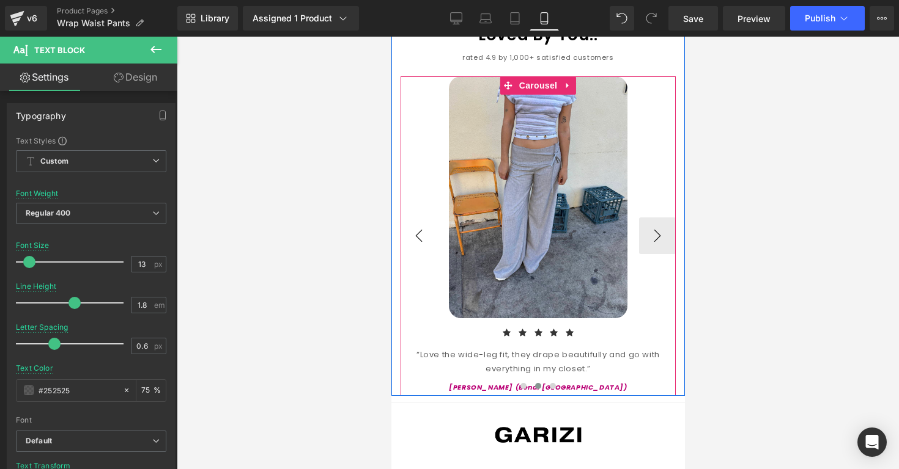
click at [418, 223] on button "‹" at bounding box center [418, 236] width 37 height 37
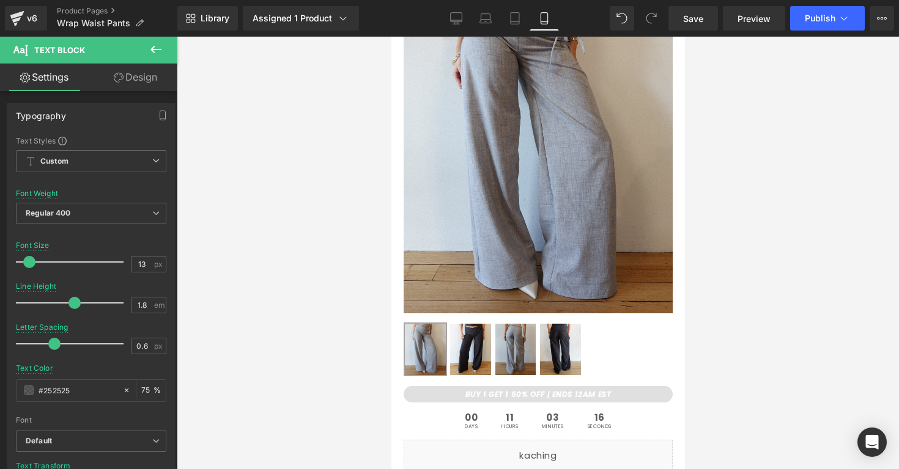
scroll to position [0, 0]
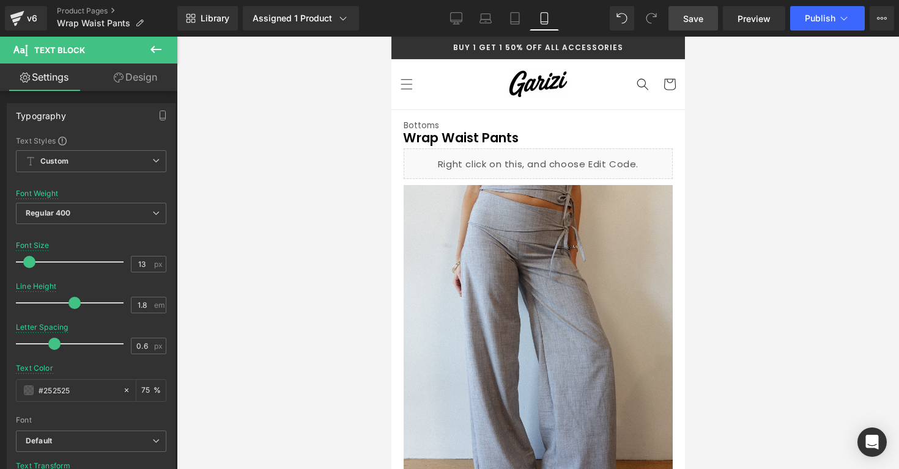
click at [700, 17] on span "Save" at bounding box center [693, 18] width 20 height 13
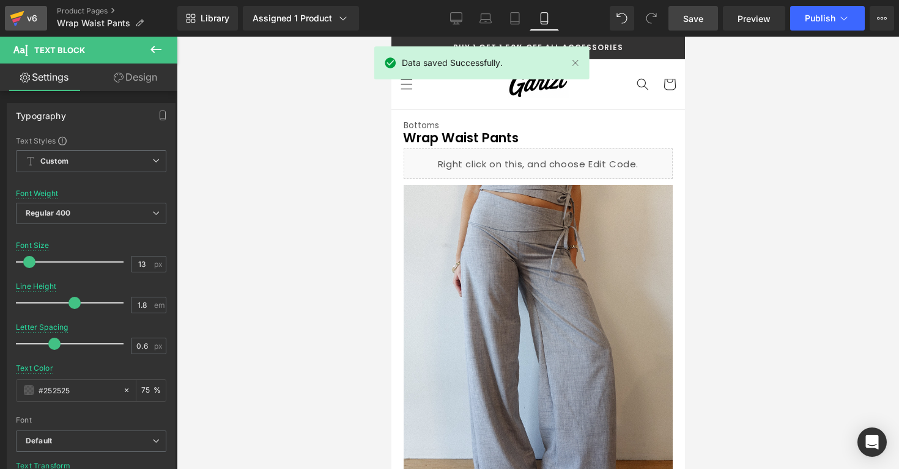
click at [31, 18] on div "v6" at bounding box center [31, 18] width 15 height 16
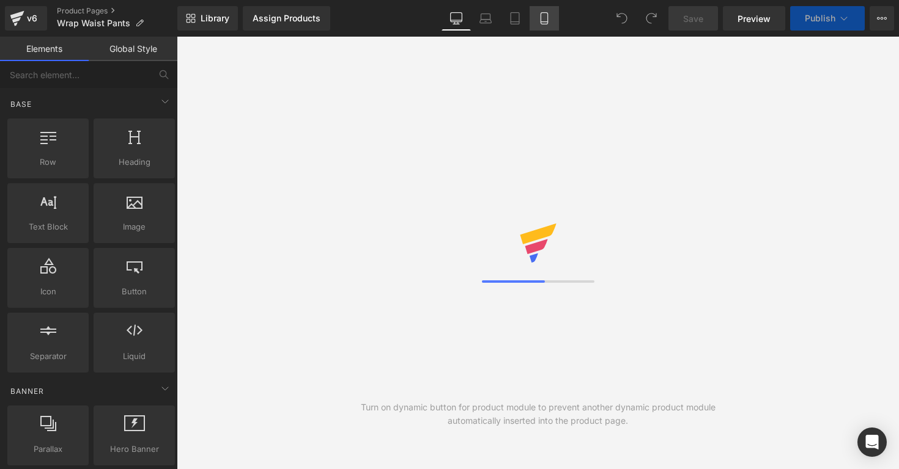
click at [543, 27] on link "Mobile" at bounding box center [543, 18] width 29 height 24
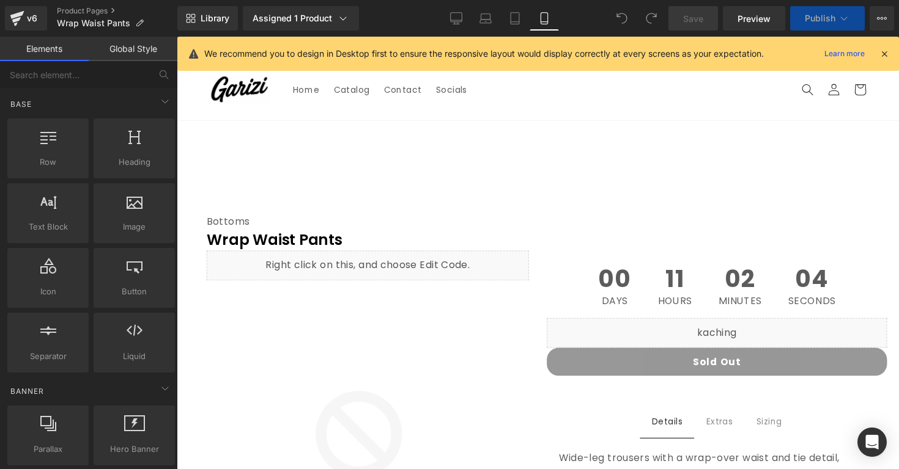
scroll to position [73, 0]
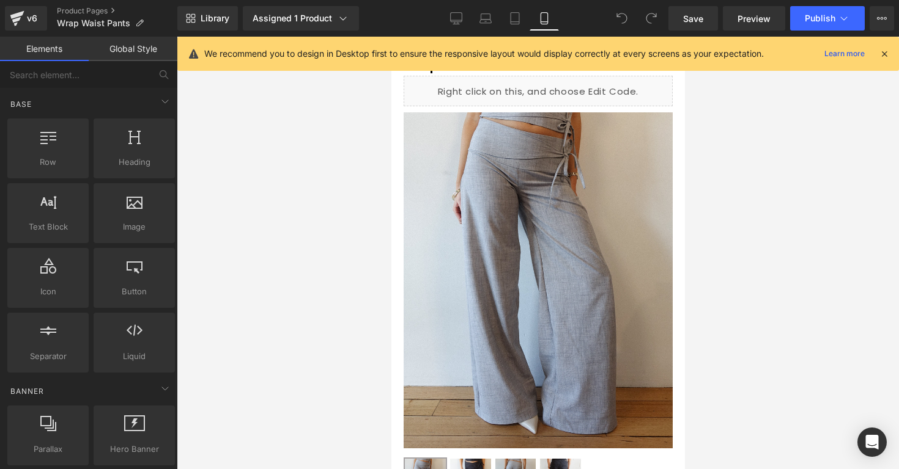
click at [885, 52] on icon at bounding box center [883, 53] width 11 height 11
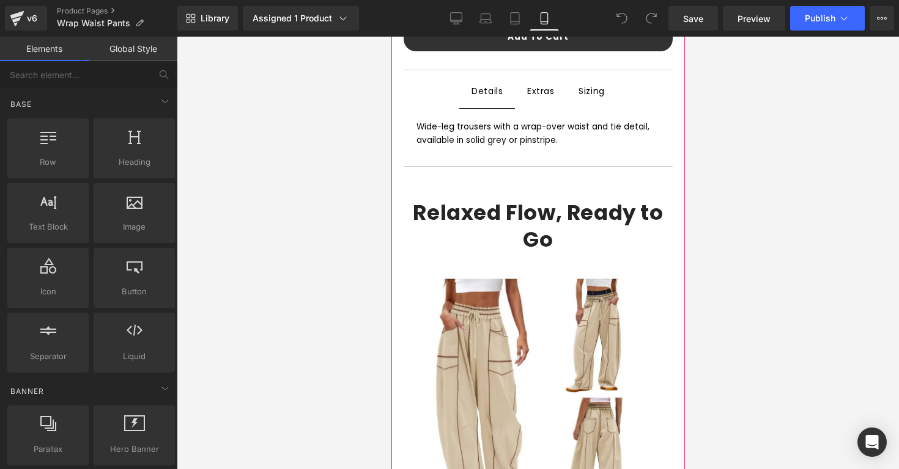
scroll to position [707, 0]
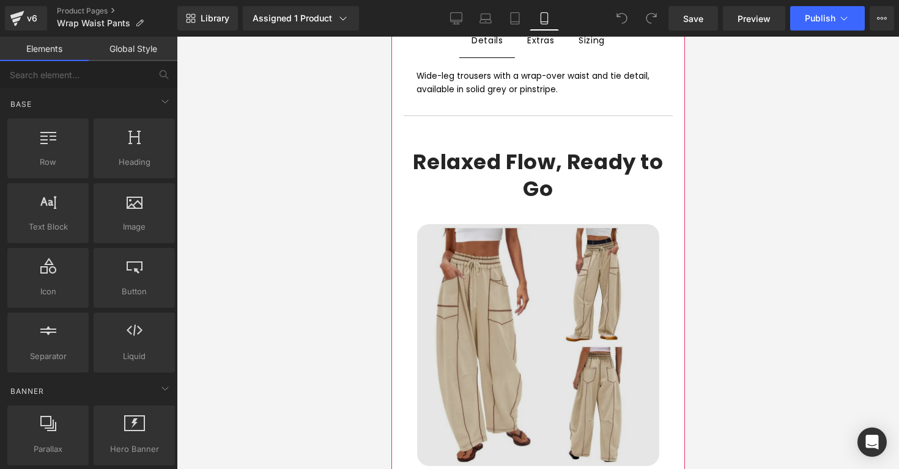
click at [578, 302] on img at bounding box center [537, 345] width 242 height 242
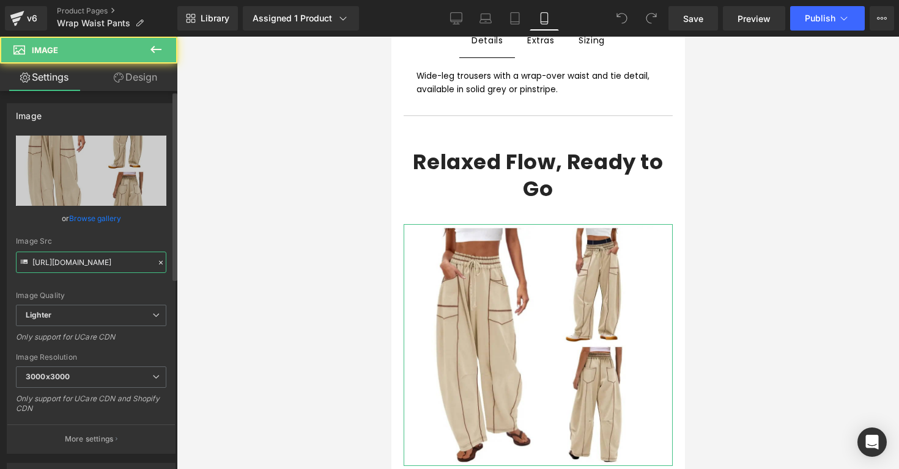
click at [120, 261] on input "[URL][DOMAIN_NAME]" at bounding box center [91, 262] width 150 height 21
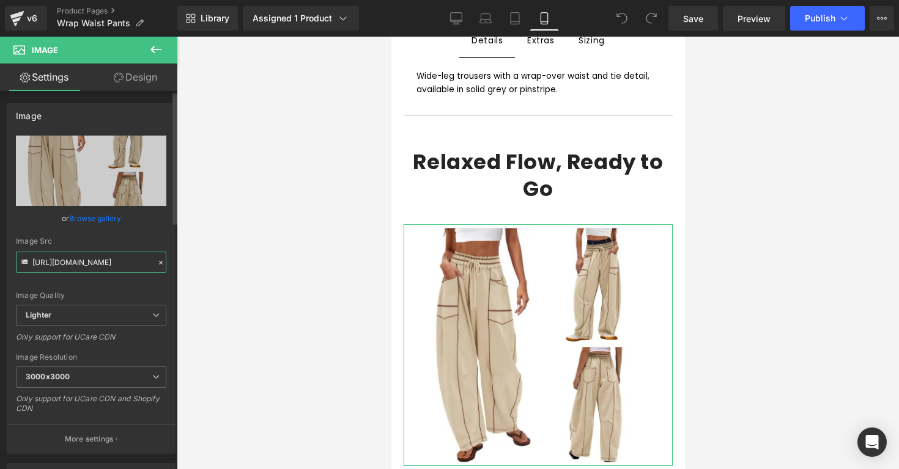
click at [120, 261] on input "[URL][DOMAIN_NAME]" at bounding box center [91, 262] width 150 height 21
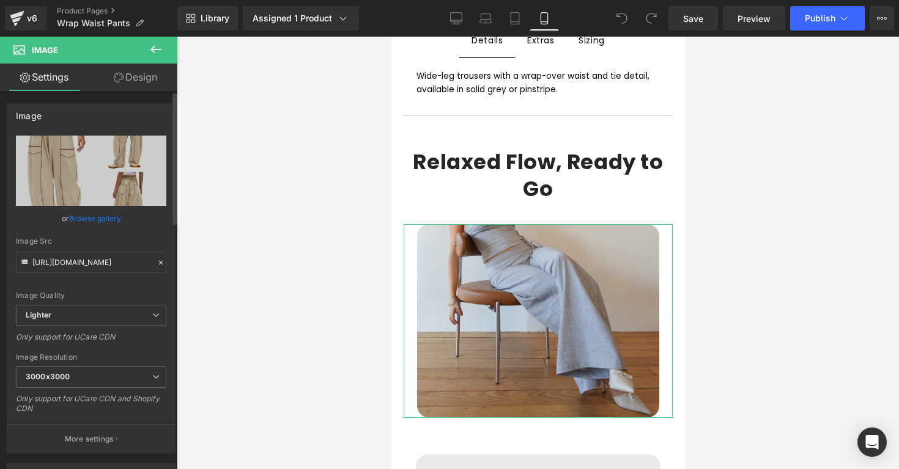
click at [131, 250] on div "Image Src [URL][DOMAIN_NAME]" at bounding box center [91, 255] width 150 height 36
type input "[URL][DOMAIN_NAME]"
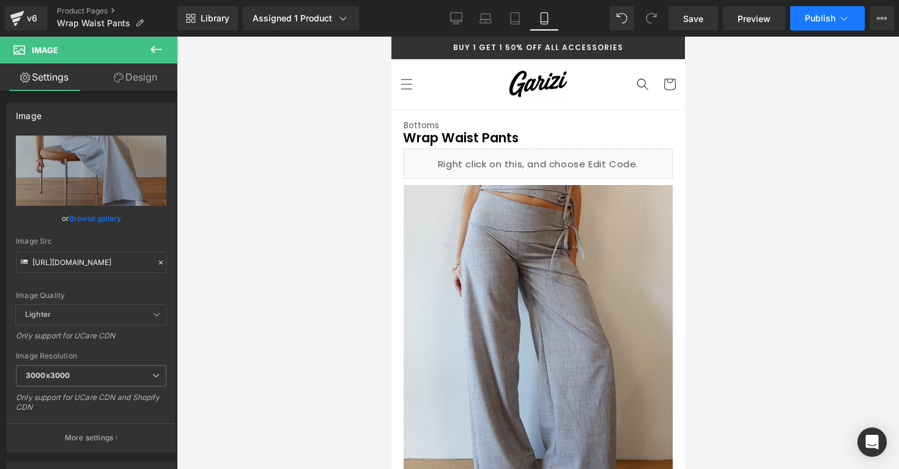
click at [836, 17] on button "Publish" at bounding box center [827, 18] width 75 height 24
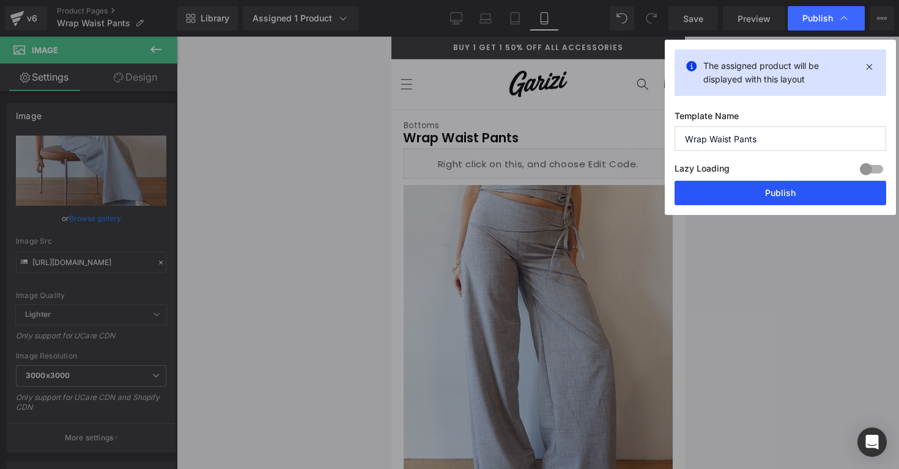
click at [760, 187] on button "Publish" at bounding box center [780, 193] width 212 height 24
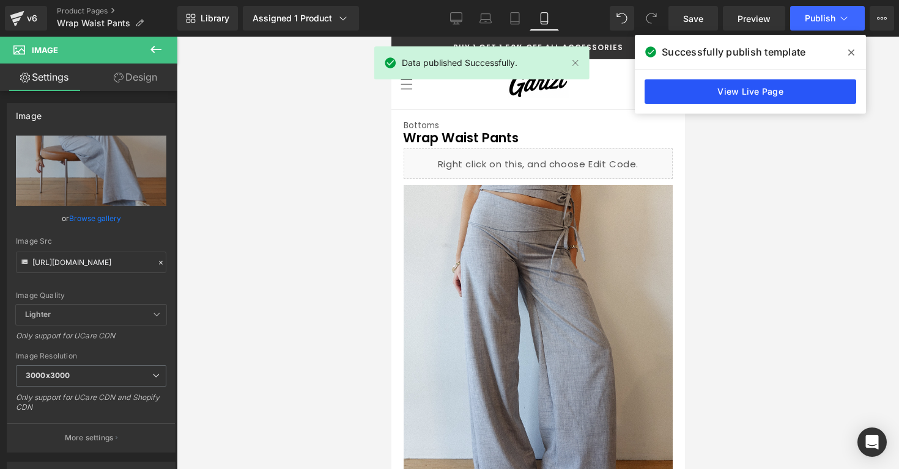
click at [738, 101] on link "View Live Page" at bounding box center [750, 91] width 212 height 24
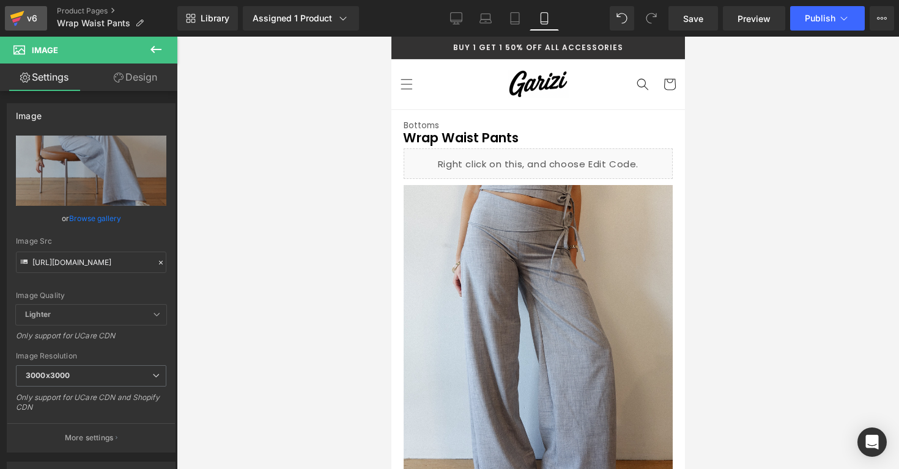
click at [21, 20] on icon at bounding box center [17, 18] width 15 height 31
